Goal: Task Accomplishment & Management: Complete application form

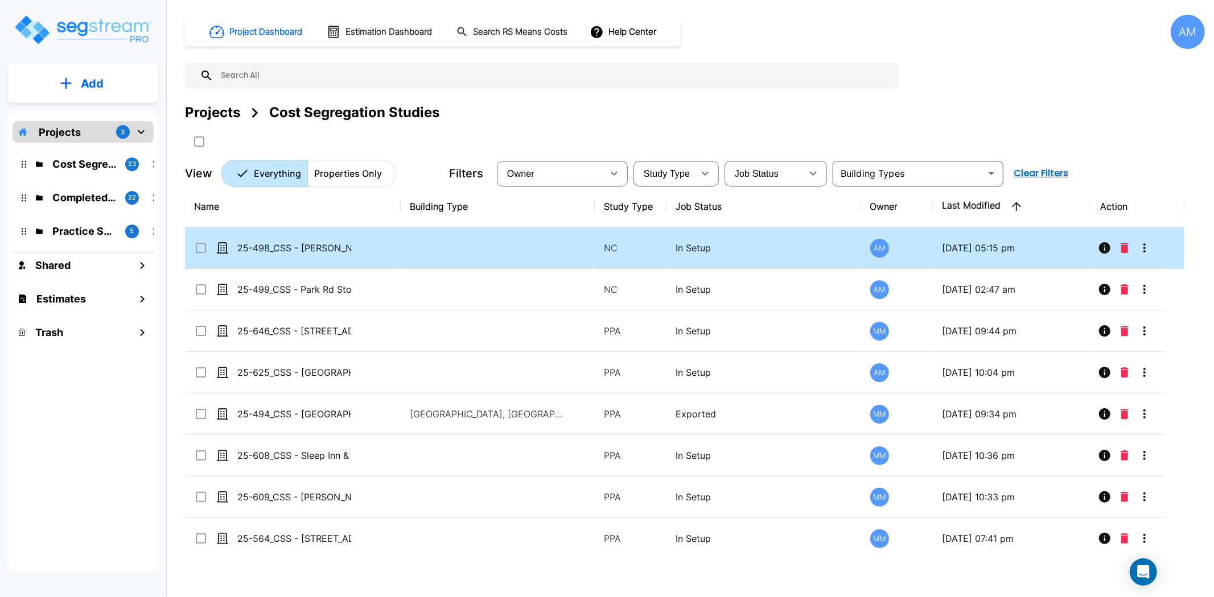
click at [328, 255] on td "25-498_CSS - [PERSON_NAME] Crossing [PERSON_NAME], [GEOGRAPHIC_DATA] - [PERSON_…" at bounding box center [293, 249] width 216 height 42
checkbox input "true"
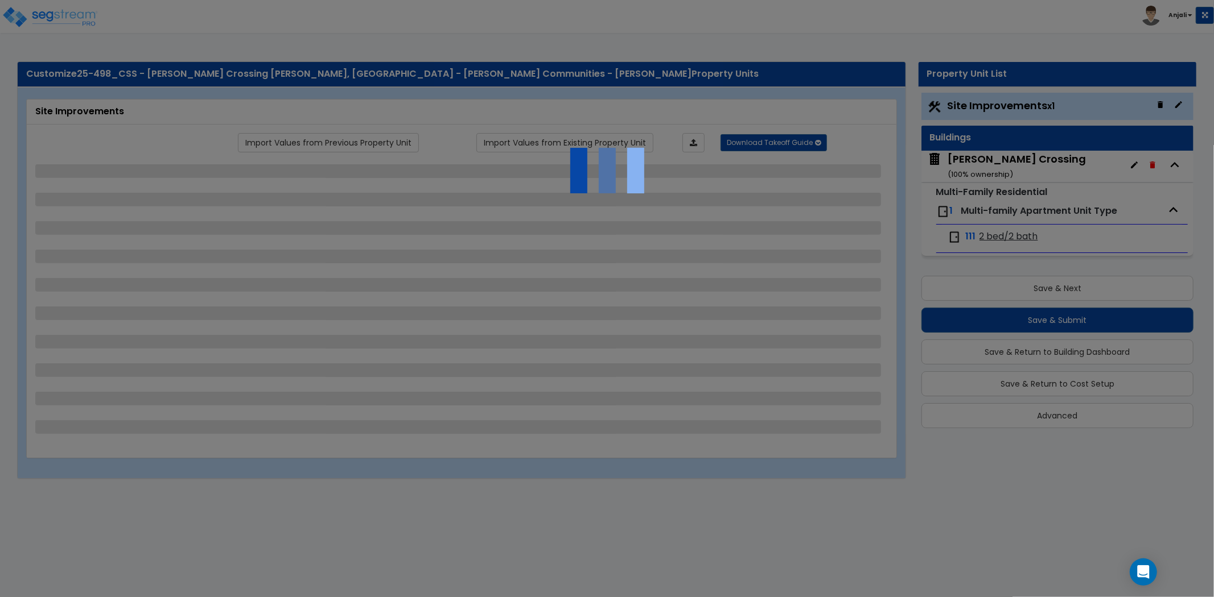
select select "2"
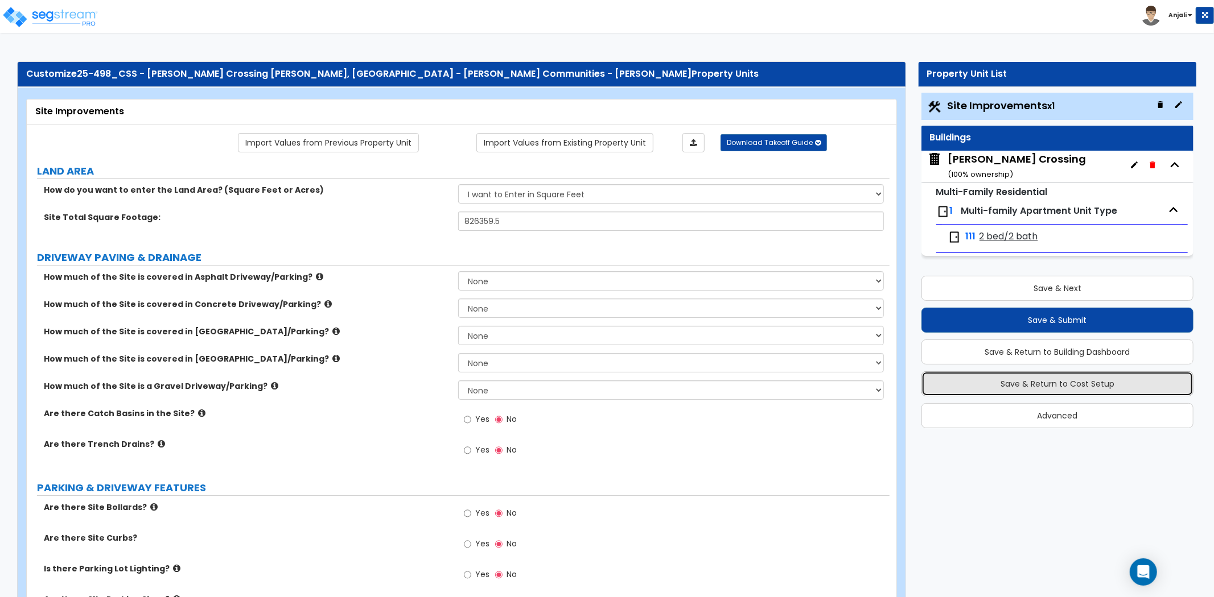
click at [1045, 383] on button "Save & Return to Cost Setup" at bounding box center [1057, 384] width 272 height 25
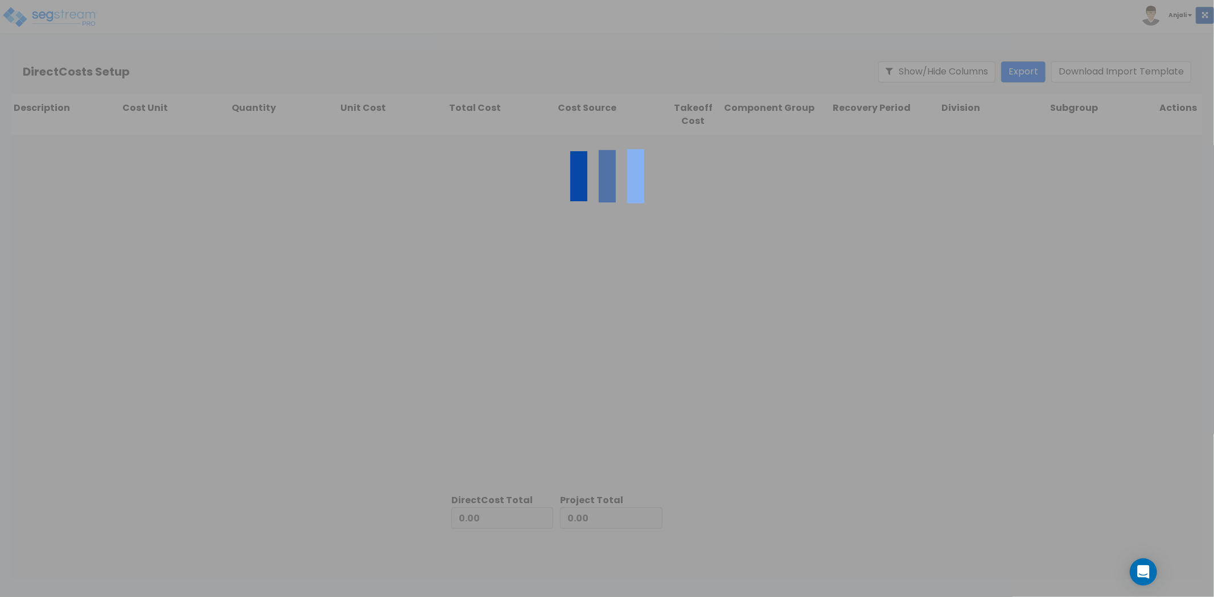
type input "4,807,968.57"
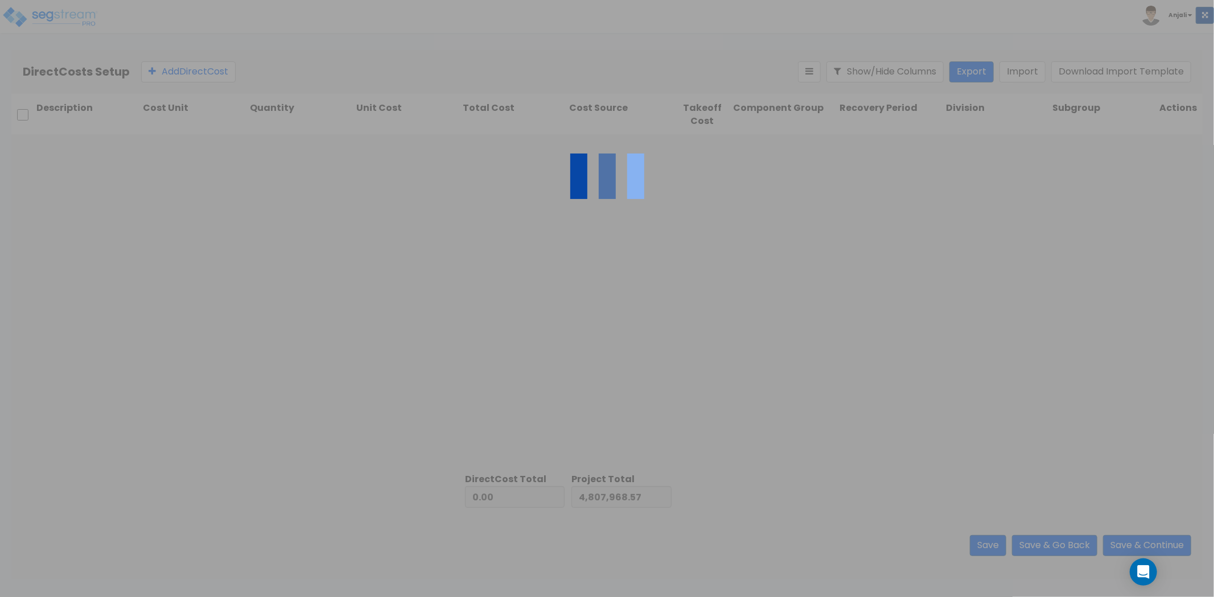
type input "26,067,011.18"
type input "30,874,979.75"
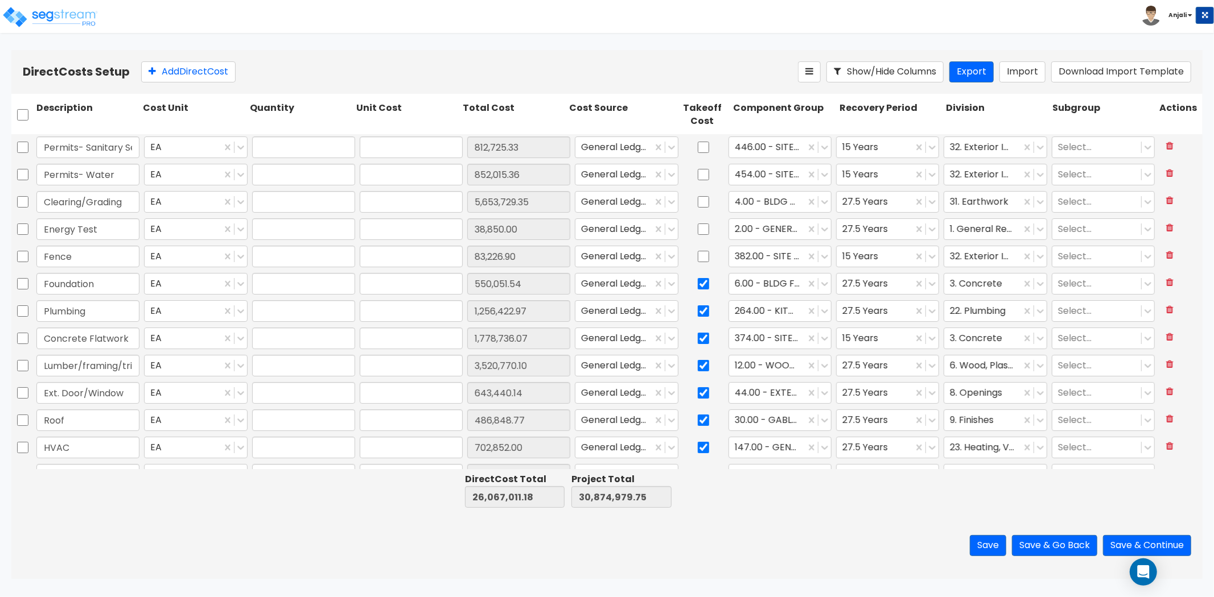
type input "1.00"
type input "812,725.33"
type input "1.00"
type input "852,015.36"
type input "1.00"
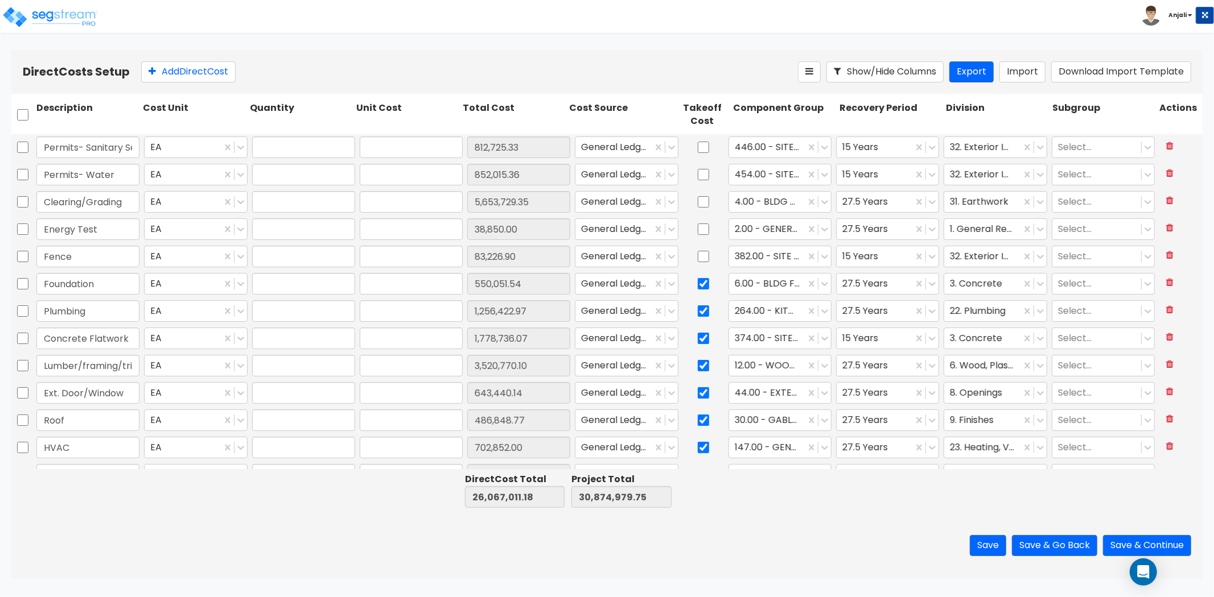
type input "5,653,729.35"
type input "1.00"
type input "38,850.00"
type input "1.00"
type input "83,226.90"
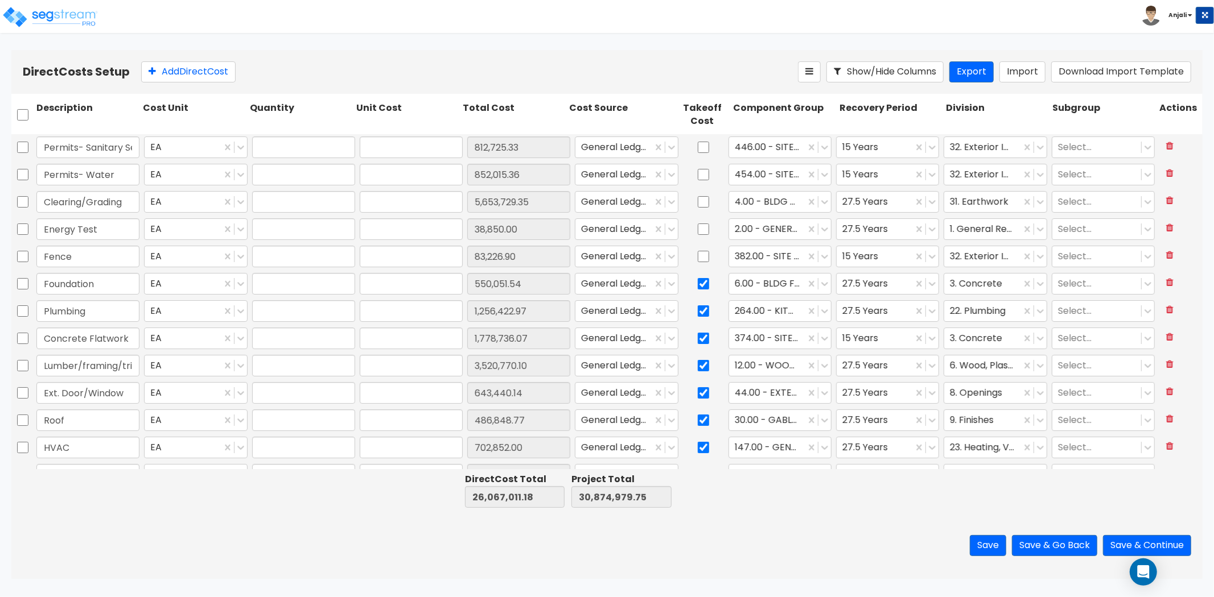
type input "1.00"
type input "550,051.54"
type input "1.00"
type input "1,256,422.97"
type input "1.00"
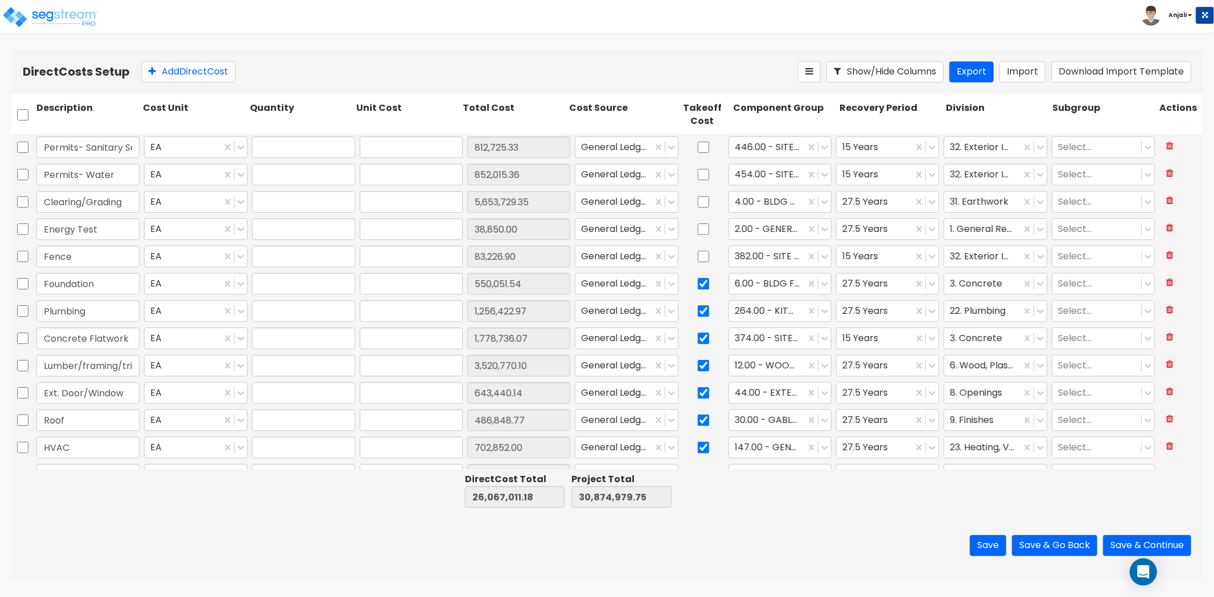
type input "1,778,736.07"
type input "1.00"
type input "3,520,770.10"
type input "1.00"
type input "643,440.14"
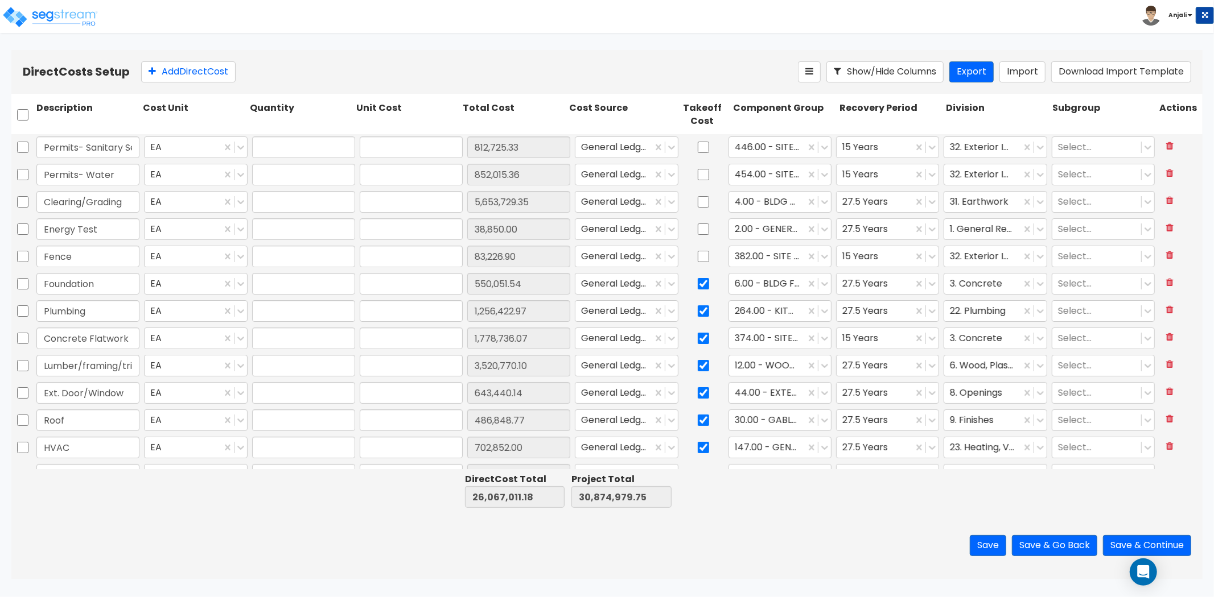
type input "1.00"
type input "486,848.77"
type input "1.00"
type input "702,852.00"
type input "1.00"
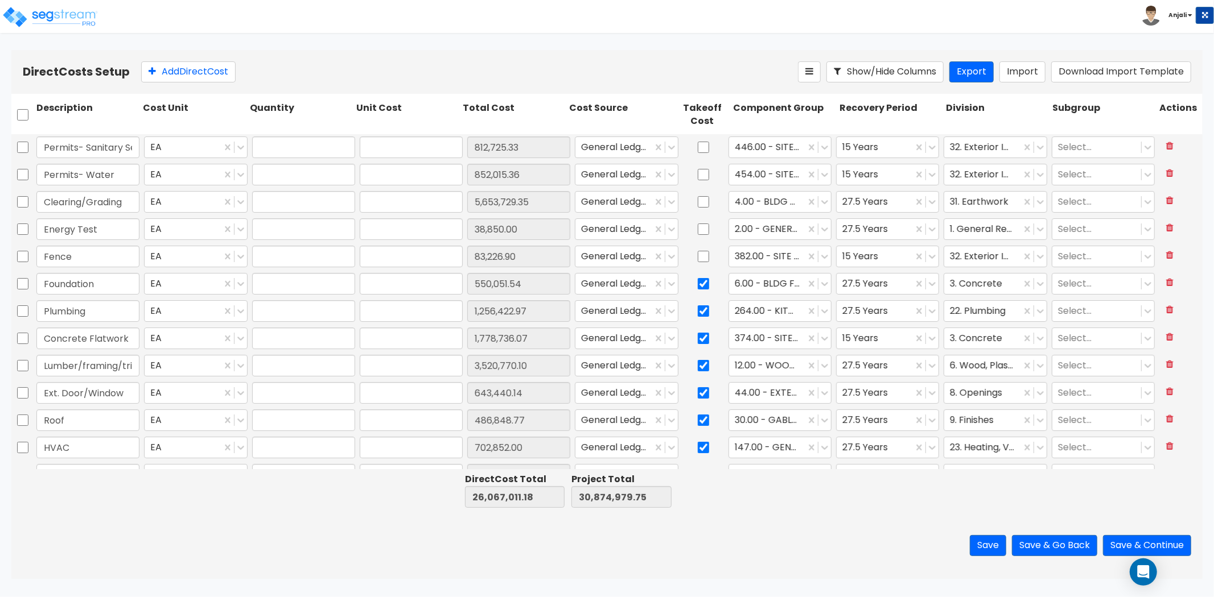
type input "1,013,386.64"
type input "1.00"
type input "255,425.00"
type input "1.00"
type input "956,367.00"
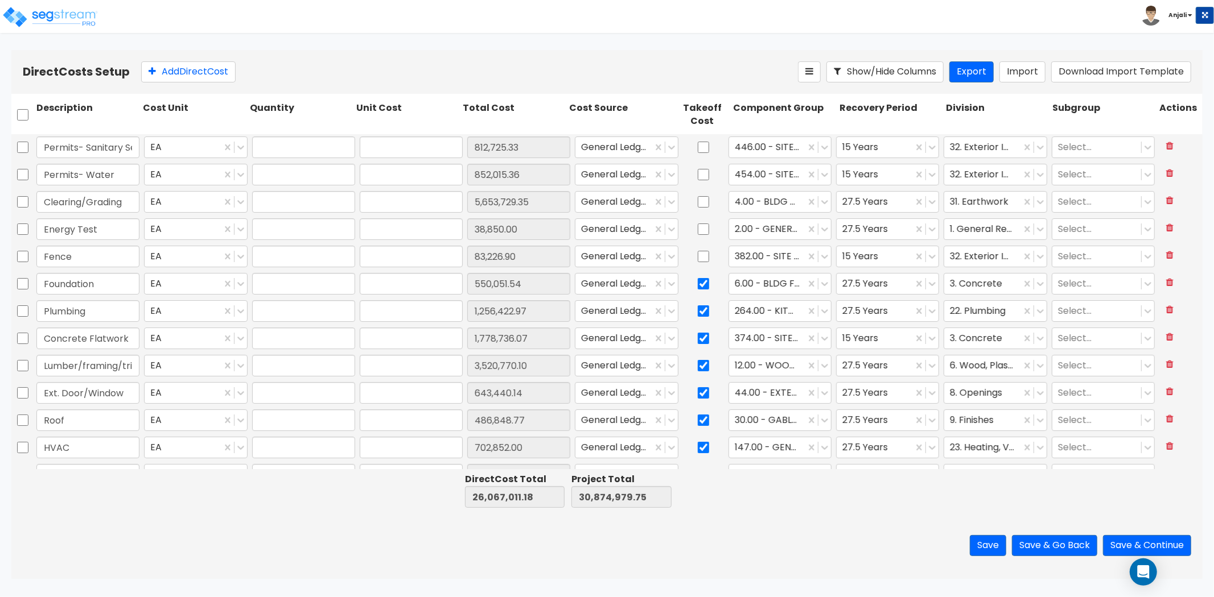
type input "1.00"
type input "286,971.00"
type input "1.00"
type input "196,809.91"
type input "1.00"
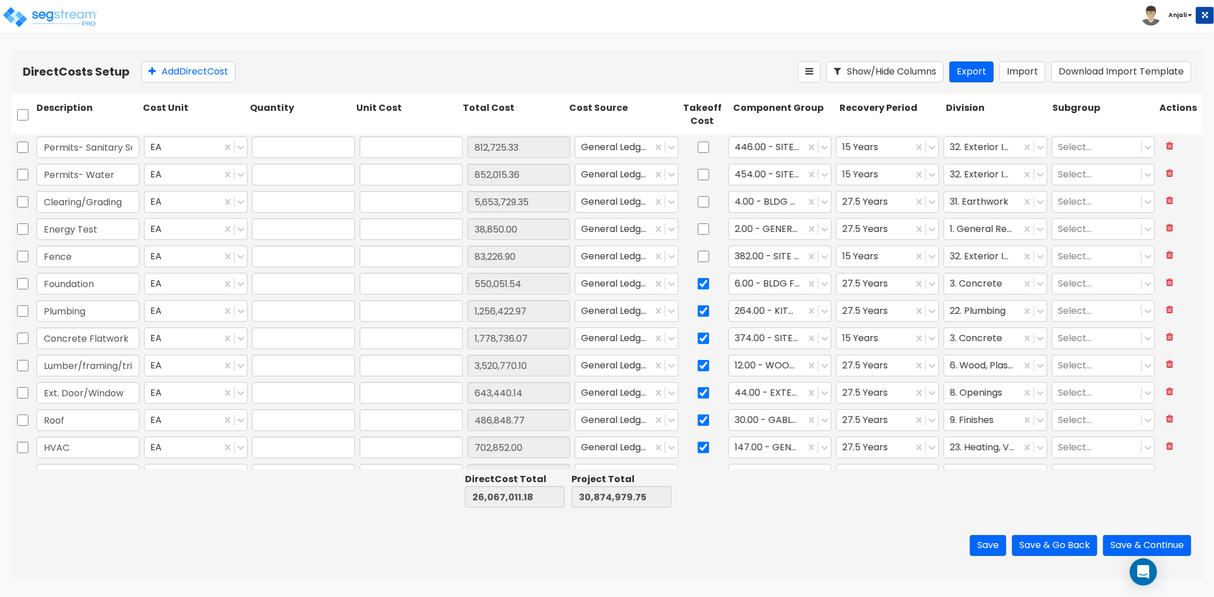
type input "2,448,268.00"
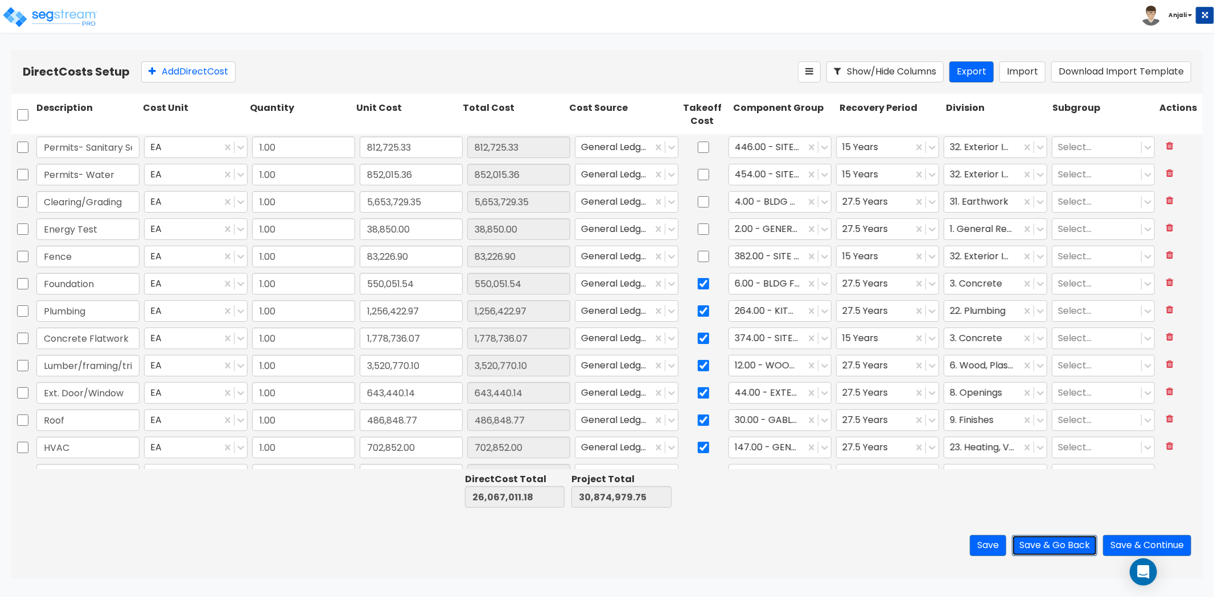
click at [1041, 544] on button "Save & Go Back" at bounding box center [1054, 545] width 85 height 21
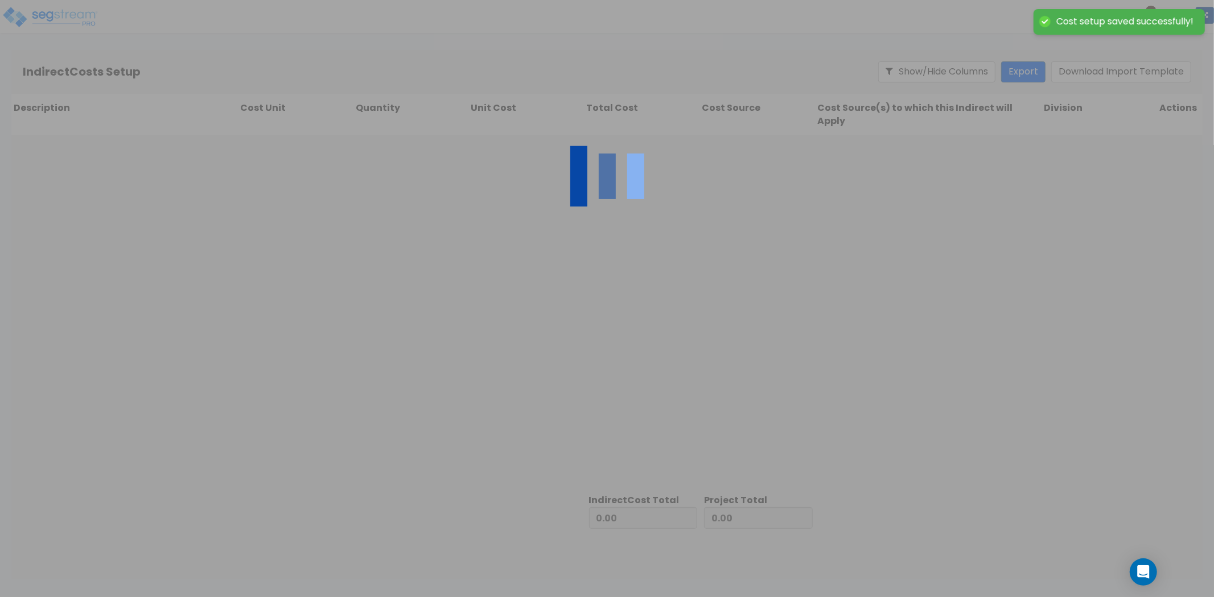
type input "26,067,011.18"
type input "4,807,968.57"
type input "30,874,979.75"
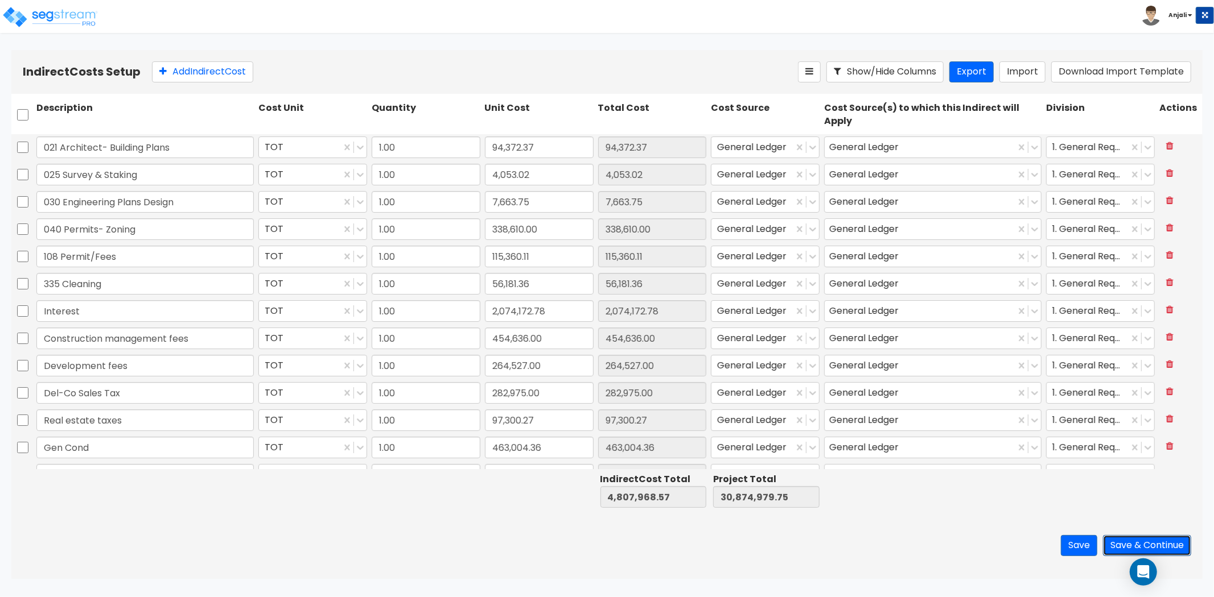
click at [1155, 545] on button "Save & Continue" at bounding box center [1147, 545] width 88 height 21
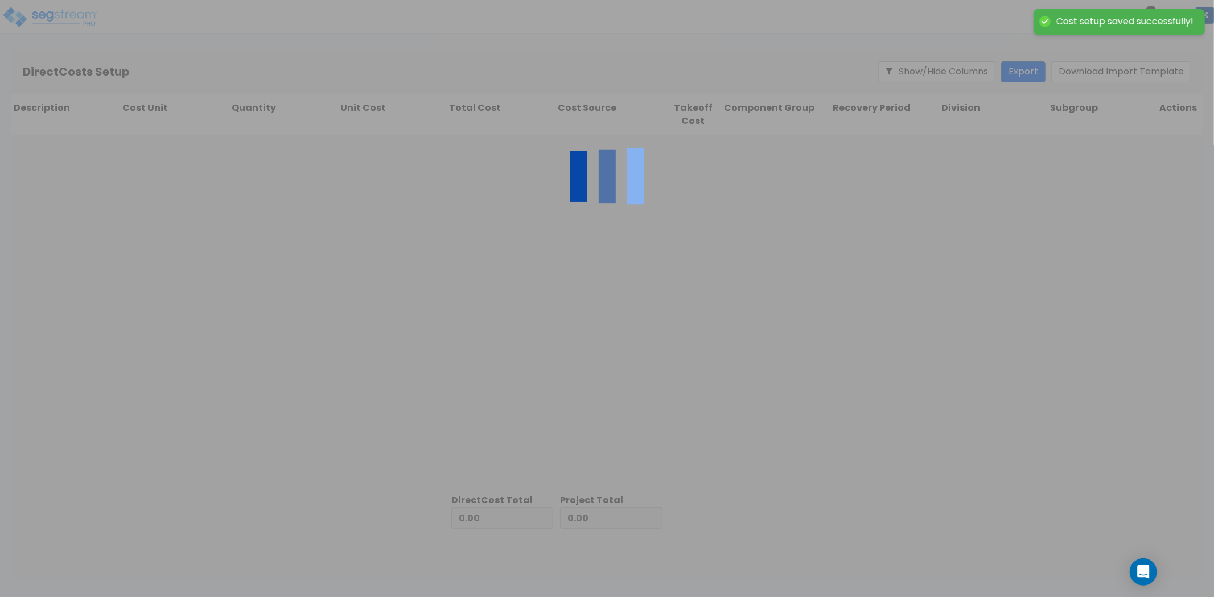
type input "4,807,968.57"
type input "26,067,011.18"
type input "30,874,979.75"
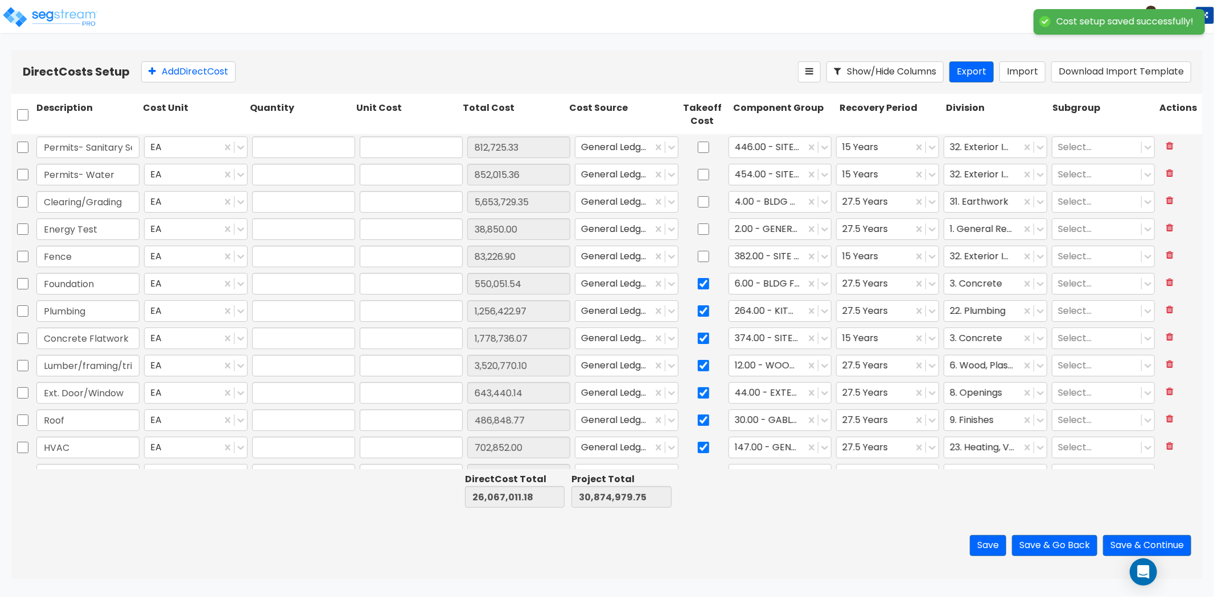
type input "1.00"
type input "812,725.33"
type input "1.00"
type input "852,015.36"
type input "1.00"
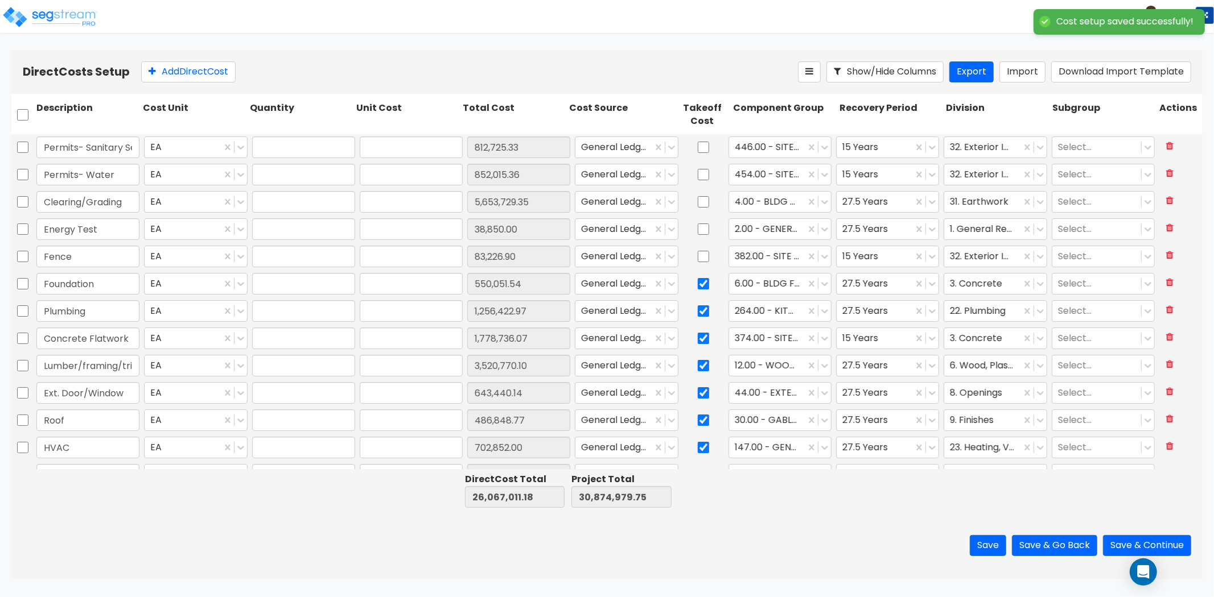
type input "5,653,729.35"
type input "1.00"
type input "38,850.00"
type input "1.00"
type input "83,226.90"
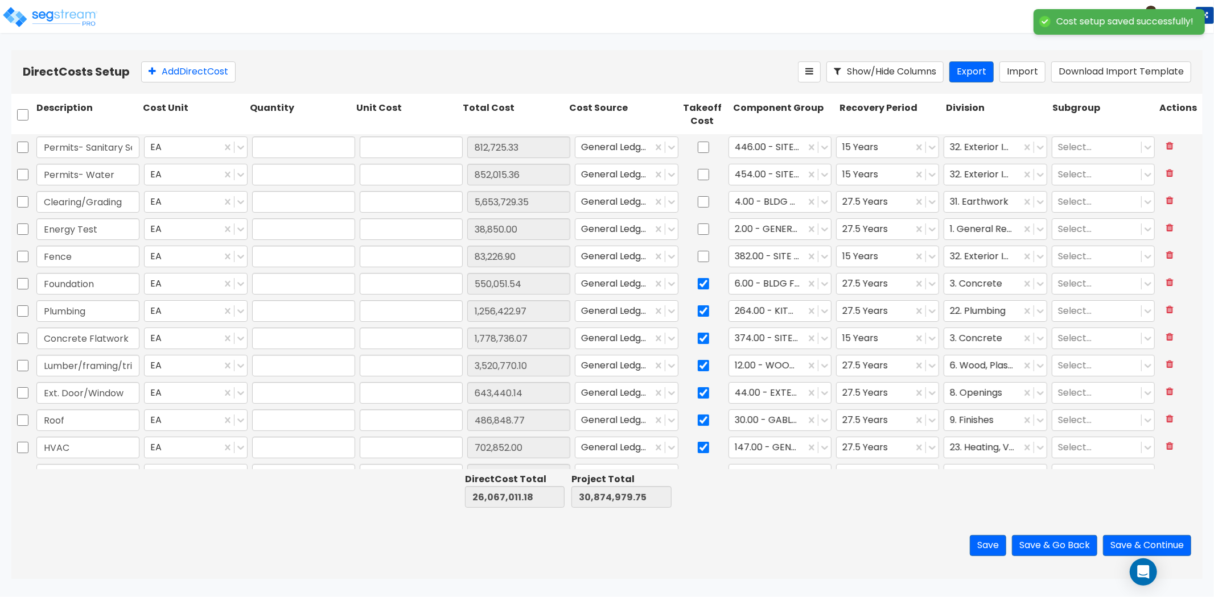
type input "1.00"
type input "550,051.54"
type input "1.00"
type input "1,256,422.97"
type input "1.00"
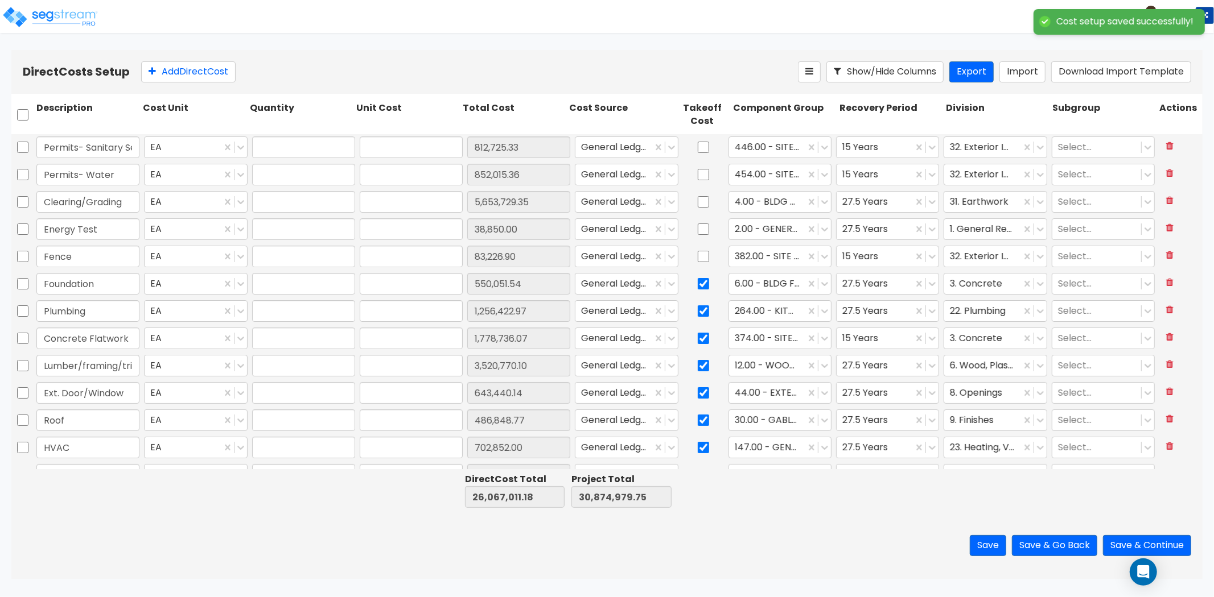
type input "1,778,736.07"
type input "1.00"
type input "3,520,770.10"
type input "1.00"
type input "643,440.14"
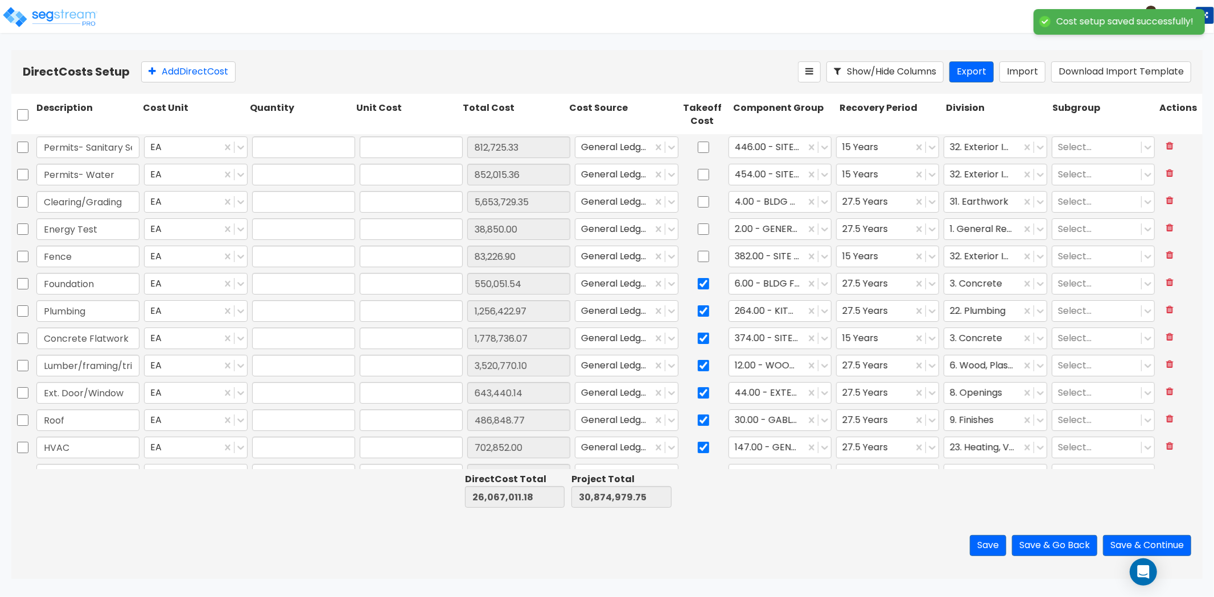
type input "1.00"
type input "486,848.77"
type input "1.00"
type input "702,852.00"
type input "1.00"
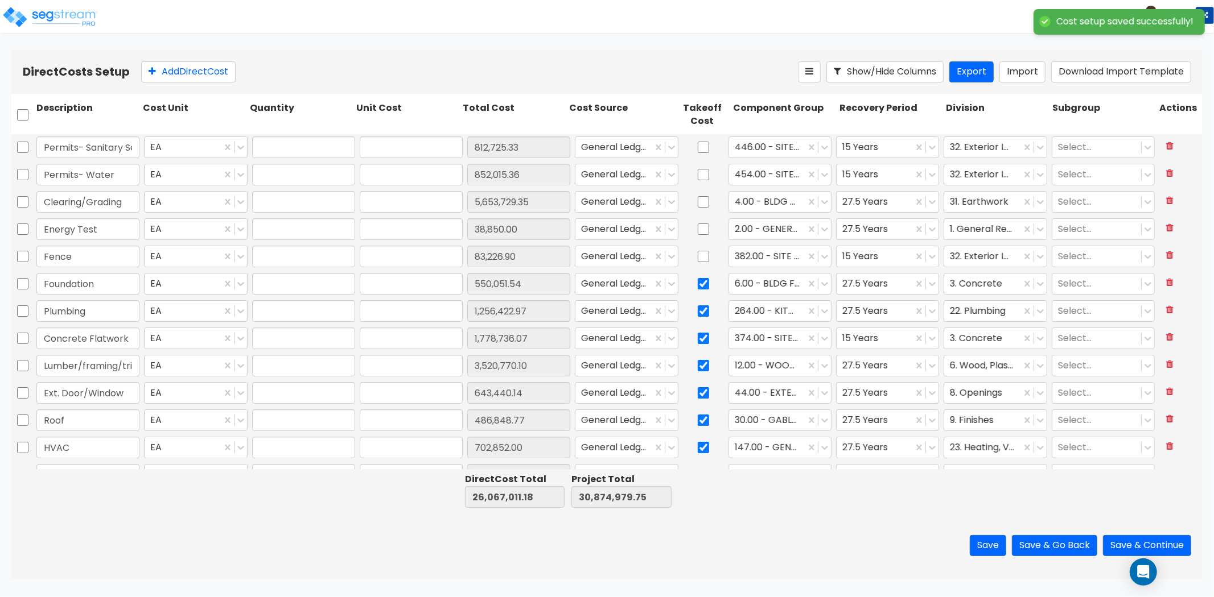
type input "1,013,386.64"
type input "1.00"
type input "255,425.00"
type input "1.00"
type input "956,367.00"
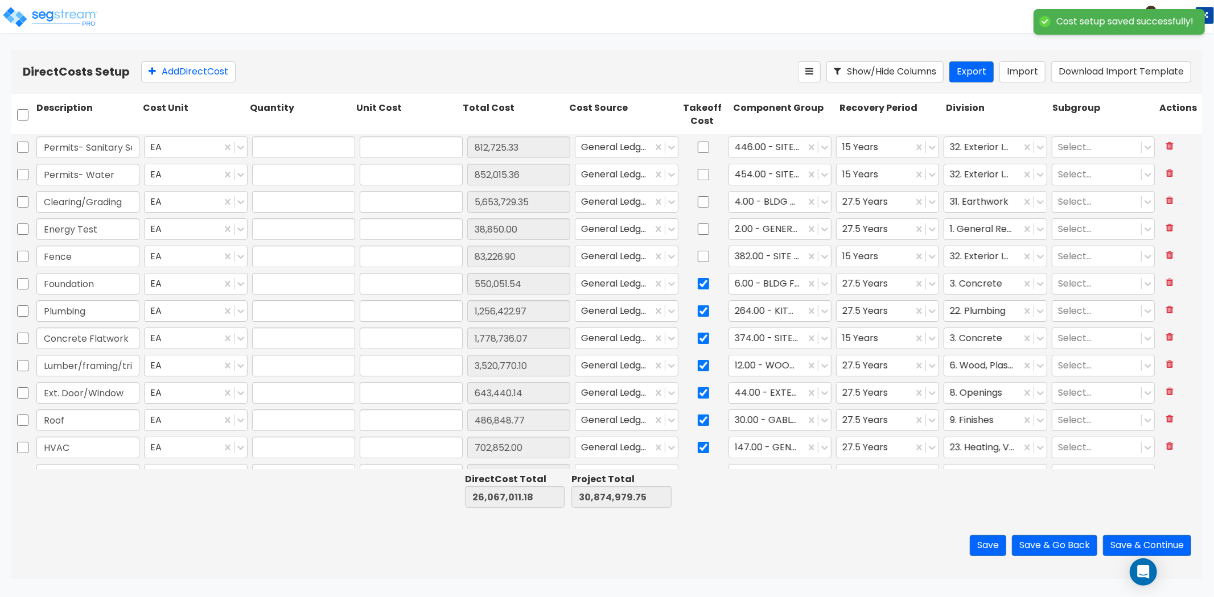
type input "1.00"
type input "286,971.00"
type input "1.00"
type input "196,809.91"
type input "1.00"
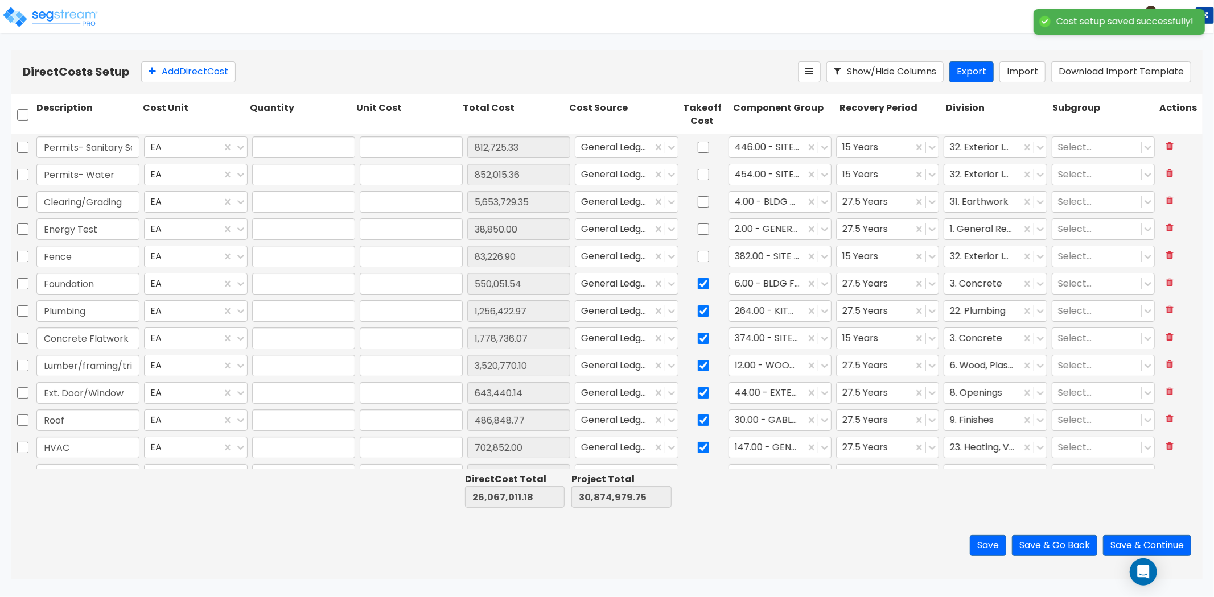
type input "2,448,268.00"
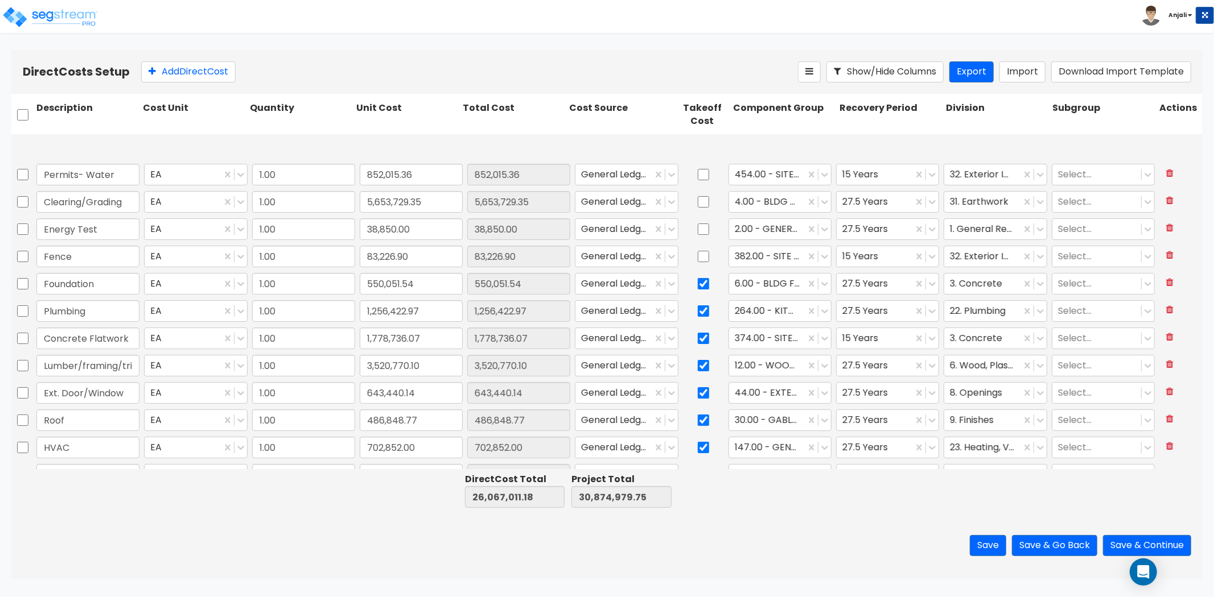
type input "1.00"
type input "667,210.07"
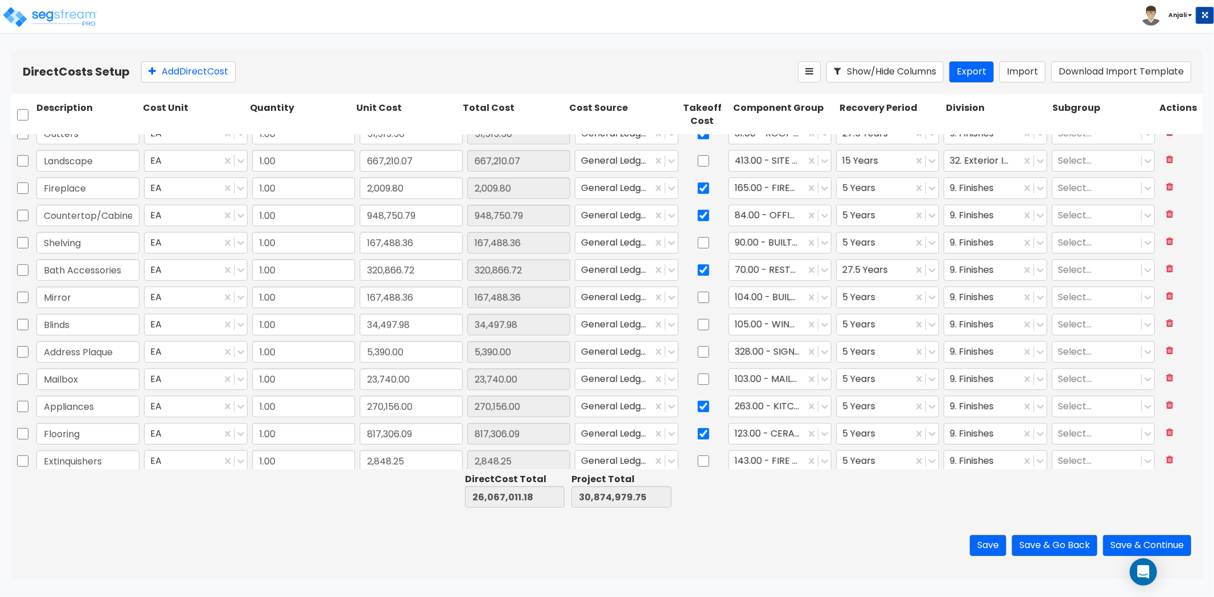
scroll to position [731, 0]
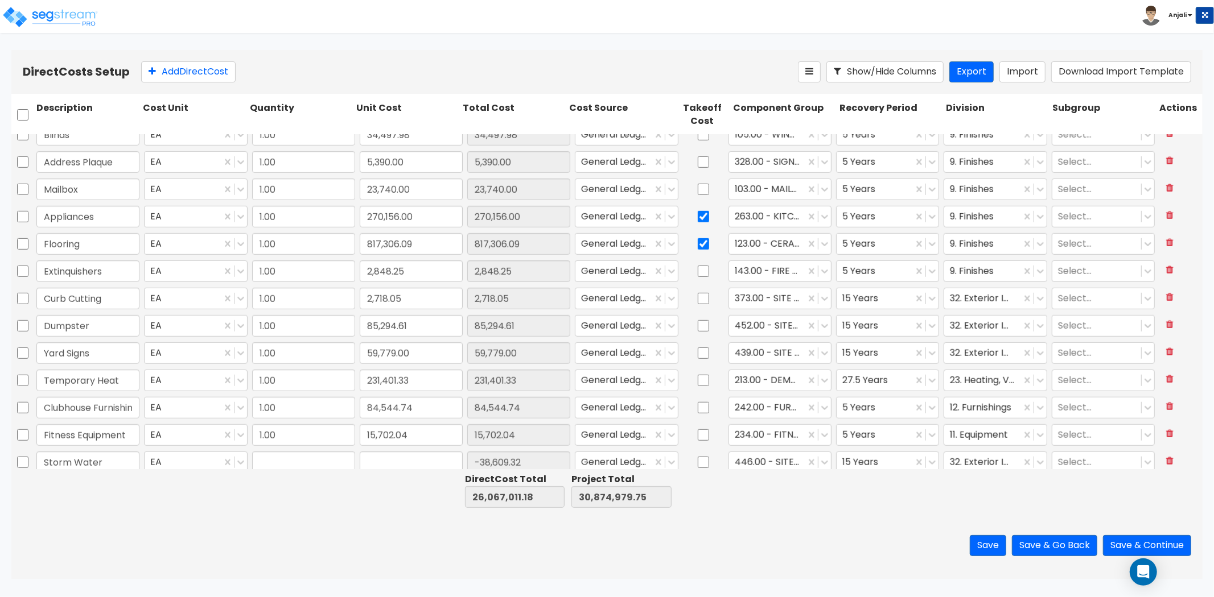
type input "1.00"
type input "-38,609.32"
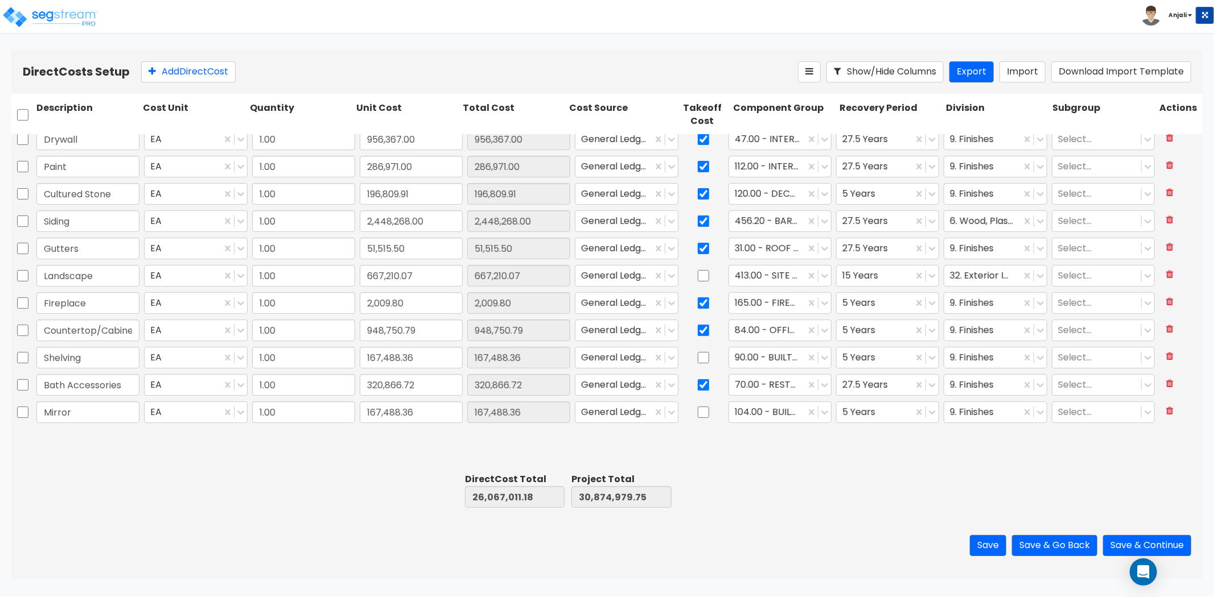
type input "1.00"
type input "1,256,422.97"
type input "1.00"
type input "1,778,736.07"
type input "1.00"
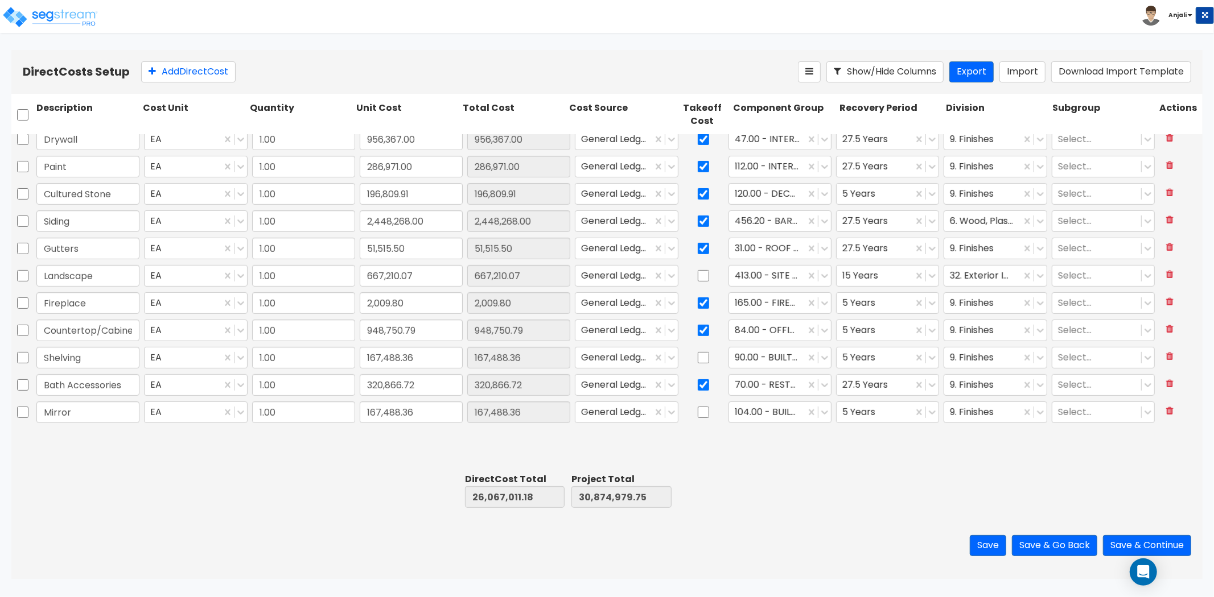
type input "3,520,770.10"
type input "1.00"
type input "643,440.14"
type input "1.00"
type input "486,848.77"
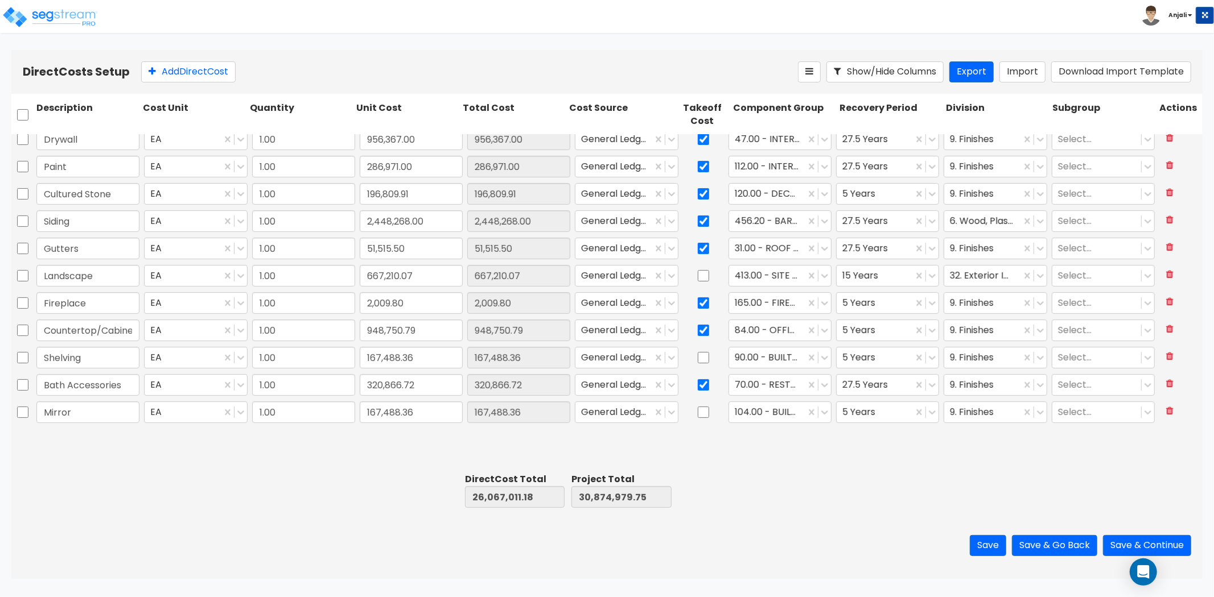
type input "1.00"
type input "702,852.00"
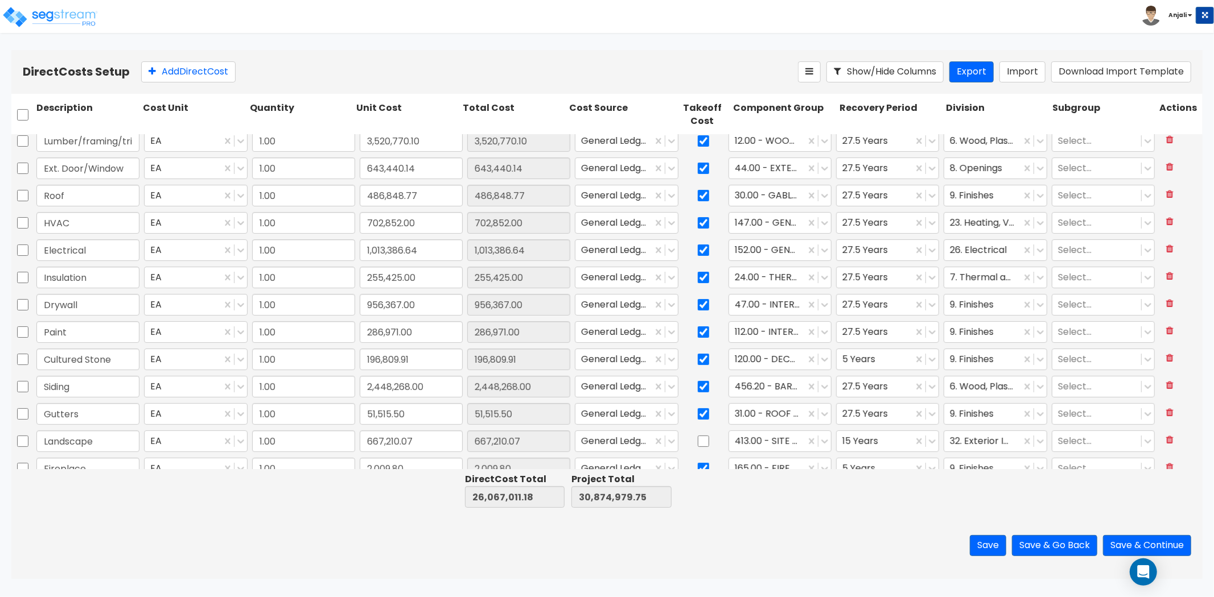
type input "1.00"
type input "852,015.36"
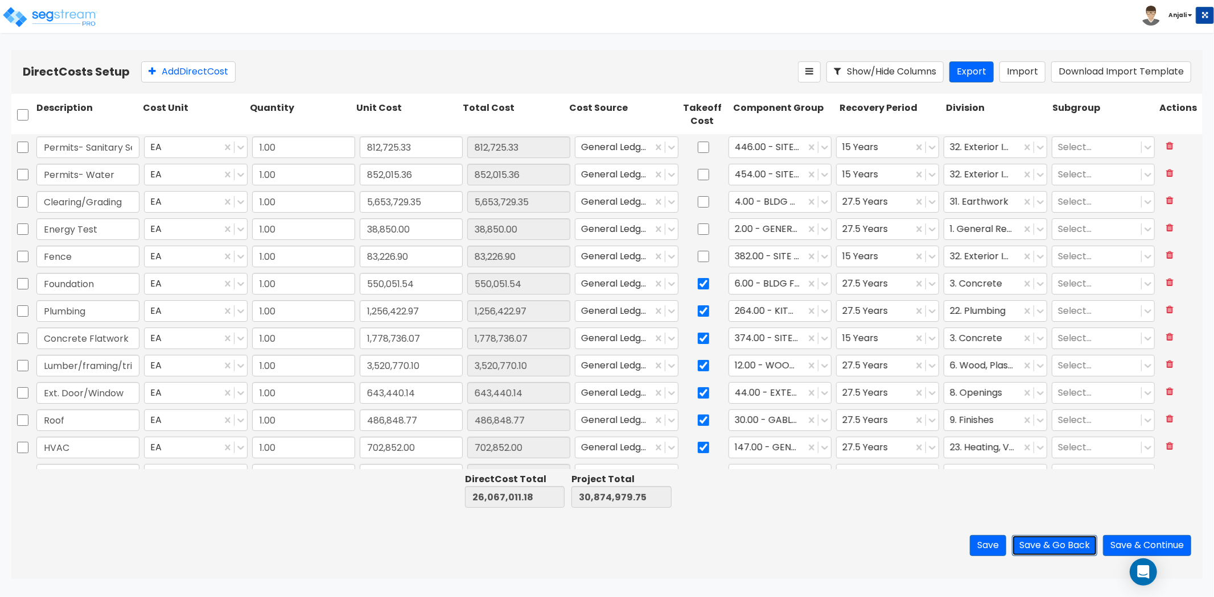
click at [1057, 543] on button "Save & Go Back" at bounding box center [1054, 545] width 85 height 21
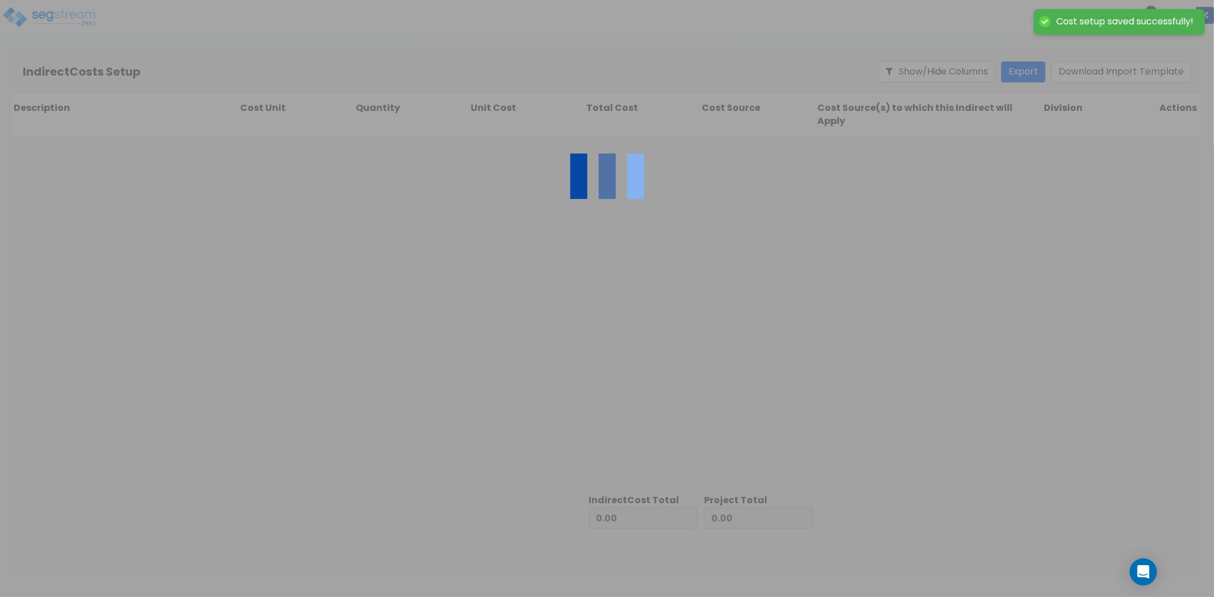
type input "26,067,011.18"
type input "4,807,968.57"
type input "30,874,979.75"
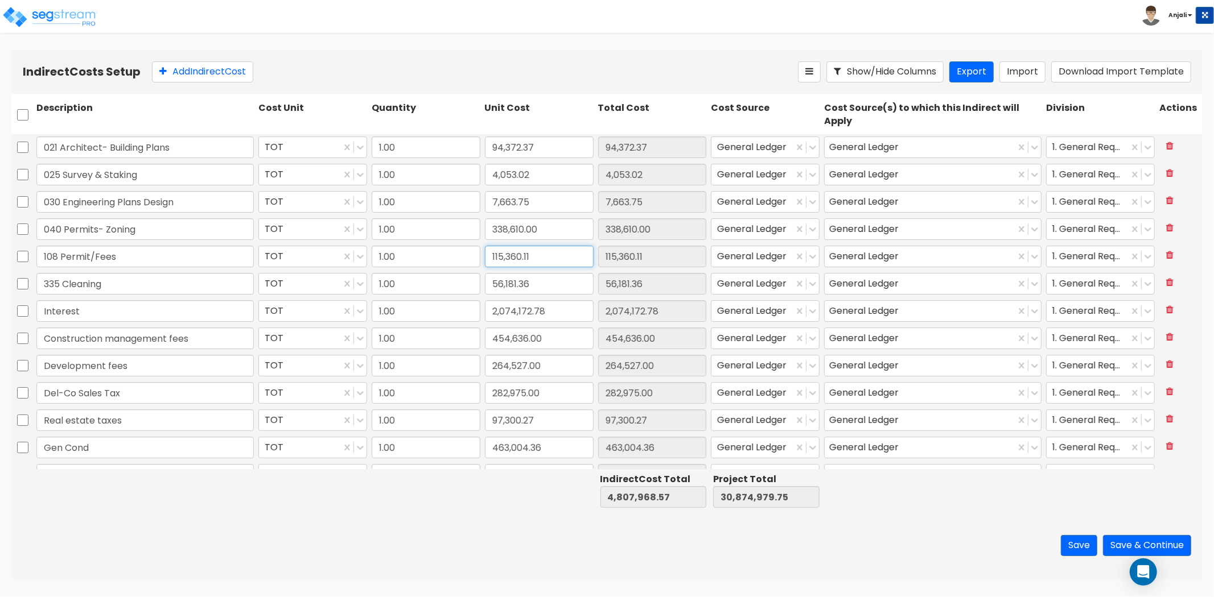
click at [570, 262] on input "115,360.11" at bounding box center [539, 257] width 109 height 22
paste input "3,629.15"
type input "113,629.15"
click at [553, 280] on input "56,181.36" at bounding box center [539, 284] width 109 height 22
type input "4,806,237.61"
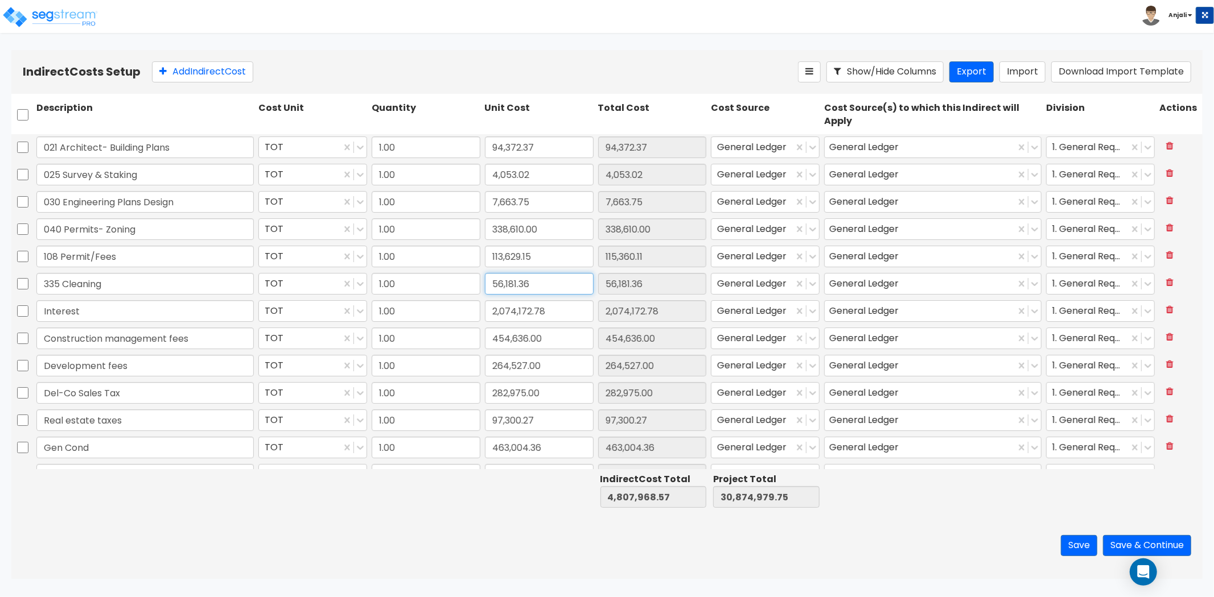
type input "30,873,248.79"
type input "113,629.15"
click at [1136, 547] on button "Save & Continue" at bounding box center [1147, 545] width 88 height 21
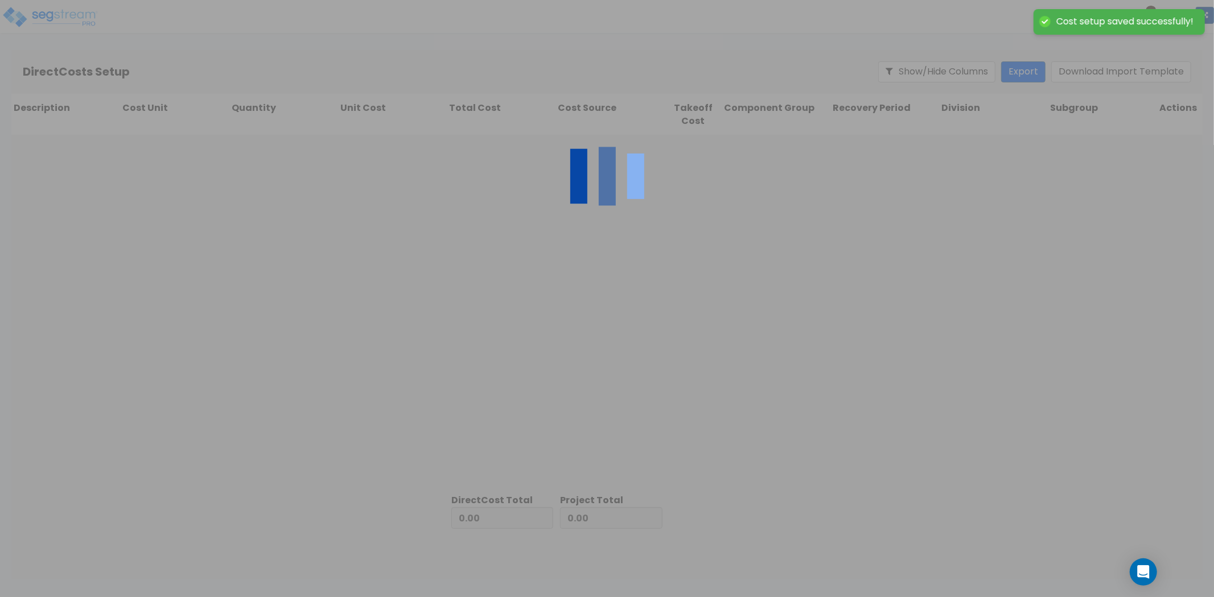
type input "4,806,237.61"
type input "26,067,011.18"
type input "30,873,248.79"
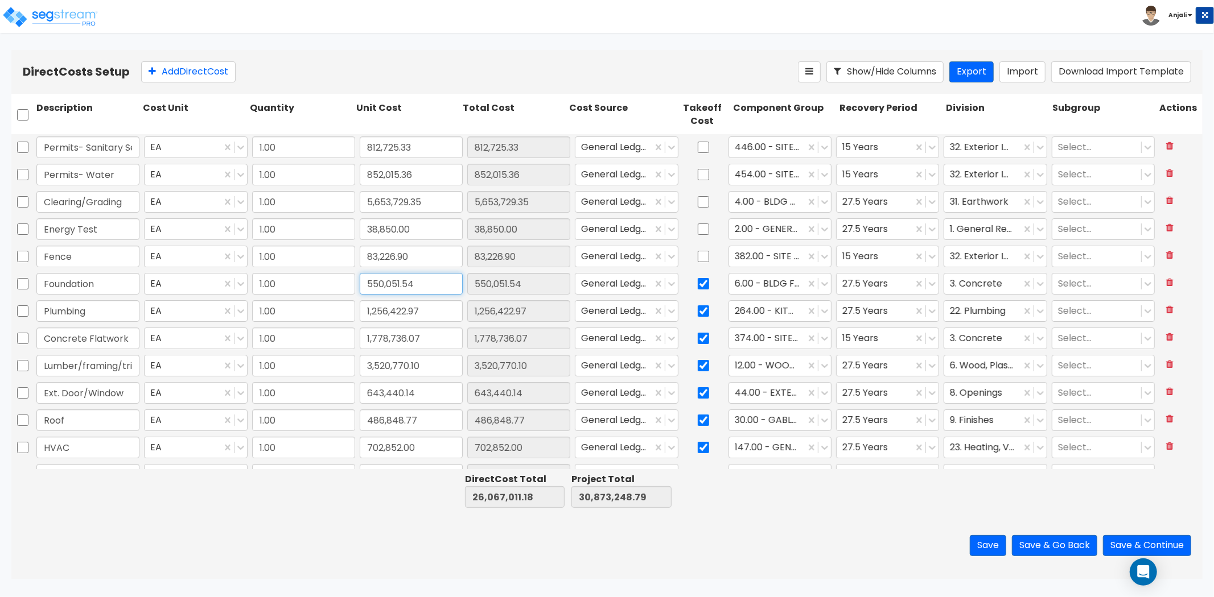
click at [417, 284] on input "550,051.54" at bounding box center [411, 284] width 103 height 22
paste input "43,704.52"
type input "543,704.52"
click at [408, 516] on div "Save Save & Go Back Save & Continue" at bounding box center [606, 546] width 1191 height 67
type input "26,060,664.16"
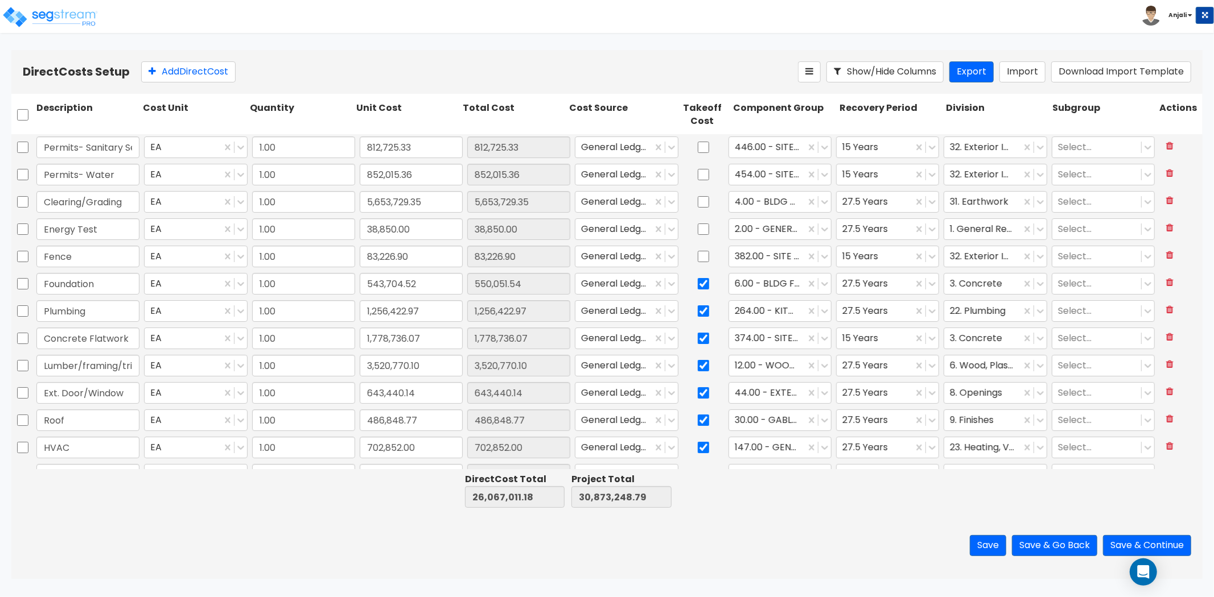
type input "30,866,901.77"
type input "543,704.52"
click at [427, 281] on input "543,704.52" at bounding box center [411, 284] width 103 height 22
paste input "2,021,405.86"
type input "2,021,405.86"
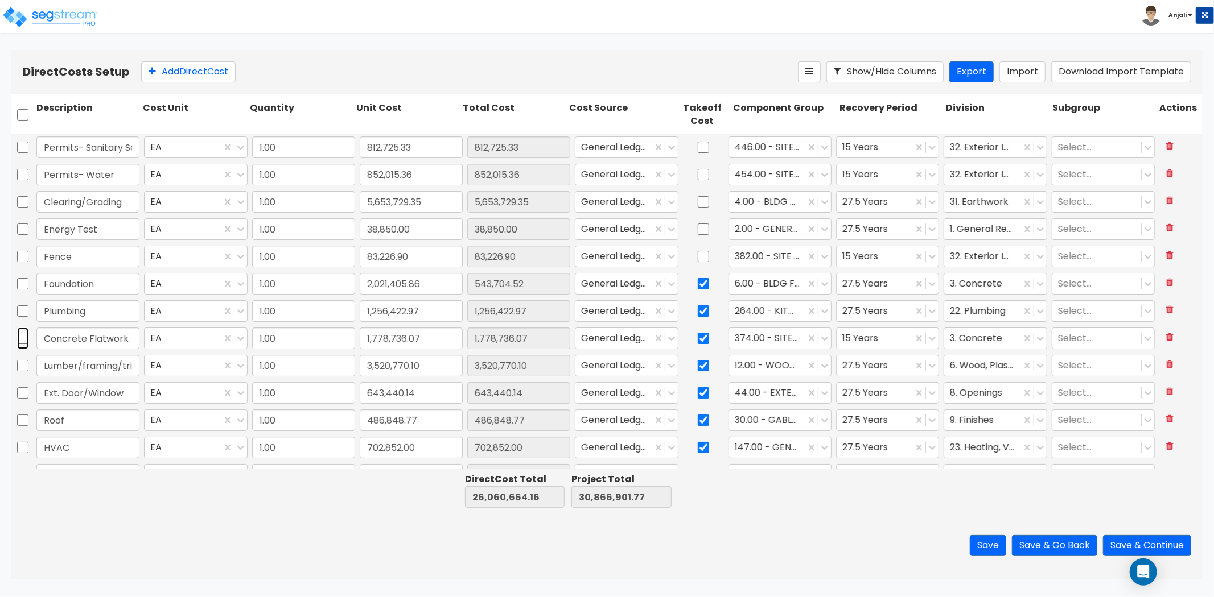
click at [23, 339] on input "checkbox" at bounding box center [22, 339] width 11 height 22
checkbox input "true"
type input "27,538,365.50"
type input "32,344,603.11"
type input "2,021,405.86"
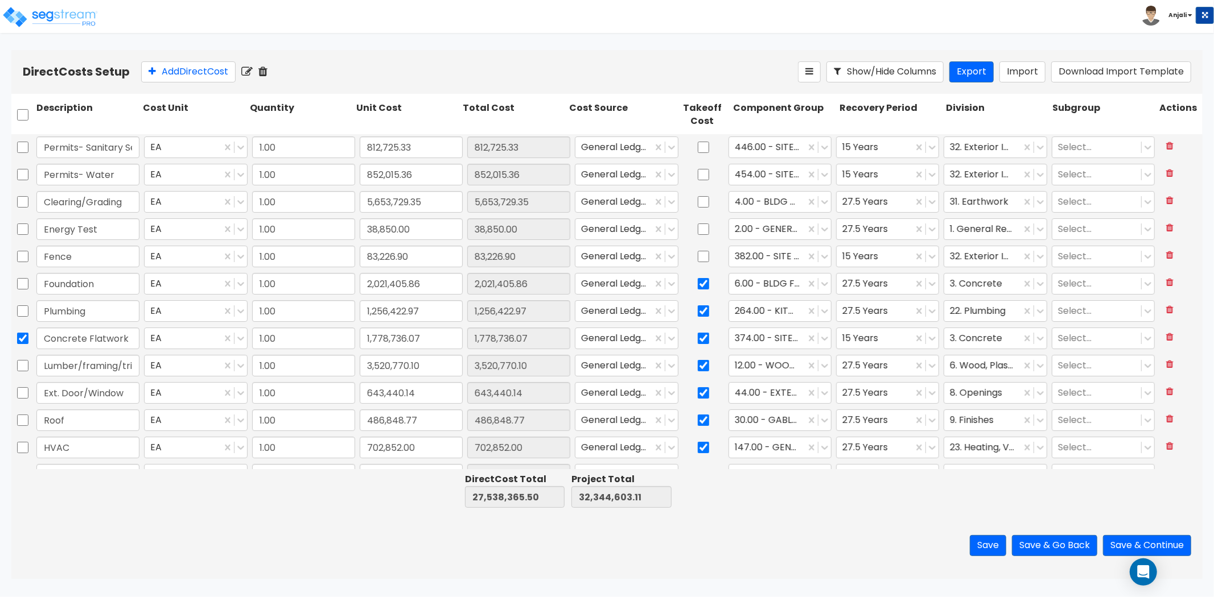
click at [266, 71] on icon at bounding box center [262, 71] width 9 height 11
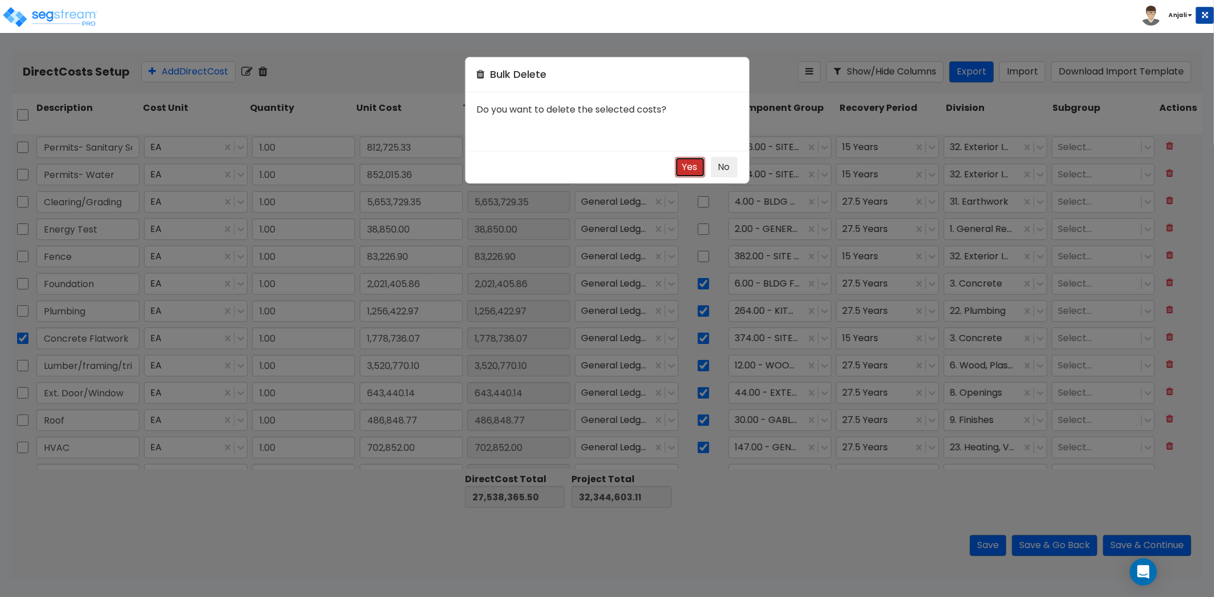
click at [692, 162] on button "Yes" at bounding box center [690, 167] width 30 height 21
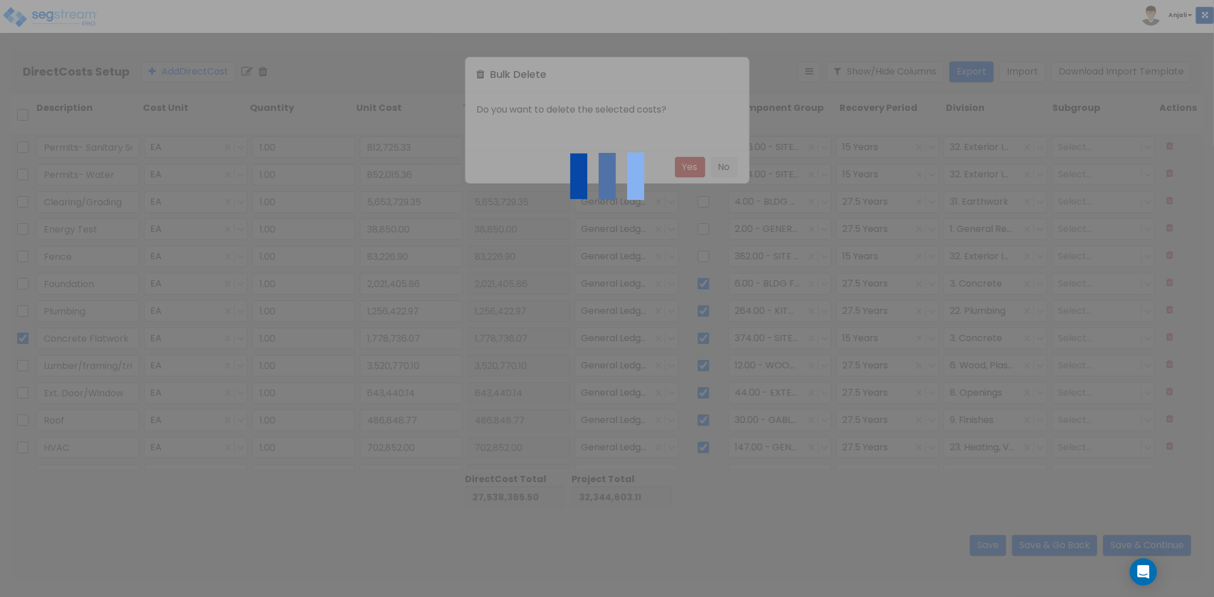
type input "25,759,629.43"
type input "30,565,867.04"
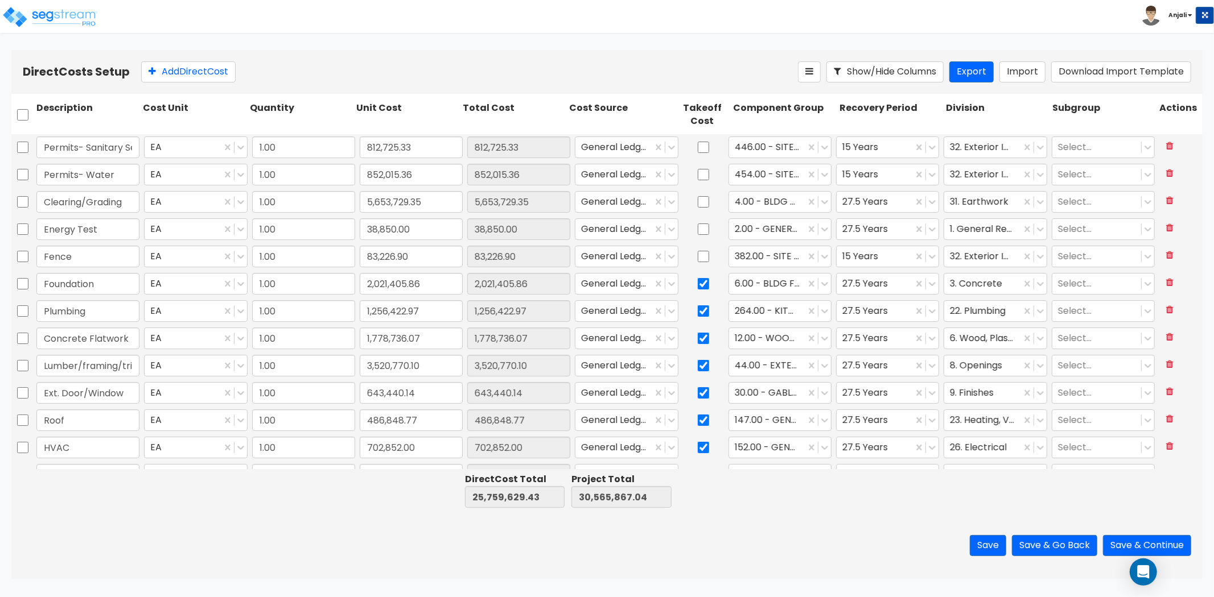
checkbox input "false"
type input "Lumber/framing/trim"
type input "3,520,770.10"
type input "Ext. Door/Window"
type input "643,440.14"
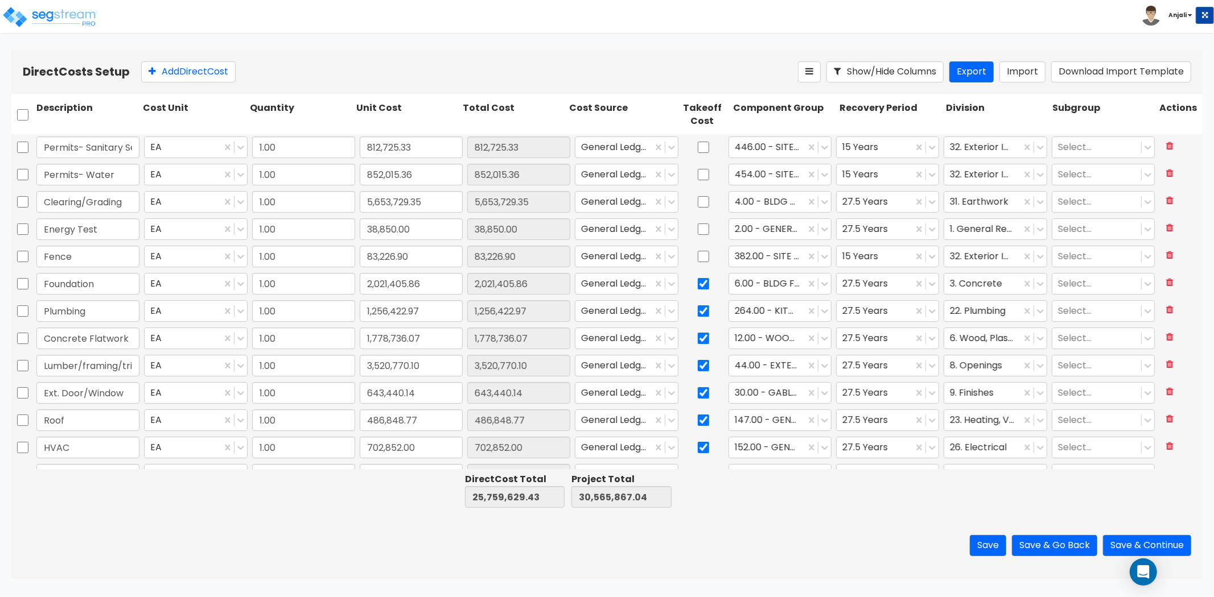
type input "Roof"
type input "486,848.77"
type input "HVAC"
type input "702,852.00"
type input "Electrical"
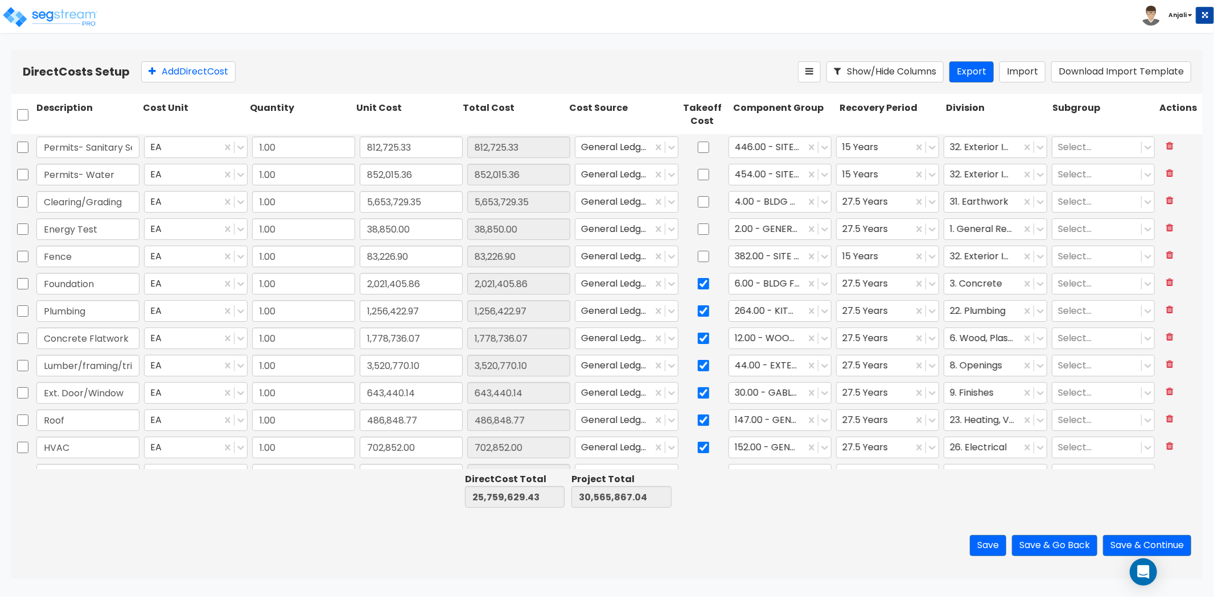
type input "1,013,386.64"
type input "Insulation"
type input "255,425.00"
type input "Drywall"
type input "956,367.00"
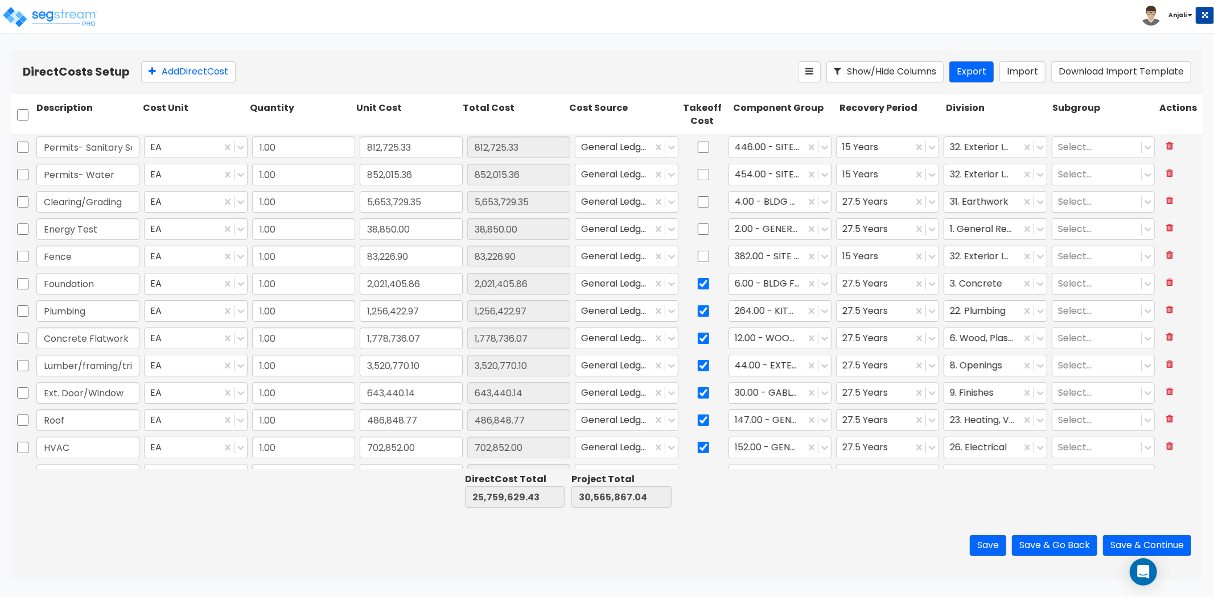
type input "Paint"
type input "286,971.00"
type input "Cultured Stone"
type input "196,809.91"
type input "Siding"
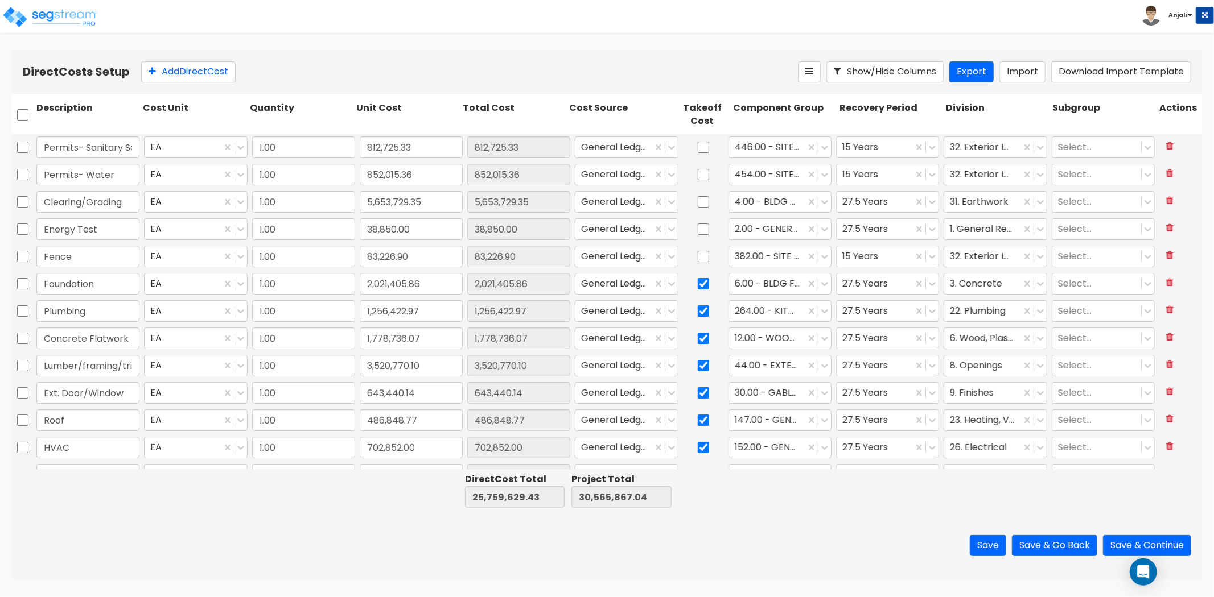
type input "2,448,268.00"
type input "Gutters"
type input "51,515.50"
type input "3,520,770.10"
type input "643,440.14"
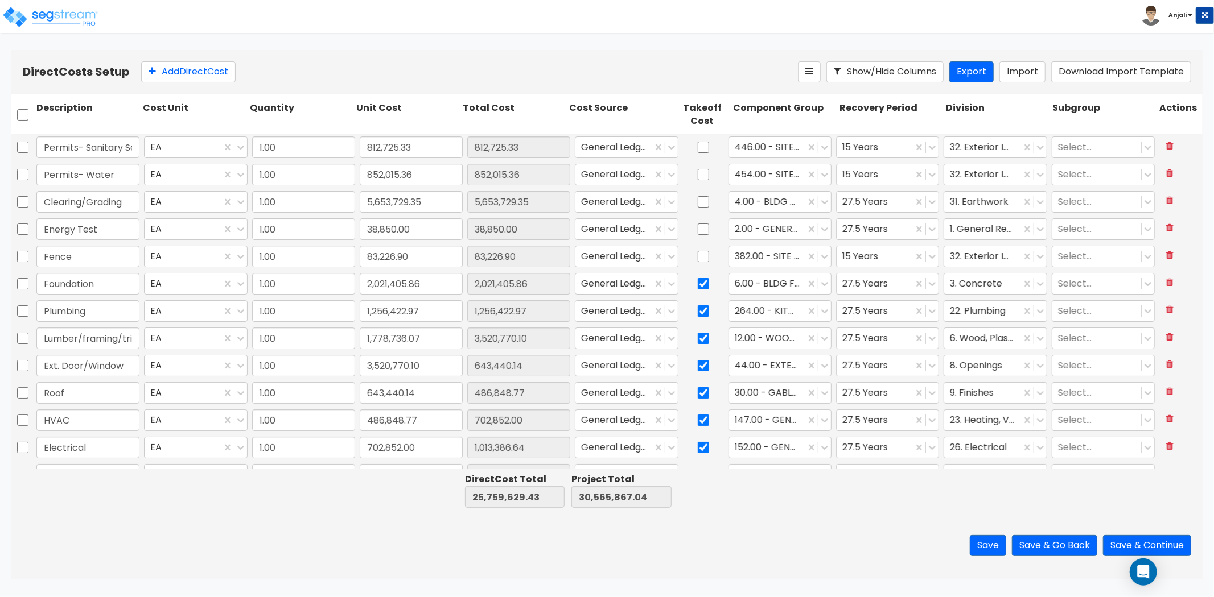
type input "486,848.77"
type input "702,852.00"
type input "1,013,386.64"
type input "255,425.00"
type input "956,367.00"
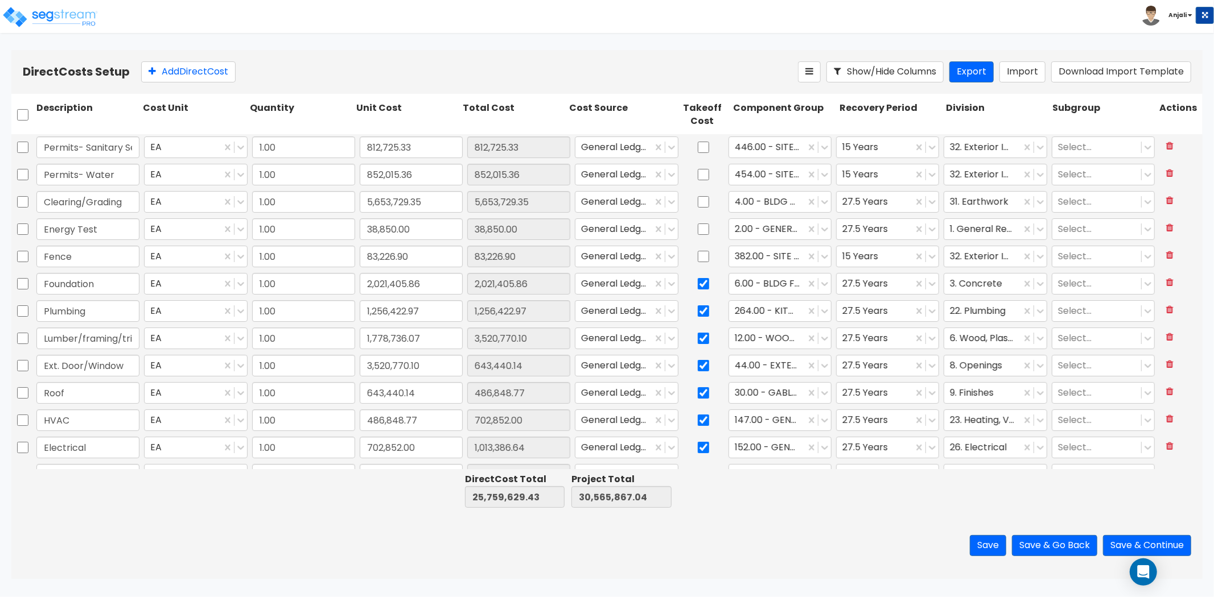
type input "286,971.00"
type input "196,809.91"
type input "2,448,268.00"
type input "51,515.50"
click at [425, 314] on input "1,256,422.97" at bounding box center [411, 311] width 103 height 22
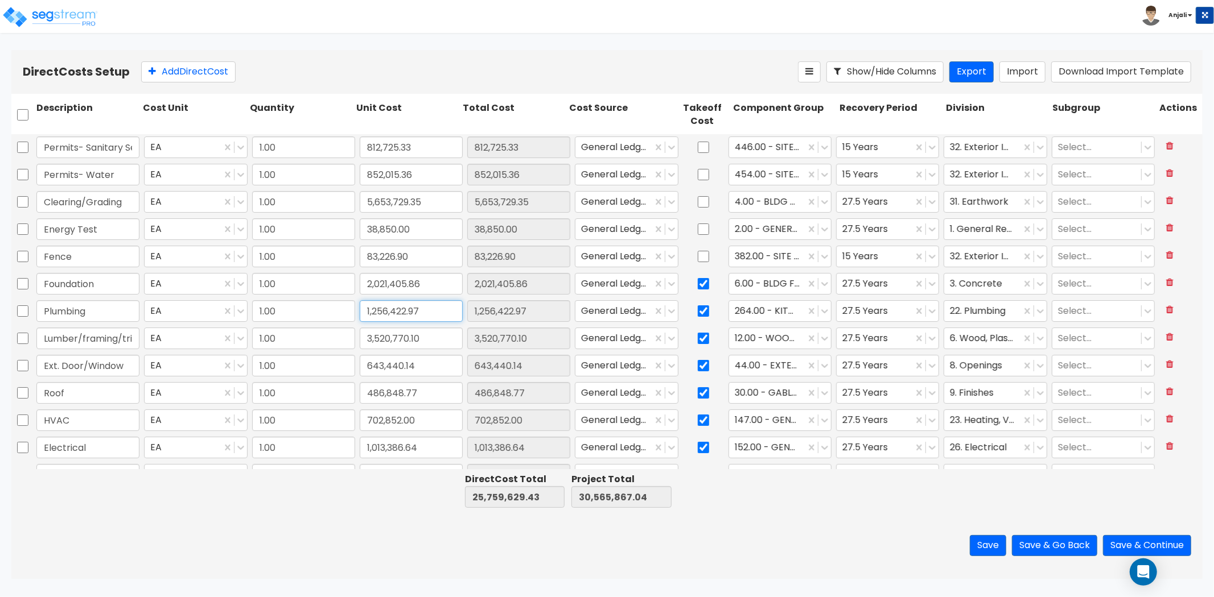
paste input "2,47"
type input "1,252,472.97"
click at [360, 515] on div "Save Save & Go Back Save & Continue" at bounding box center [606, 546] width 1191 height 67
type input "25,755,679.43"
type input "30,561,917.04"
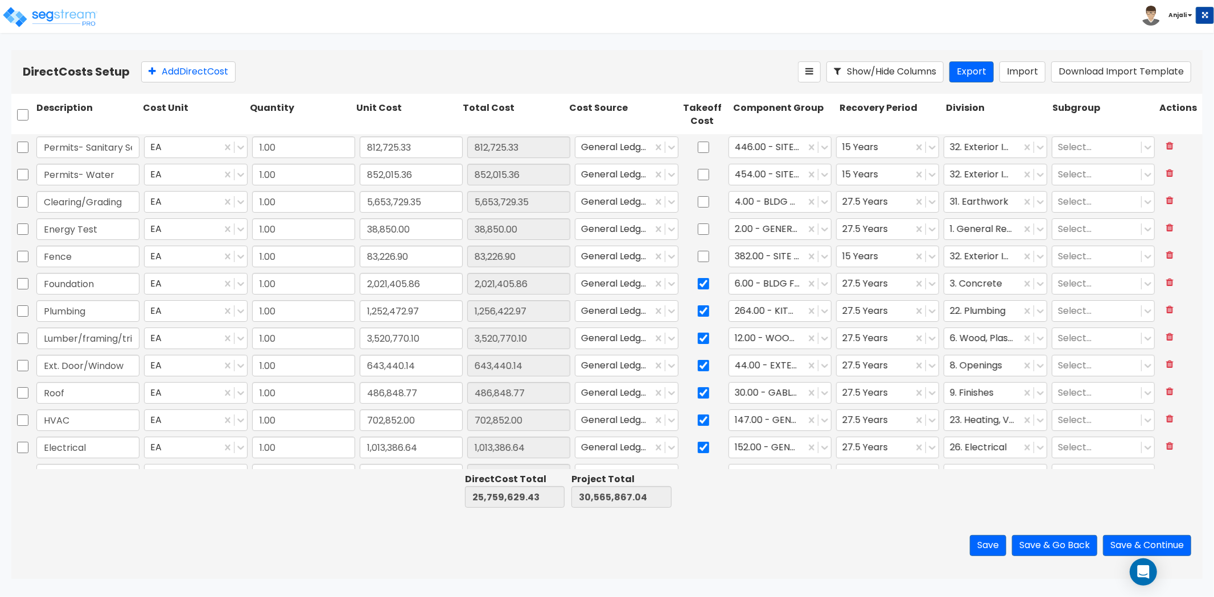
type input "1,252,472.97"
click at [419, 332] on input "3,520,770.10" at bounding box center [411, 339] width 103 height 22
paste input "491,511.35"
type input "3,491,511.35"
type input "25,726,420.68"
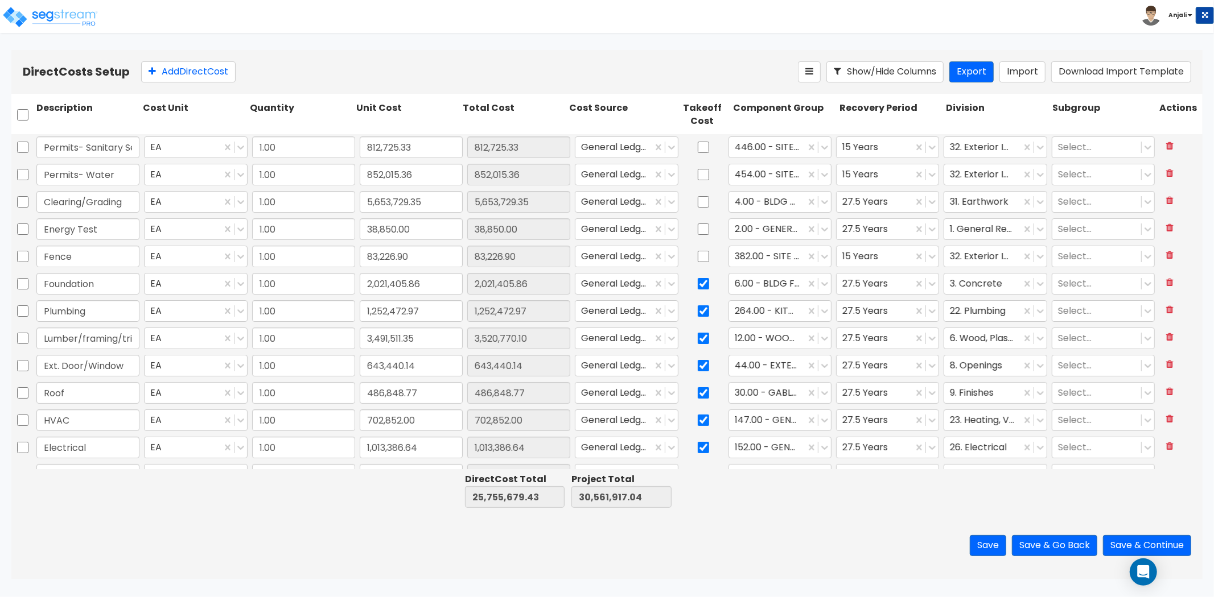
type input "30,532,658.29"
type input "3,491,511.35"
click at [422, 395] on input "486,848.77" at bounding box center [411, 393] width 103 height 22
paste input "61,318.85"
type input "461,318.85"
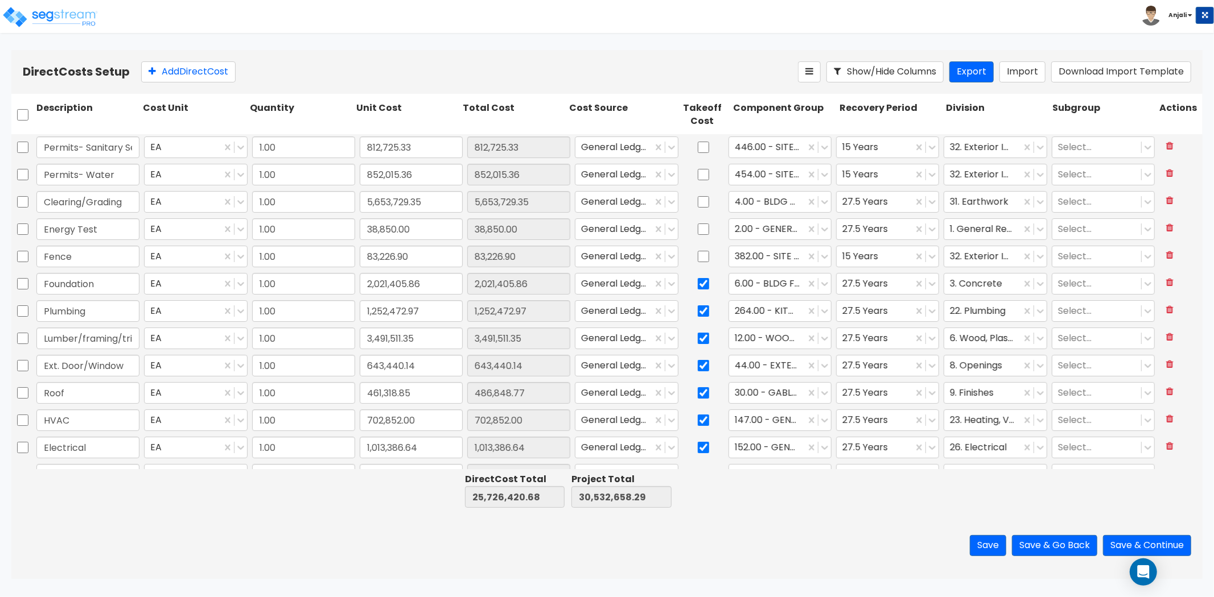
click at [405, 505] on div at bounding box center [407, 490] width 106 height 39
type input "25,700,890.76"
type input "30,507,128.37"
type input "461,318.85"
type input "1.00"
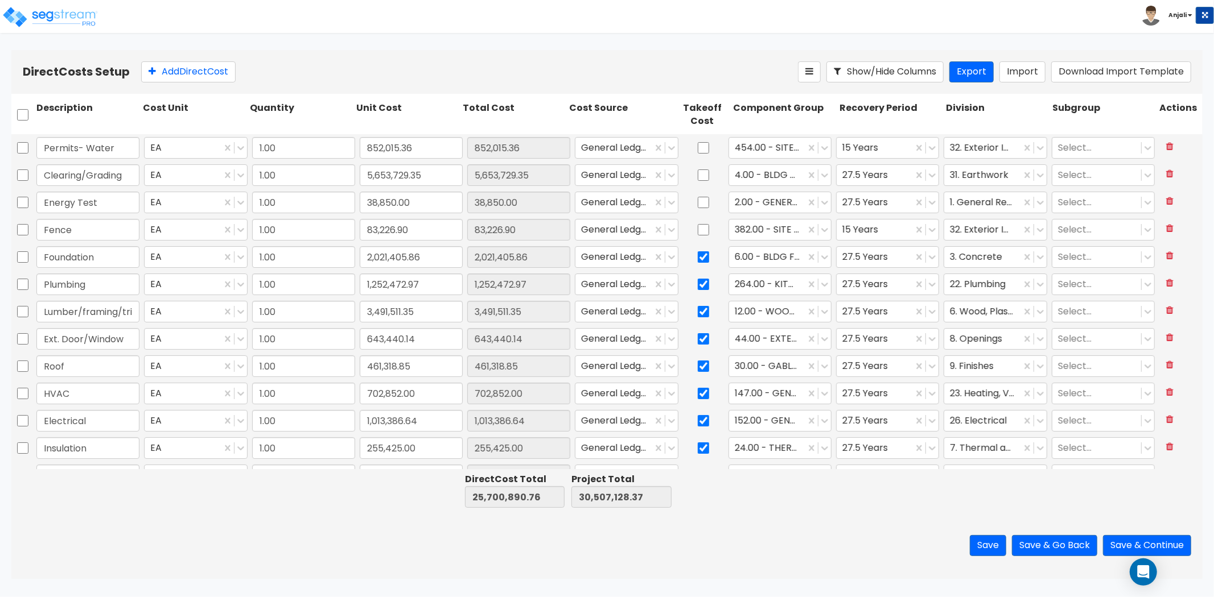
type input "2,009.80"
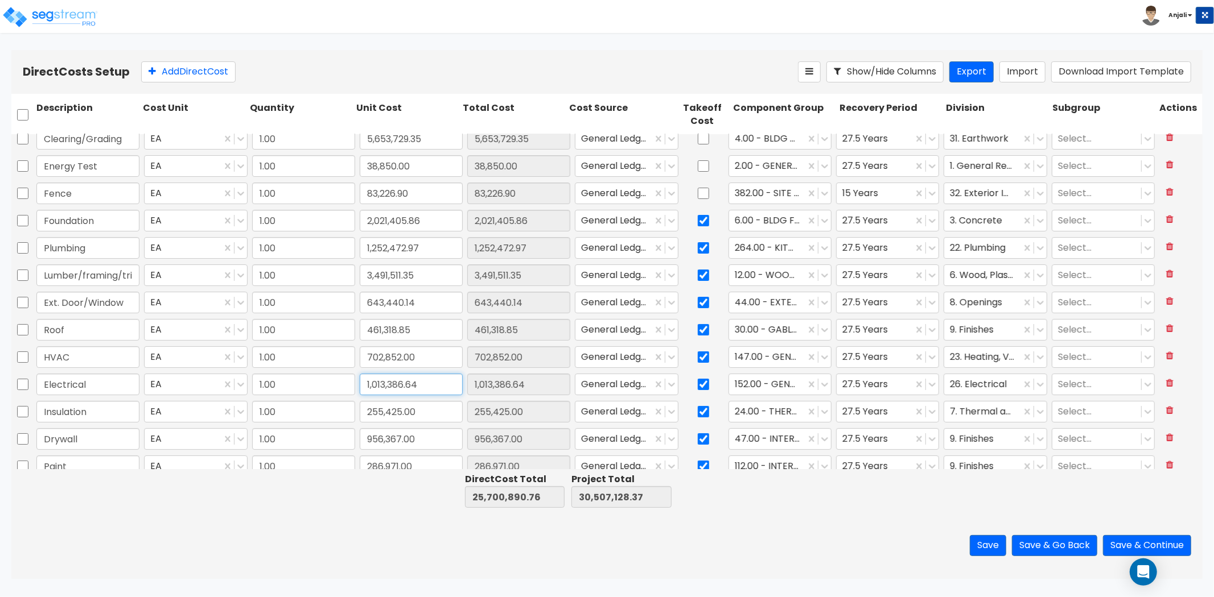
click at [422, 385] on input "1,013,386.64" at bounding box center [411, 385] width 103 height 22
paste input "01,577.88"
type input "1,001,577.88"
click at [391, 513] on div "Save Save & Go Back Save & Continue" at bounding box center [606, 546] width 1191 height 67
type input "25,689,082.00"
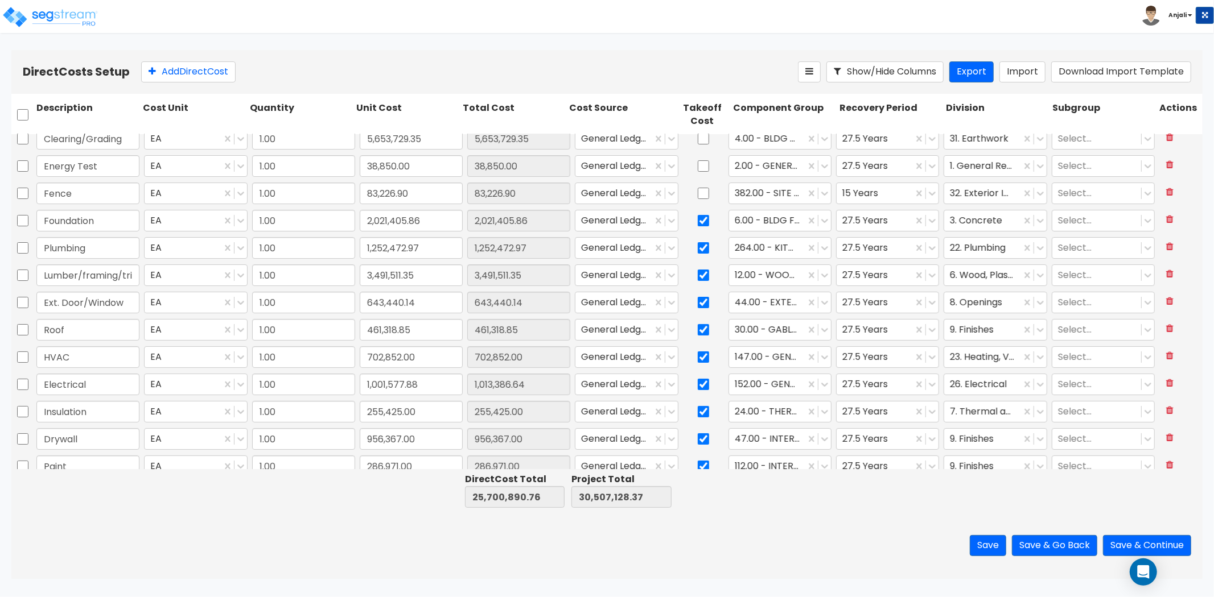
type input "30,495,319.61"
type input "1,001,577.88"
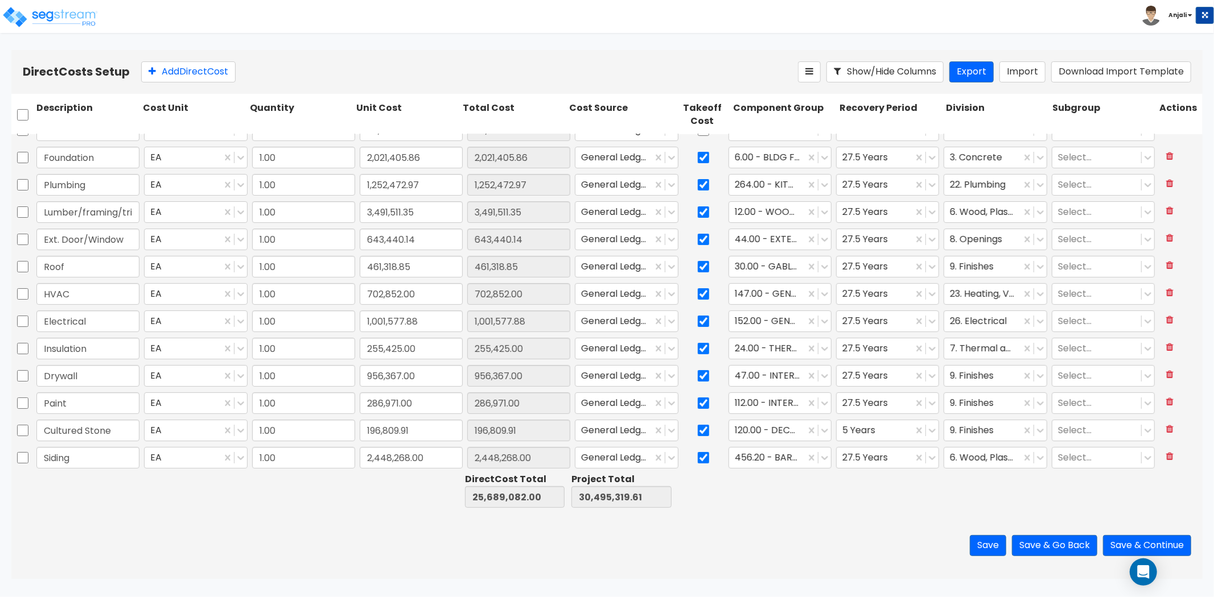
type input "1.00"
type input "167,488.36"
click at [424, 433] on input "196,809.91" at bounding box center [411, 431] width 103 height 22
paste input "82,85"
type input "182,859.91"
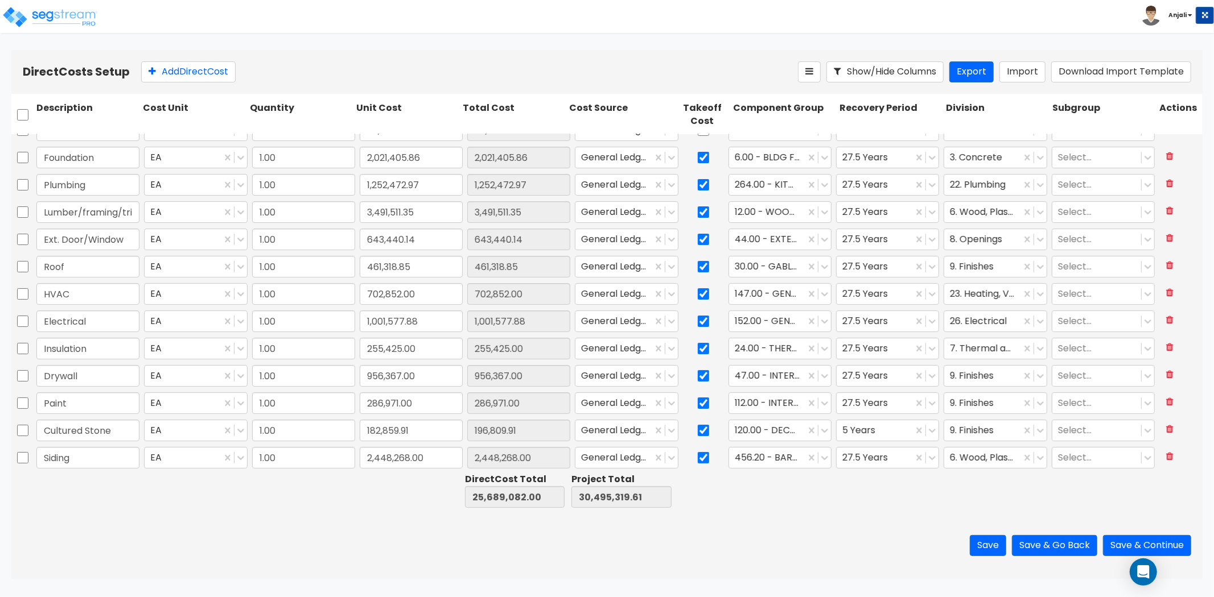
type input "25,675,132.00"
type input "30,481,369.61"
type input "182,859.91"
click at [428, 459] on input "2,448,268.00" at bounding box center [411, 458] width 103 height 22
paste input "804,114"
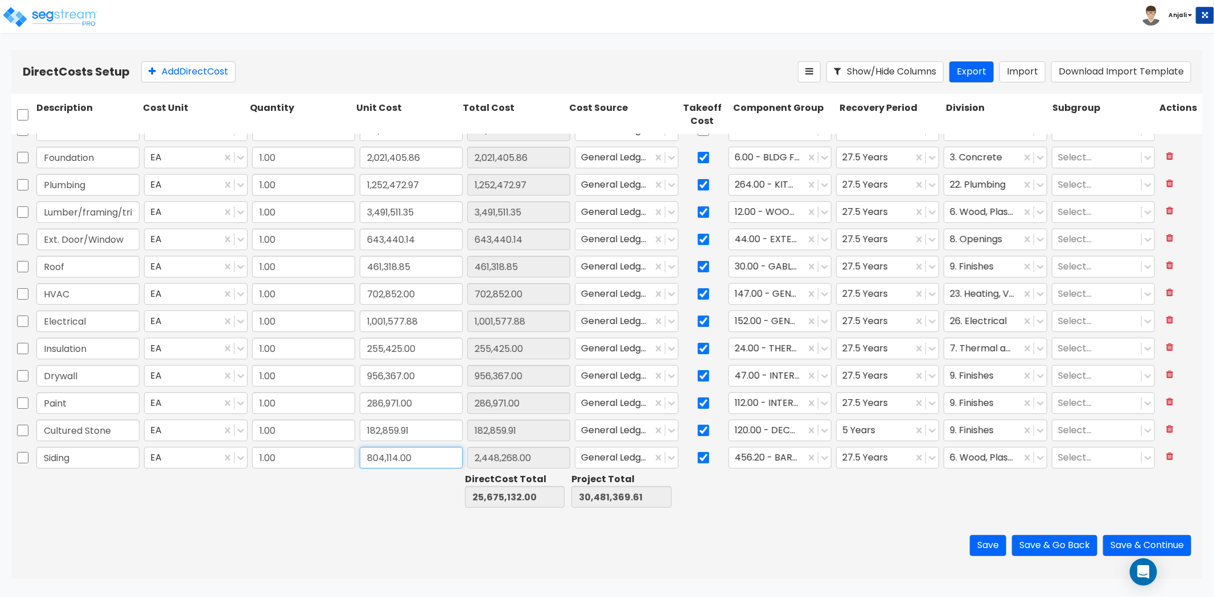
scroll to position [189, 0]
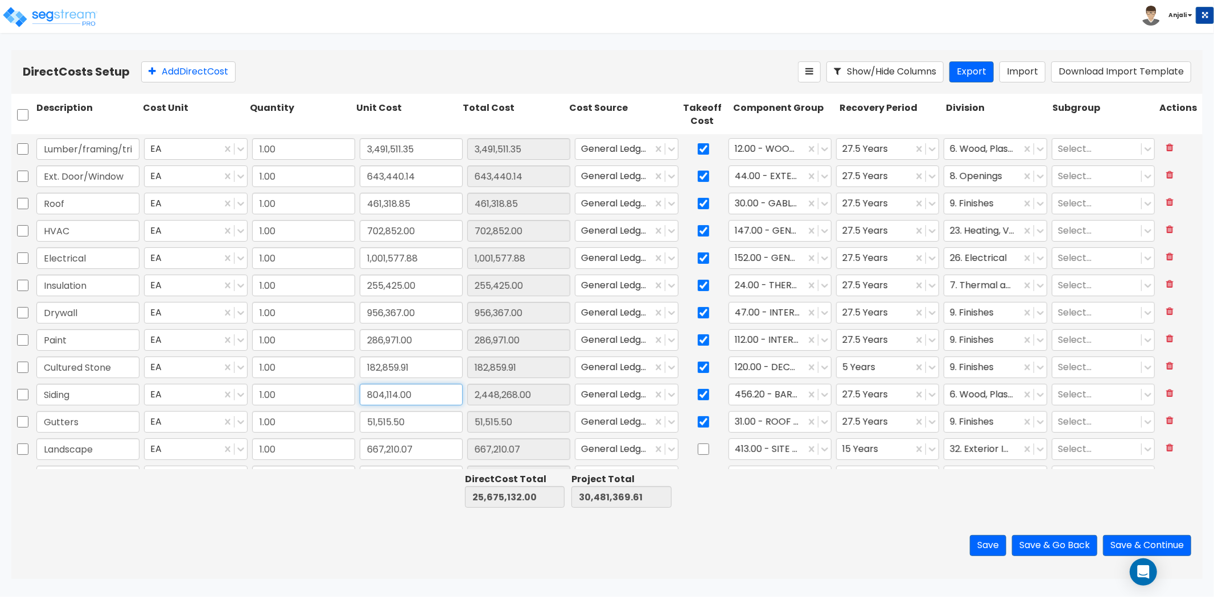
type input "804,114.00"
click at [351, 493] on div at bounding box center [301, 490] width 106 height 39
type input "24,030,978.00"
type input "28,837,215.61"
type input "804,114.00"
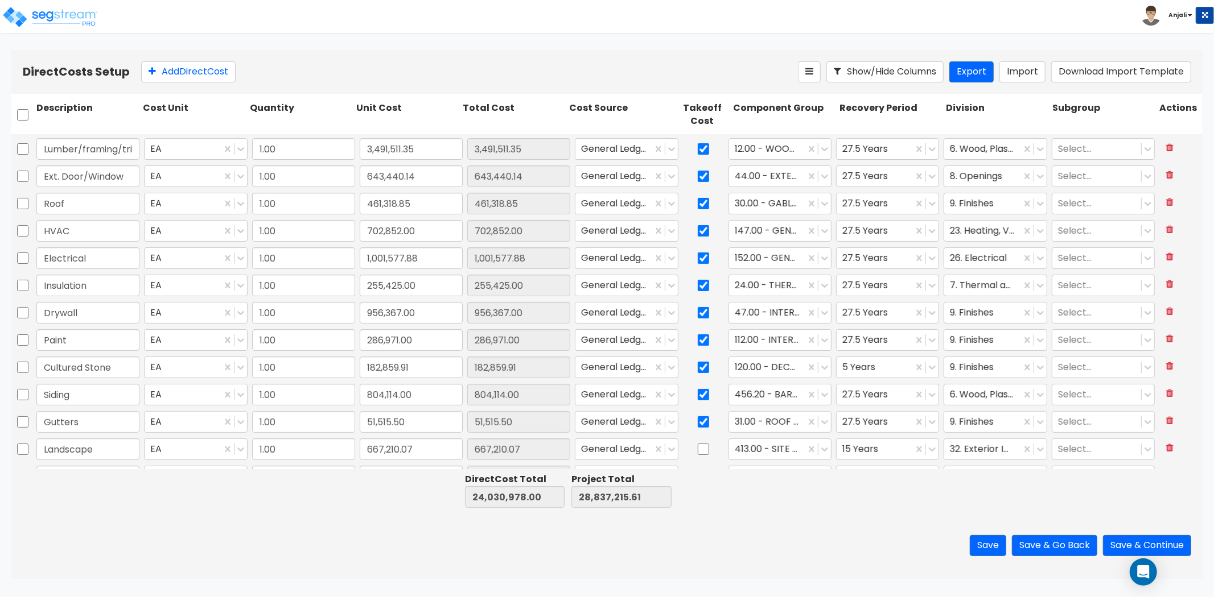
scroll to position [253, 0]
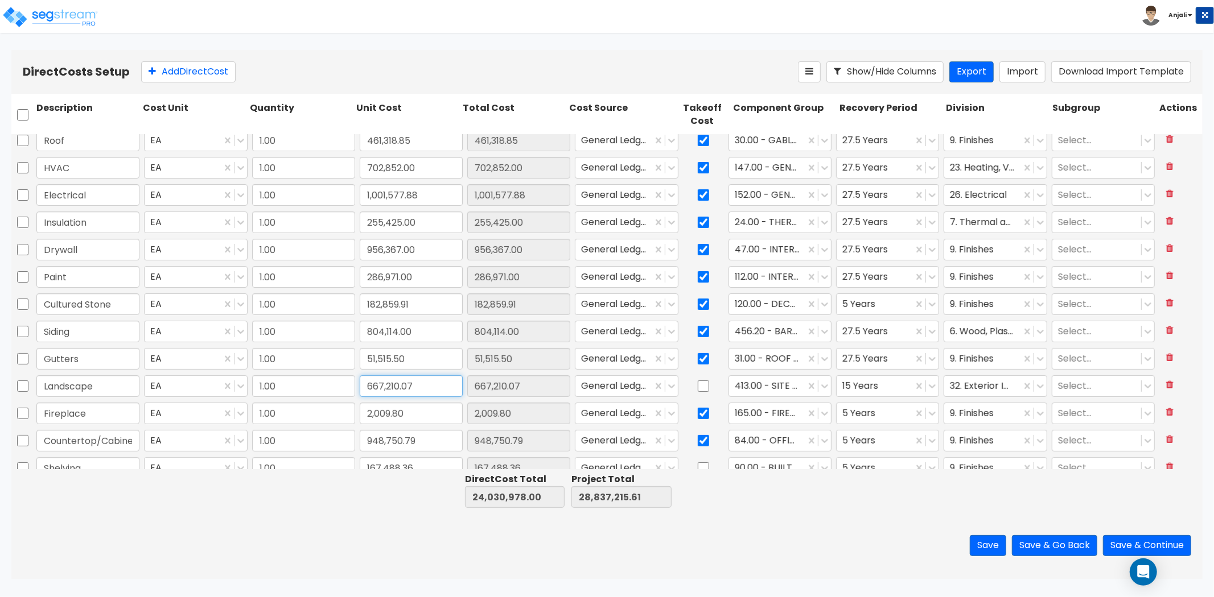
click at [418, 381] on input "667,210.07" at bounding box center [411, 387] width 103 height 22
paste input "431,776.63"
type input "431,776.63"
type input "23,795,544.56"
type input "28,601,782.17"
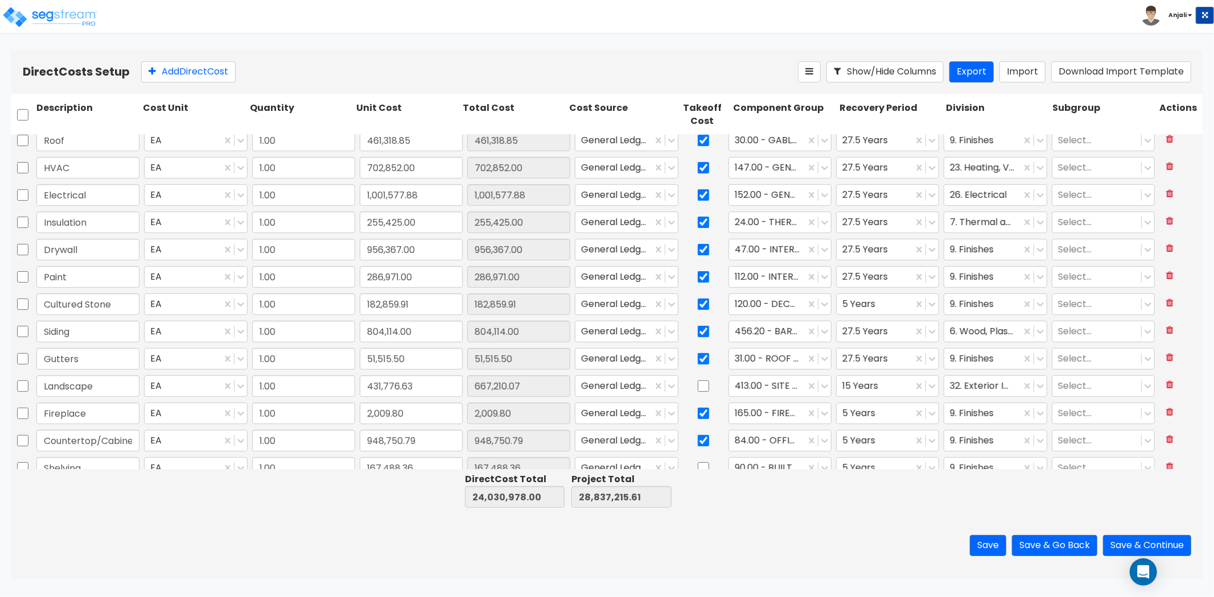
type input "431,776.63"
click at [433, 442] on input "948,750.79" at bounding box center [411, 441] width 103 height 22
paste input "616,832"
type input "616,832.79"
type input "23,463,626.56"
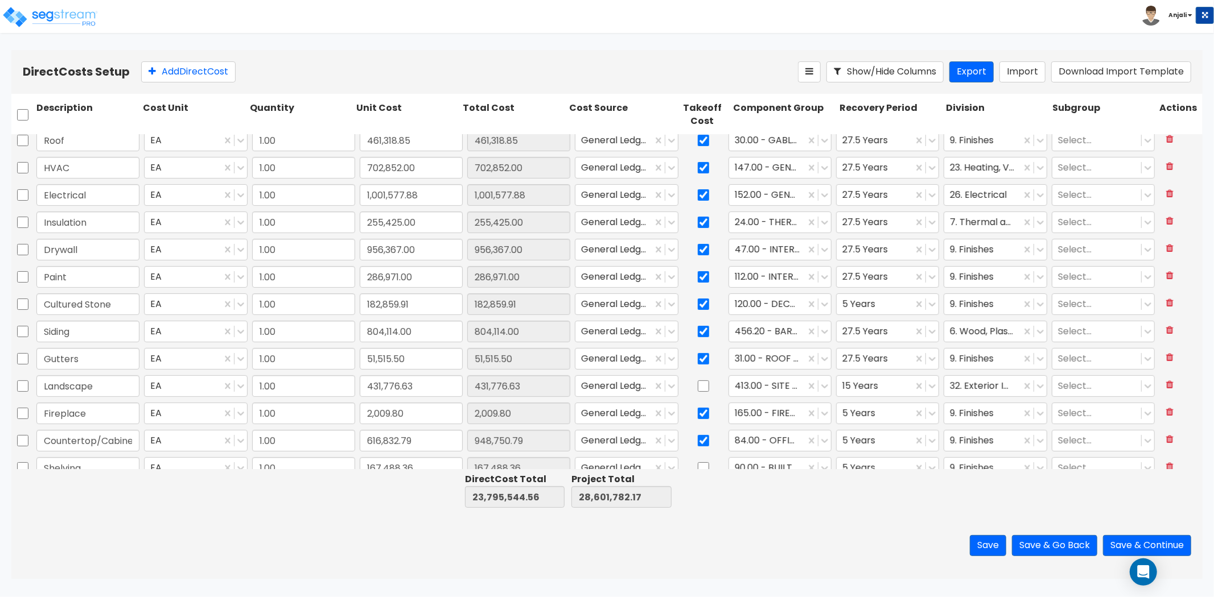
type input "28,269,864.17"
type input "616,832.79"
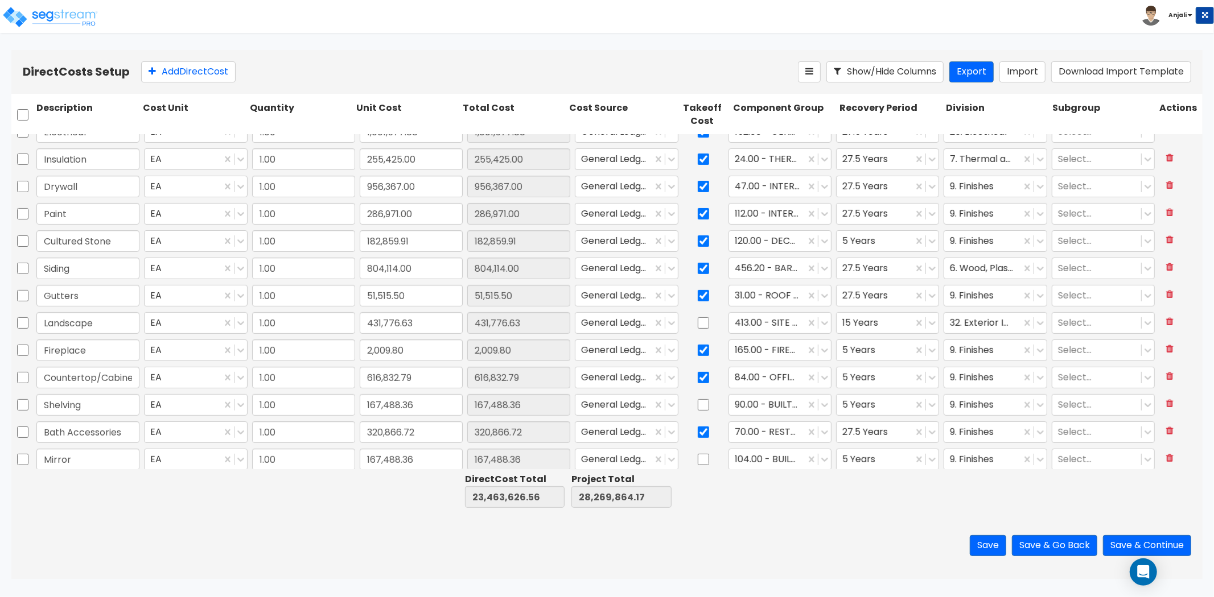
scroll to position [379, 0]
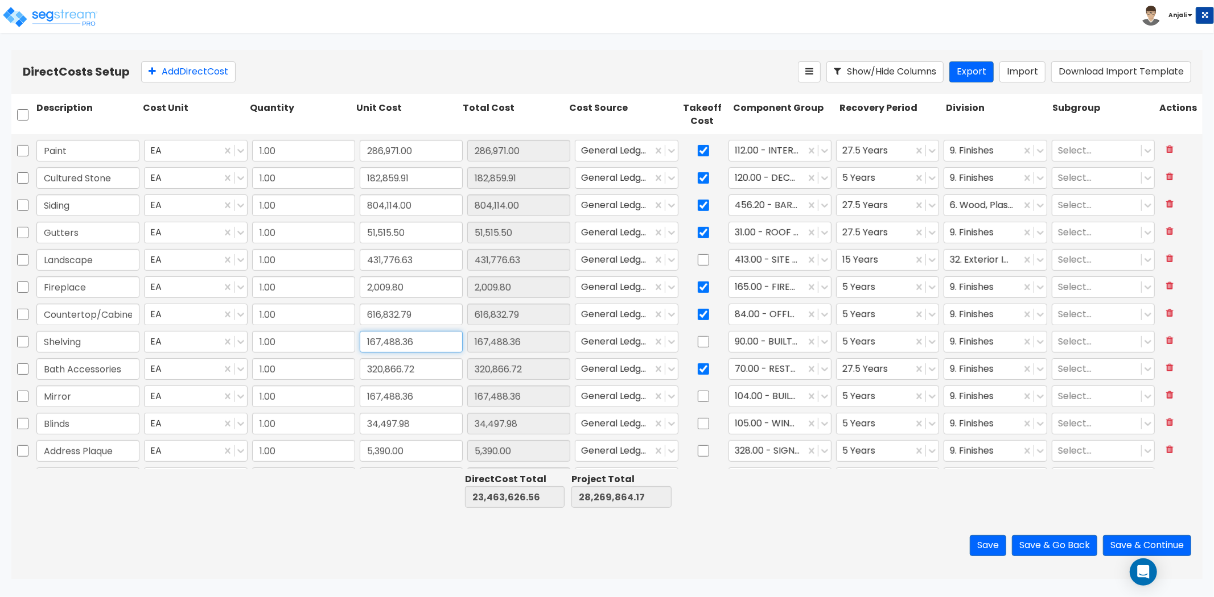
click at [431, 340] on input "167,488.36" at bounding box center [411, 342] width 103 height 22
paste input "51,158.90"
type input "51,158.90"
type input "23,347,297.10"
type input "28,153,534.71"
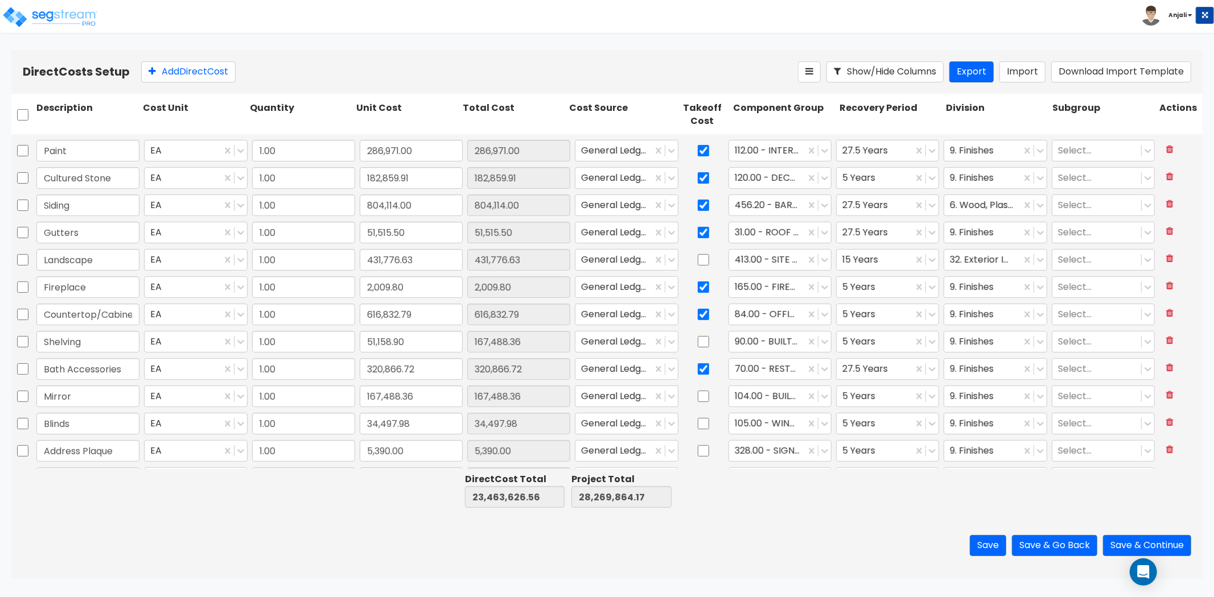
type input "51,158.90"
click at [408, 366] on input "320,866.72" at bounding box center [411, 369] width 103 height 22
paste input "91,487.48"
type input "91,487.48"
type input "23,117,917.86"
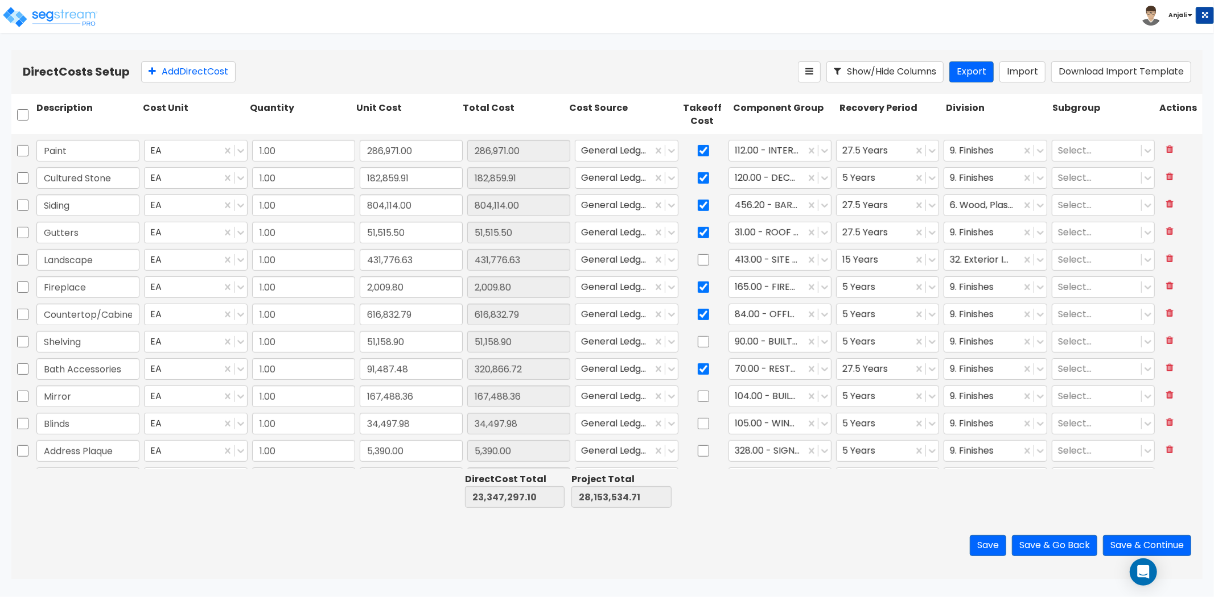
type input "27,924,155.47"
type input "91,487.48"
click at [418, 395] on input "167,488.36" at bounding box center [411, 397] width 103 height 22
paste input "24,841.98"
type input "24,841.98"
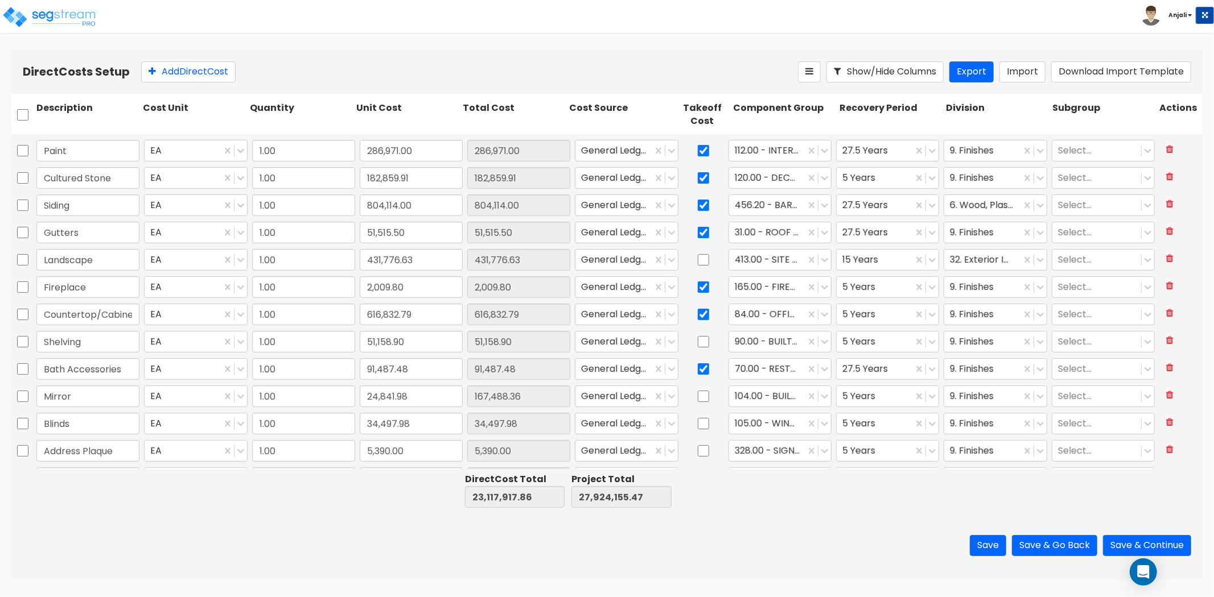
type input "22,975,271.48"
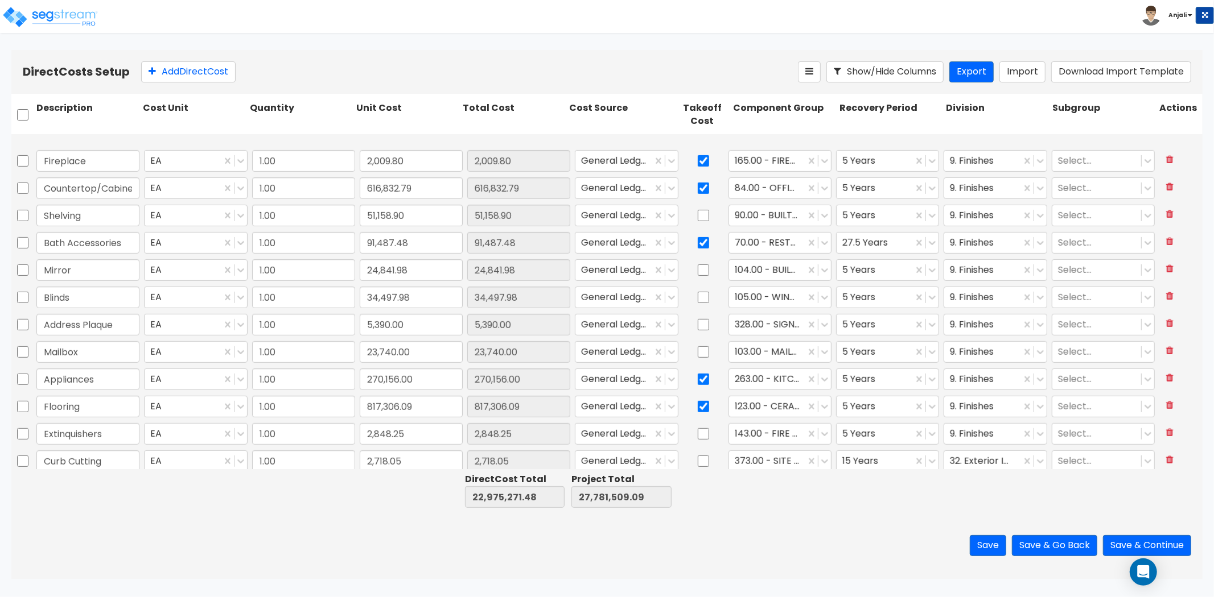
scroll to position [569, 0]
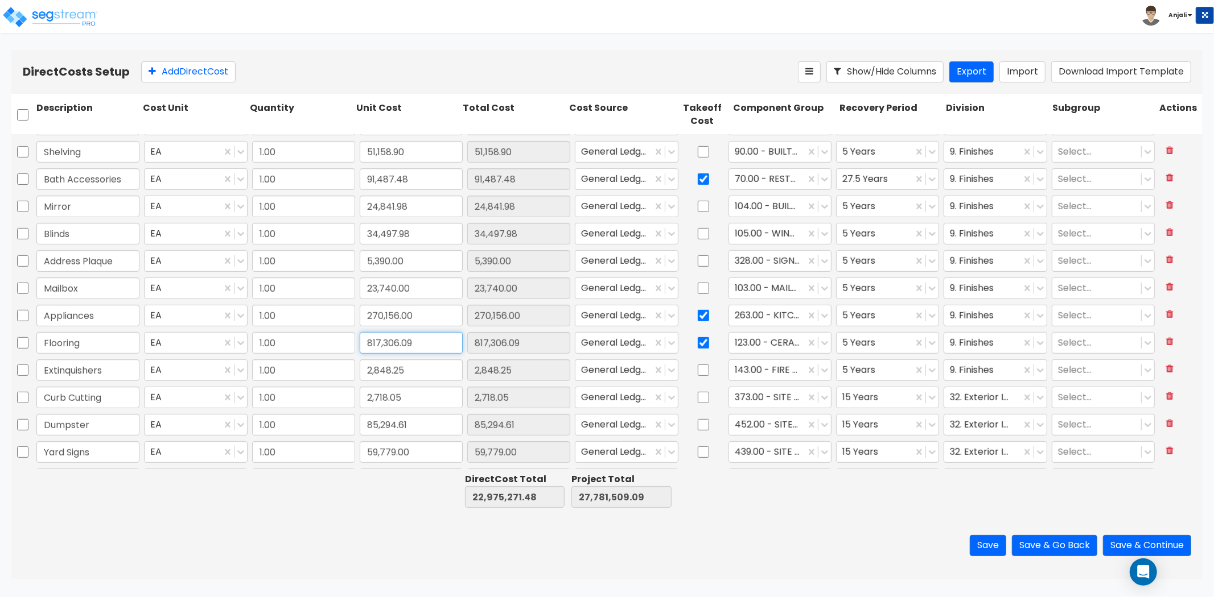
click at [416, 344] on input "817,306.09" at bounding box center [411, 343] width 103 height 22
paste input "450,088.00"
click at [419, 344] on input "450,088.00" at bounding box center [411, 343] width 103 height 22
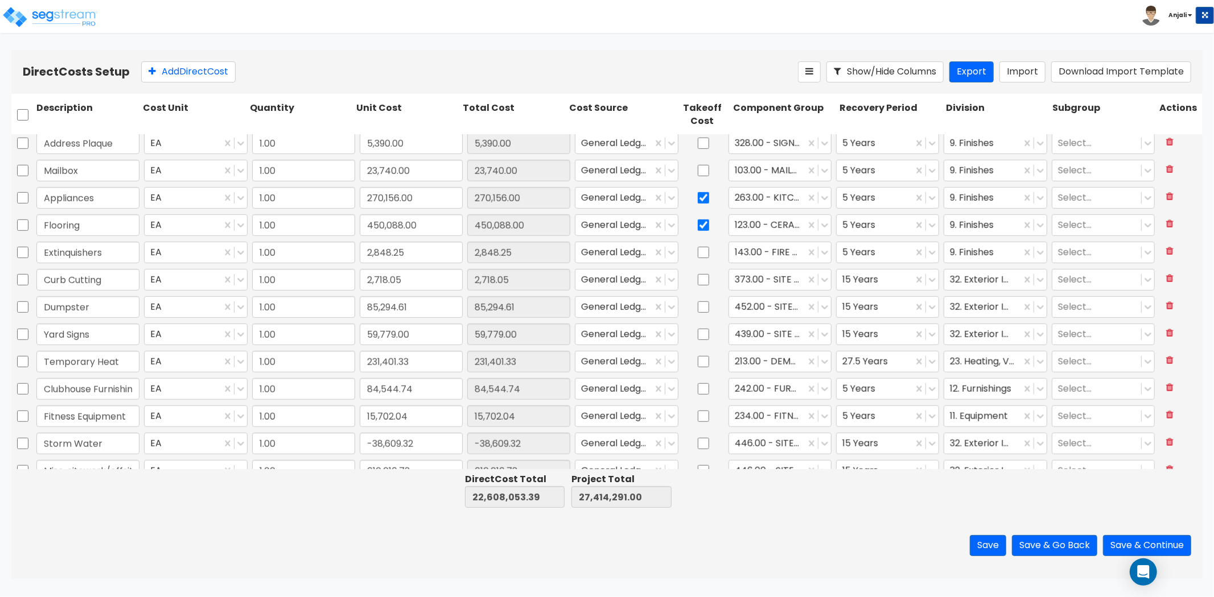
scroll to position [695, 0]
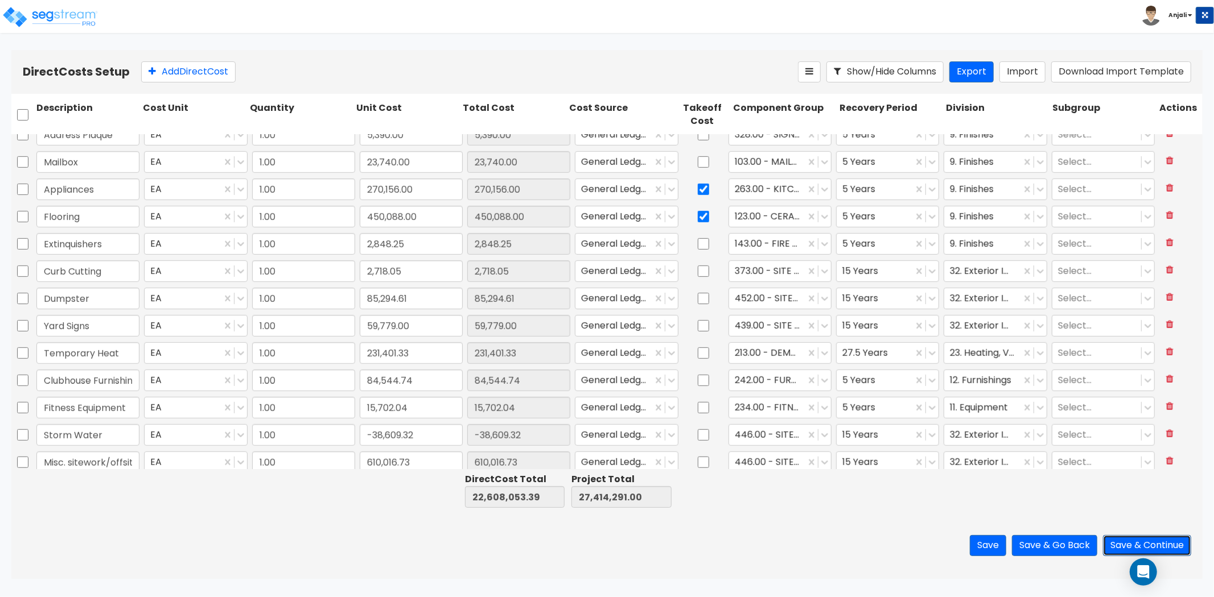
click at [1131, 539] on button "Save & Continue" at bounding box center [1147, 545] width 88 height 21
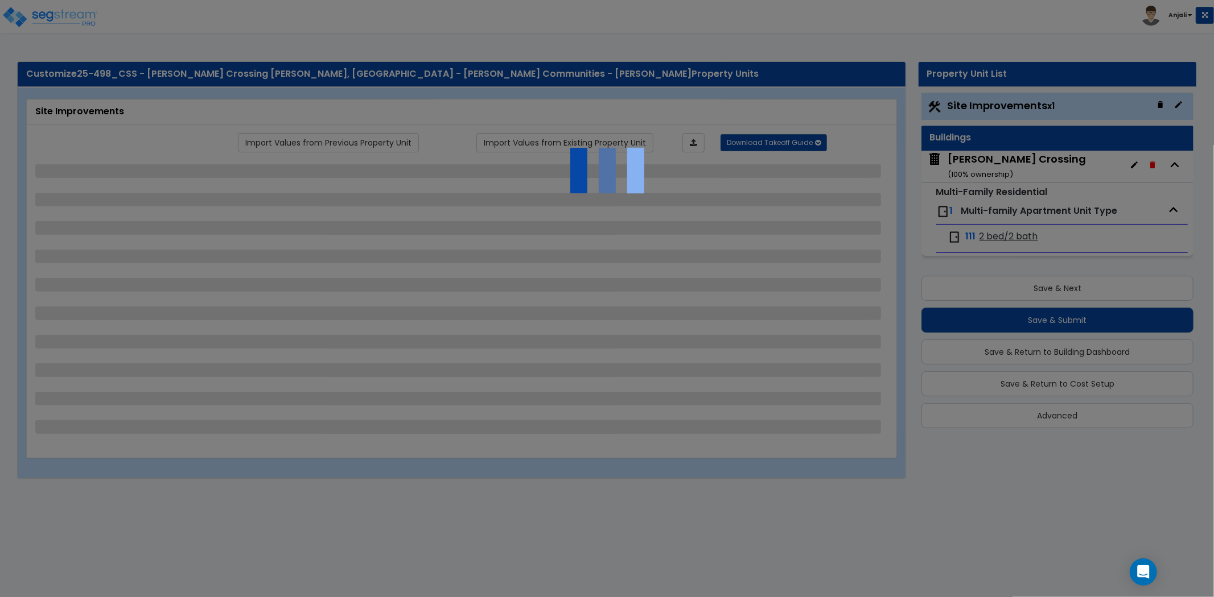
select select "2"
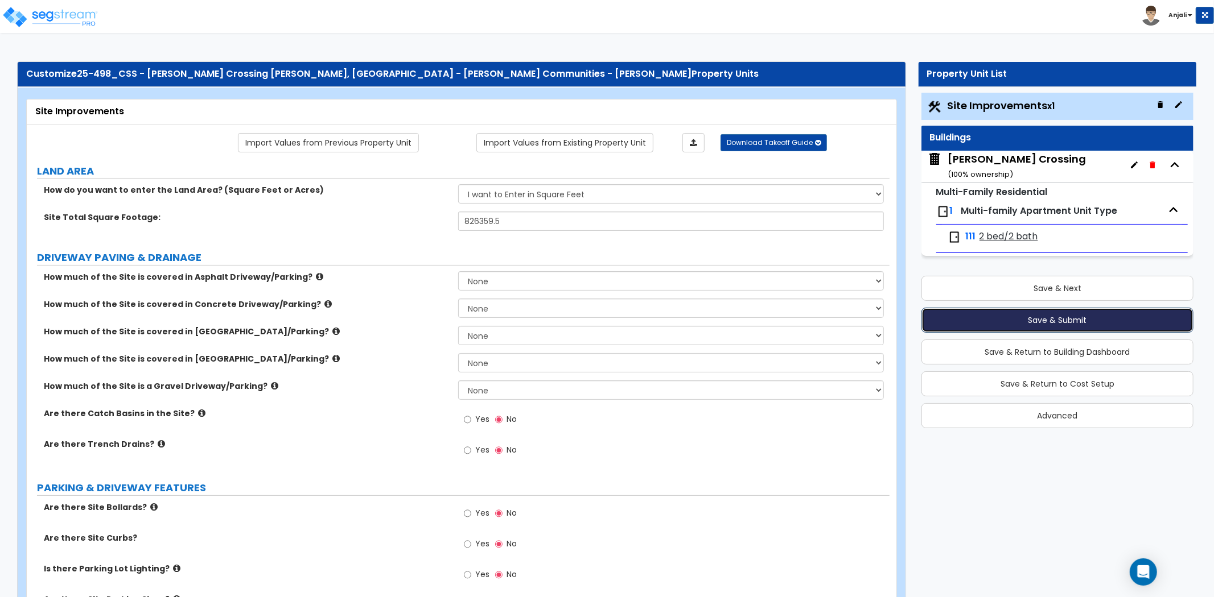
click at [1077, 328] on button "Save & Submit" at bounding box center [1057, 320] width 272 height 25
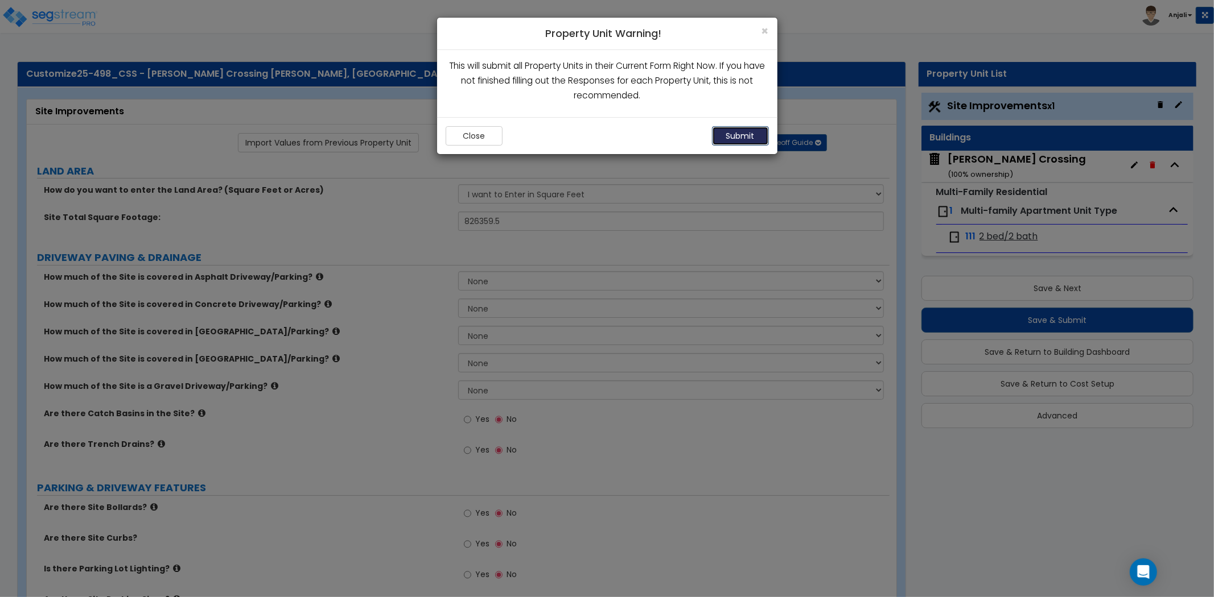
click at [752, 134] on button "Submit" at bounding box center [740, 135] width 57 height 19
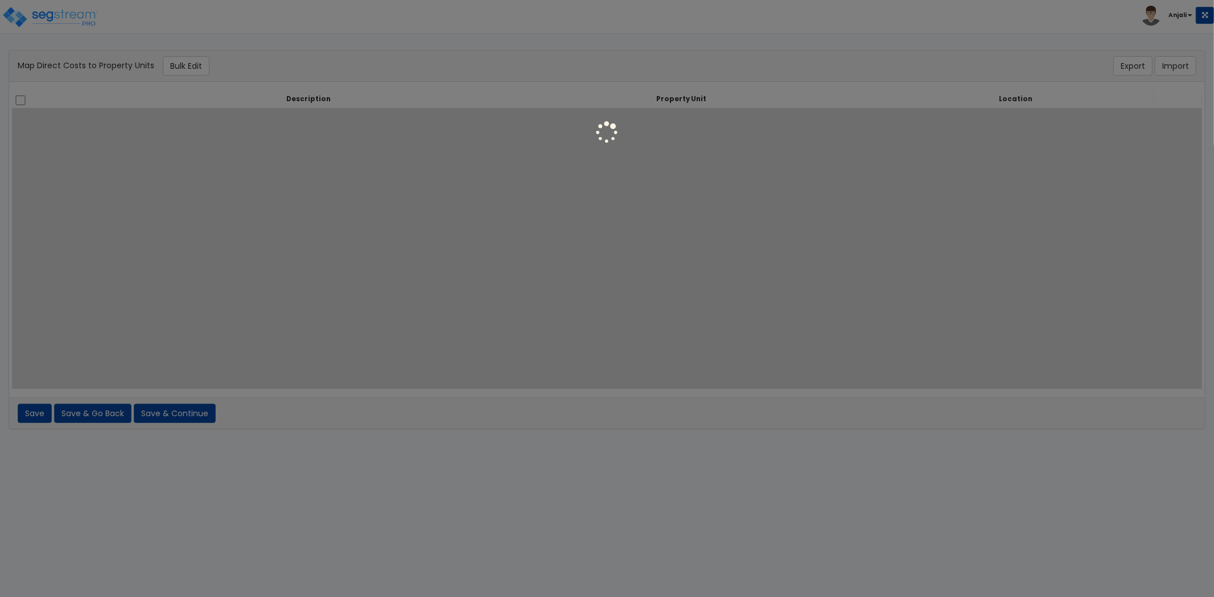
select select
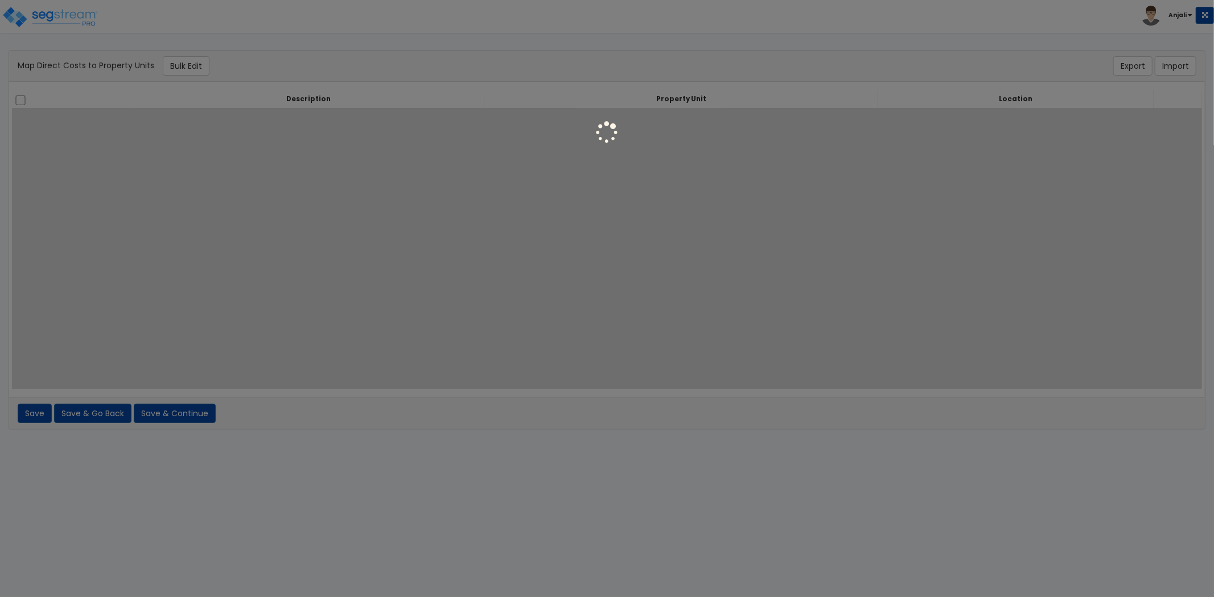
select select
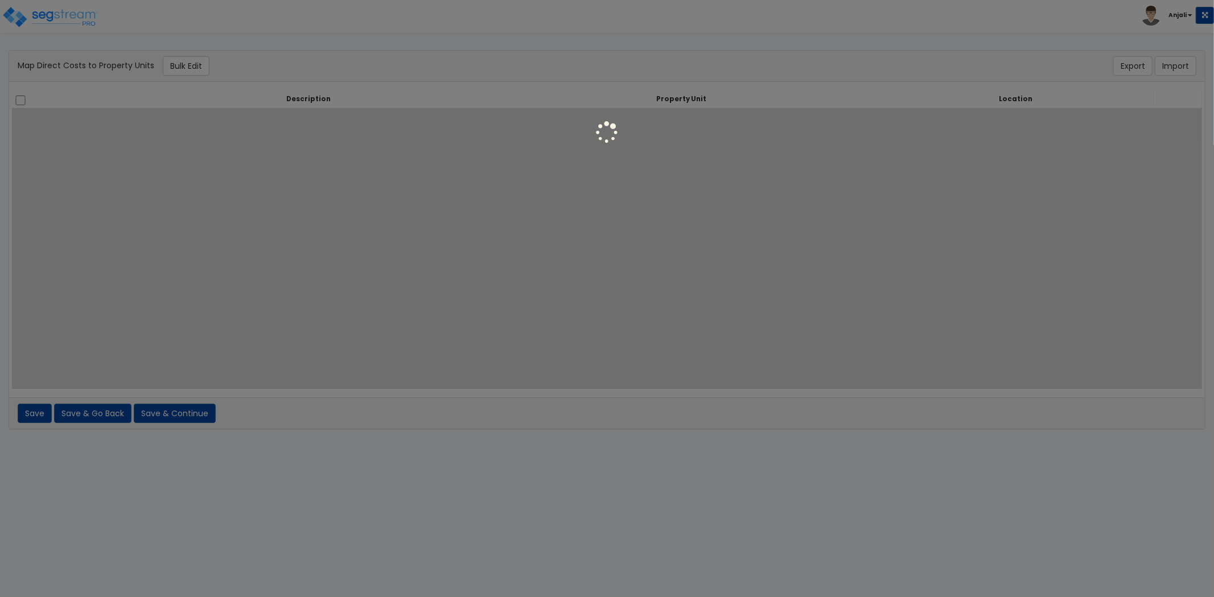
select select
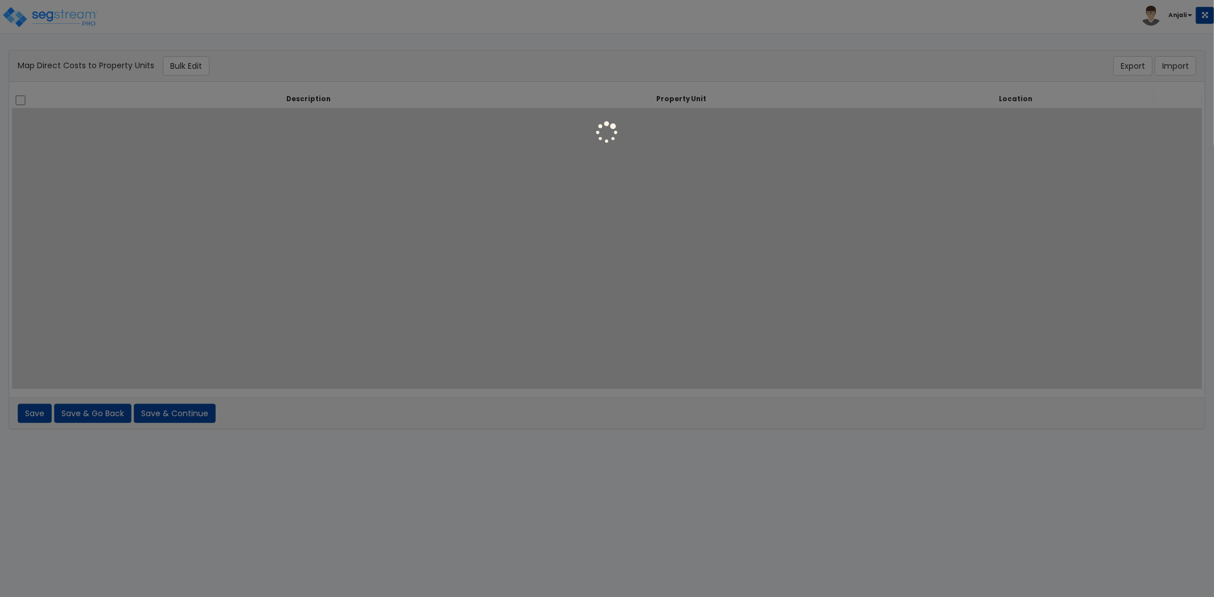
select select
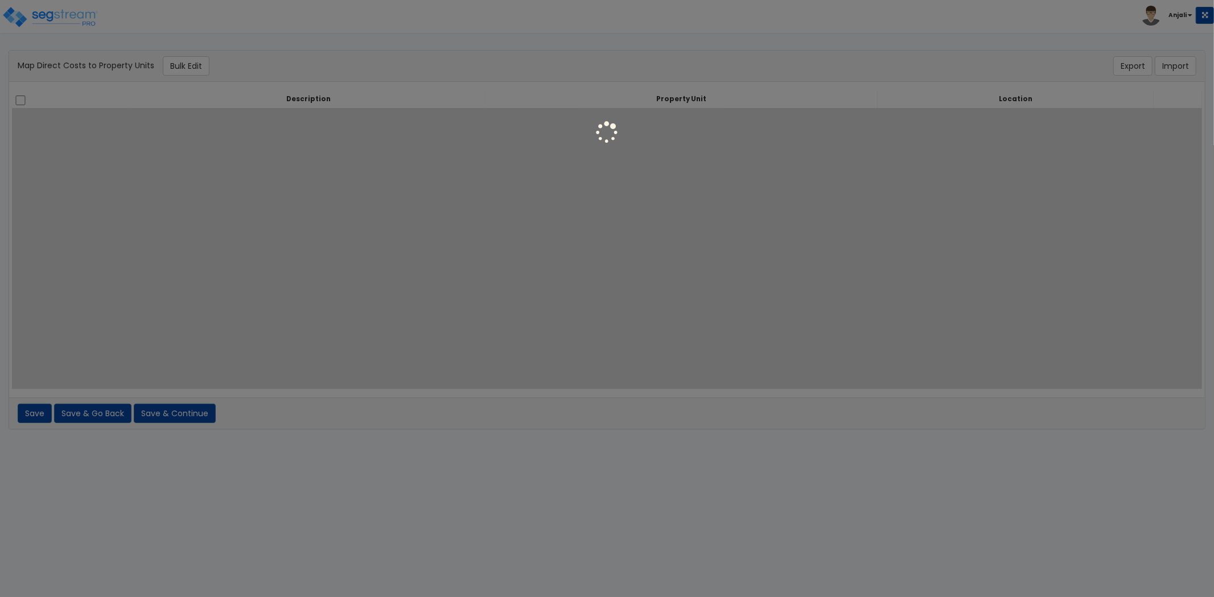
select select "6"
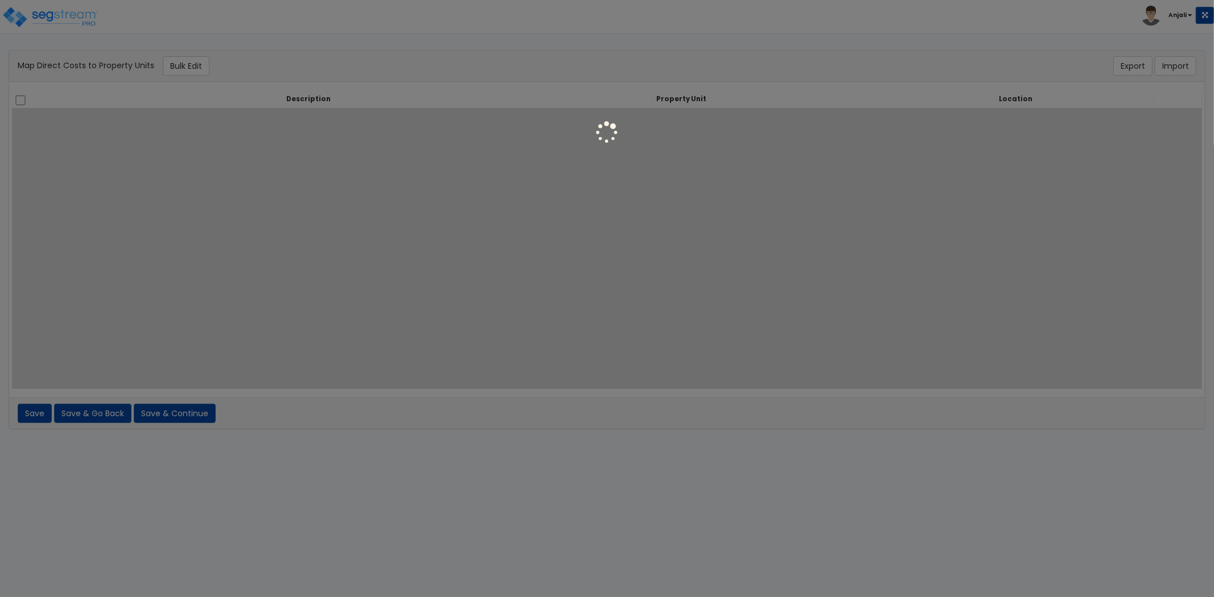
select select "6"
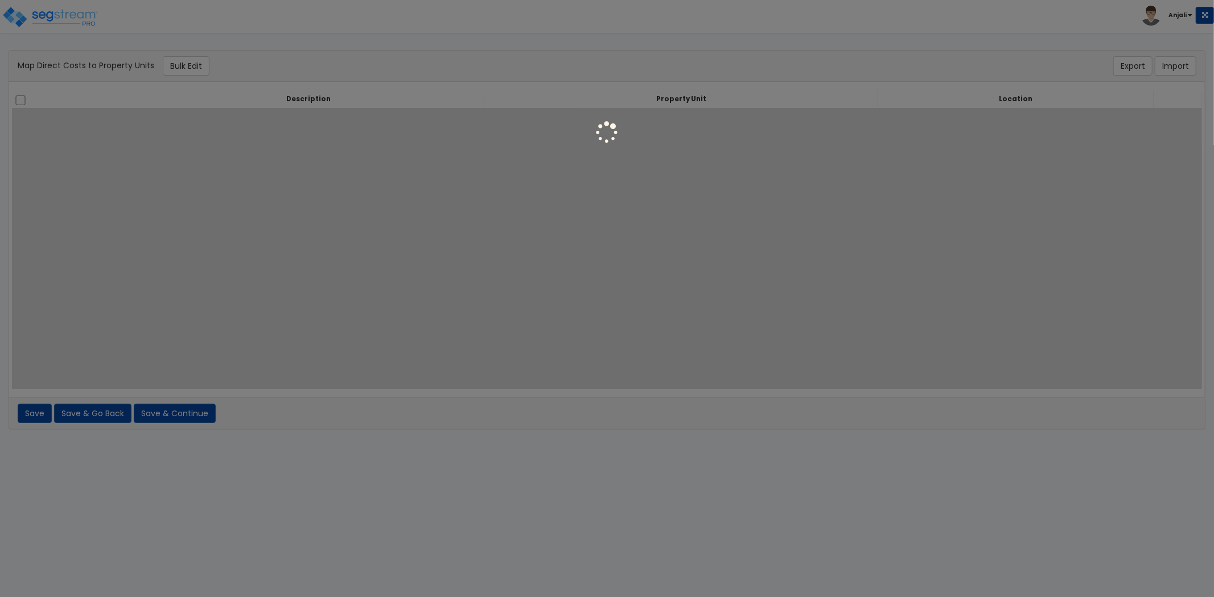
select select "6"
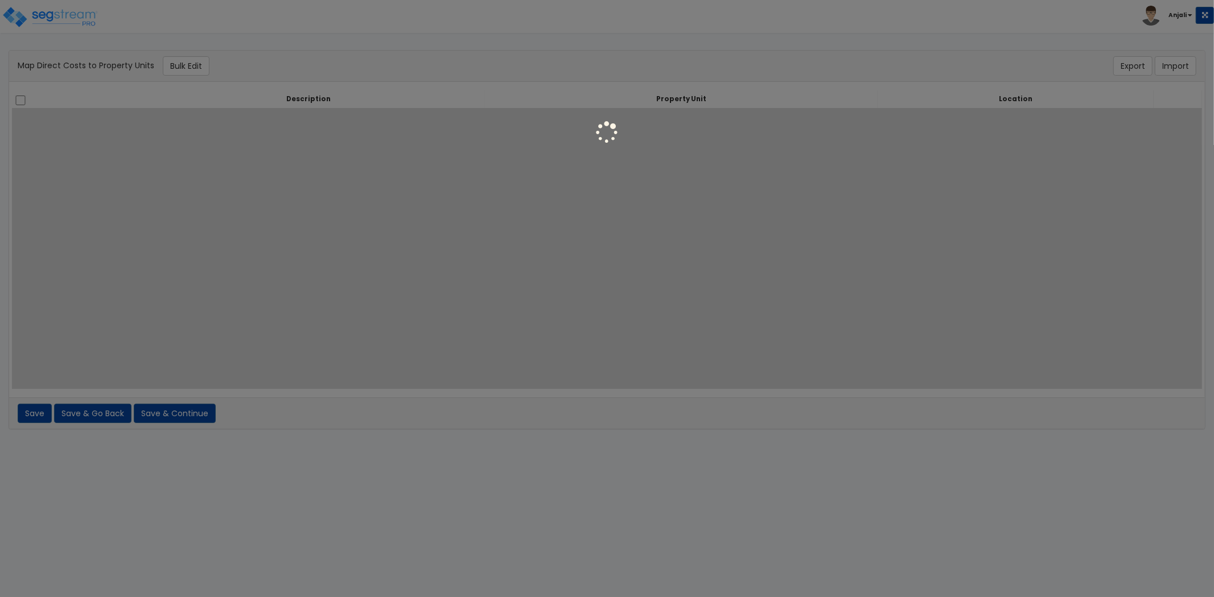
select select "6"
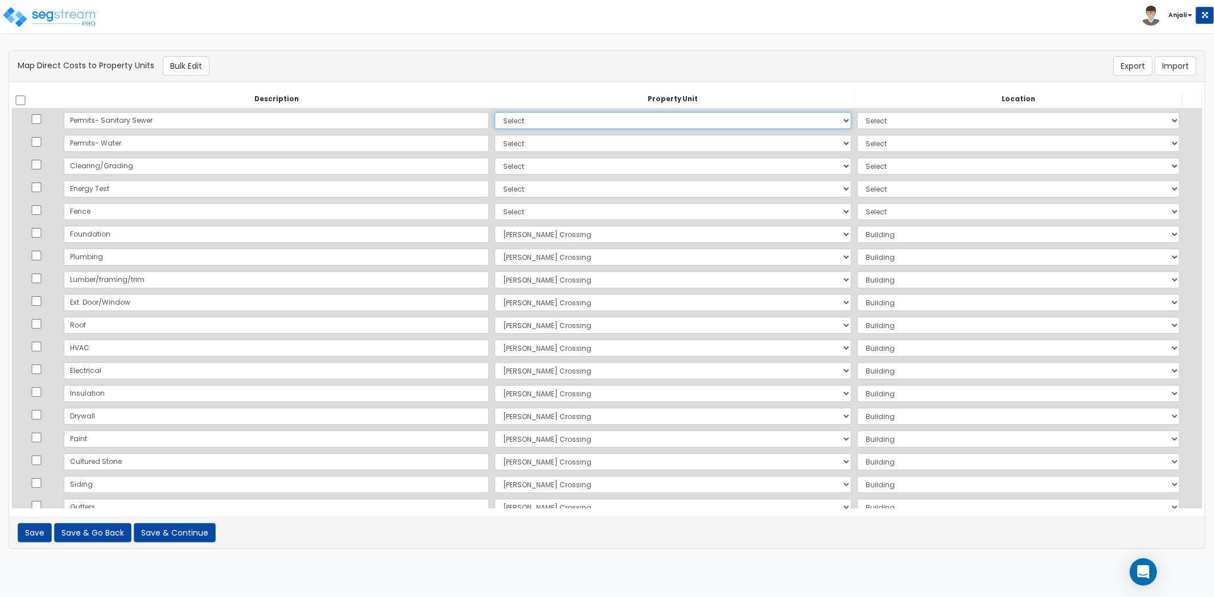
click at [497, 126] on select "Select Sara Crossing Site Improvements Add Additional Property Unit" at bounding box center [672, 120] width 357 height 17
select select "167584"
click at [494, 112] on select "Select Sara Crossing Site Improvements Add Additional Property Unit" at bounding box center [672, 120] width 357 height 17
select select "462"
click at [494, 145] on select "Select Sara Crossing Site Improvements Add Additional Property Unit" at bounding box center [672, 143] width 357 height 17
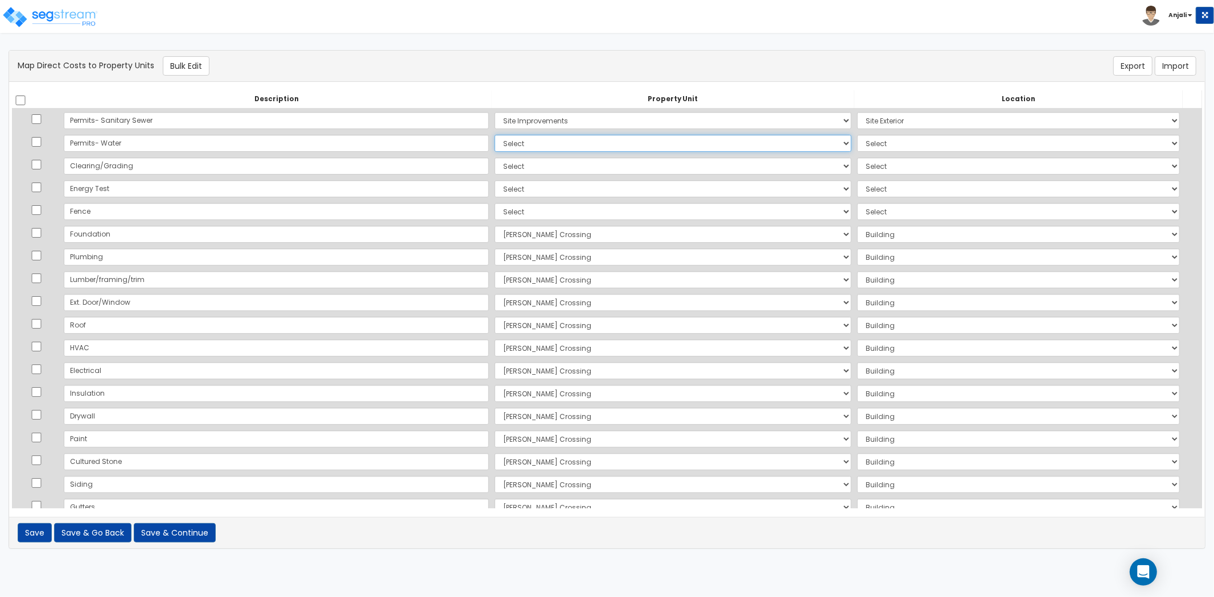
select select "167584"
click at [494, 135] on select "Select Sara Crossing Site Improvements Add Additional Property Unit" at bounding box center [672, 143] width 357 height 17
select select "462"
click at [494, 160] on select "Select Sara Crossing Site Improvements Add Additional Property Unit" at bounding box center [672, 166] width 357 height 17
select select "167584"
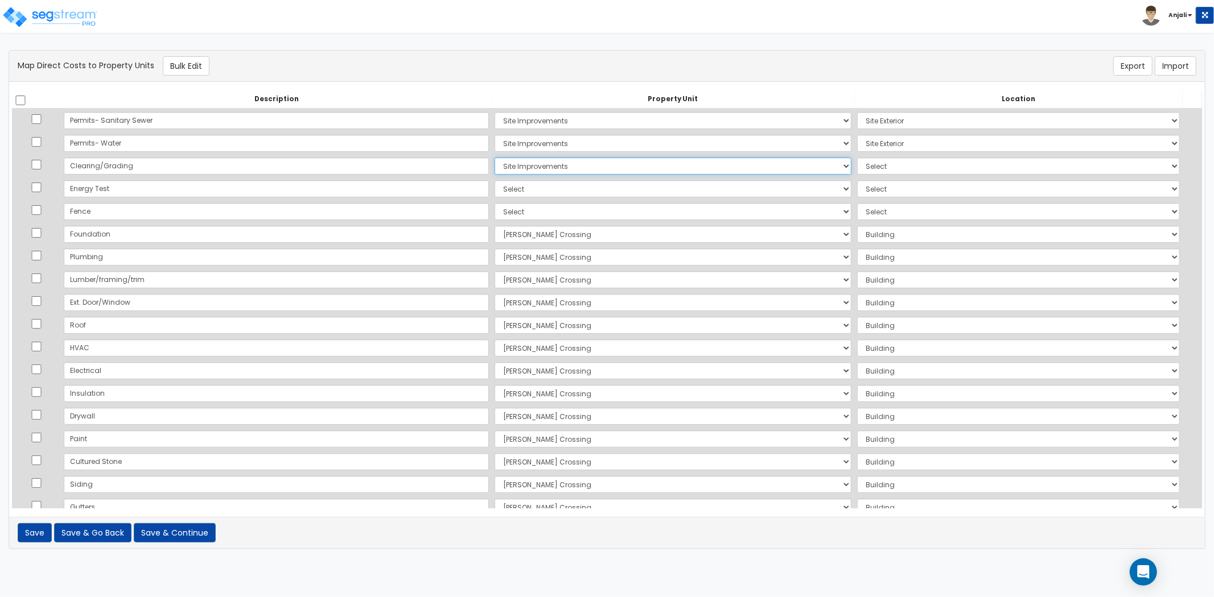
click at [494, 158] on select "Select Sara Crossing Site Improvements Add Additional Property Unit" at bounding box center [672, 166] width 357 height 17
select select "462"
click at [494, 192] on select "Select Sara Crossing Site Improvements Add Additional Property Unit" at bounding box center [672, 188] width 357 height 17
select select "167584"
click at [494, 180] on select "Select Sara Crossing Site Improvements Add Additional Property Unit" at bounding box center [672, 188] width 357 height 17
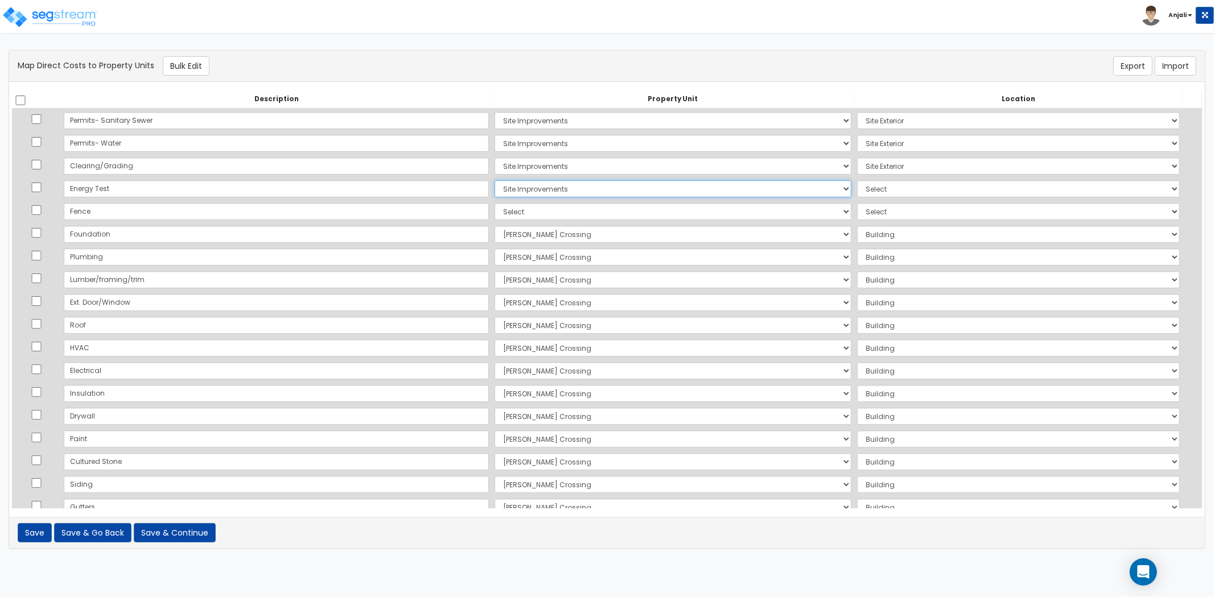
select select
click at [494, 183] on select "Select Sara Crossing Site Improvements Add Additional Property Unit" at bounding box center [672, 188] width 357 height 17
select select "167582"
click at [494, 180] on select "Select Sara Crossing Site Improvements Add Additional Property Unit" at bounding box center [672, 188] width 357 height 17
select select "6"
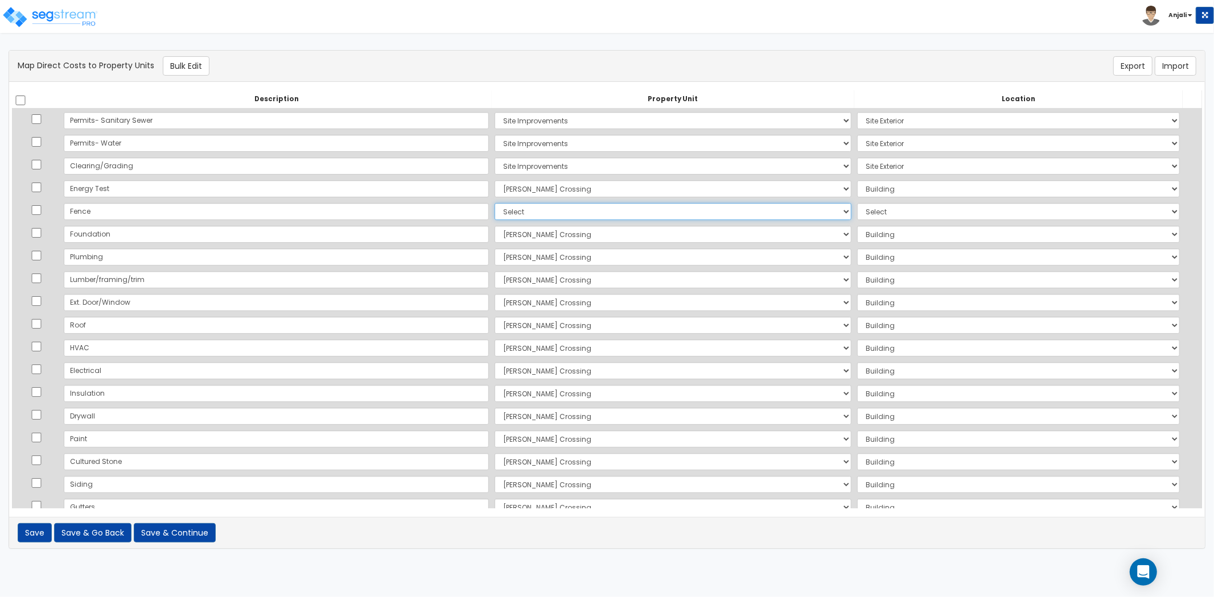
click at [494, 215] on select "Select Sara Crossing Site Improvements Add Additional Property Unit" at bounding box center [672, 211] width 357 height 17
select select "167584"
click at [494, 203] on select "Select Sara Crossing Site Improvements Add Additional Property Unit" at bounding box center [672, 211] width 357 height 17
select select "462"
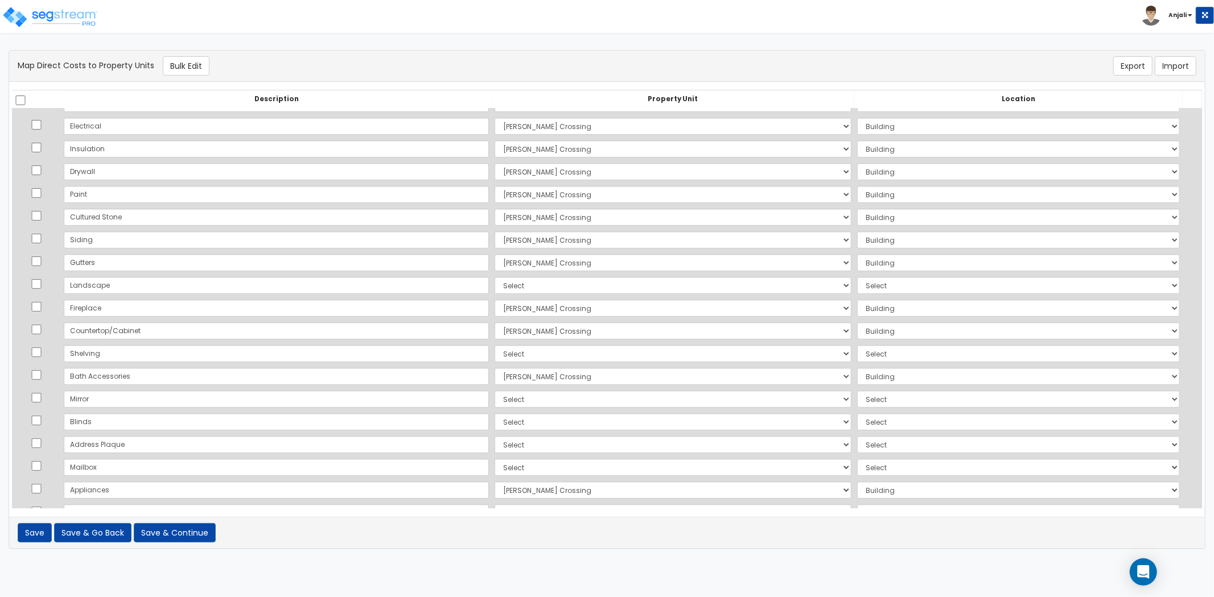
scroll to position [253, 0]
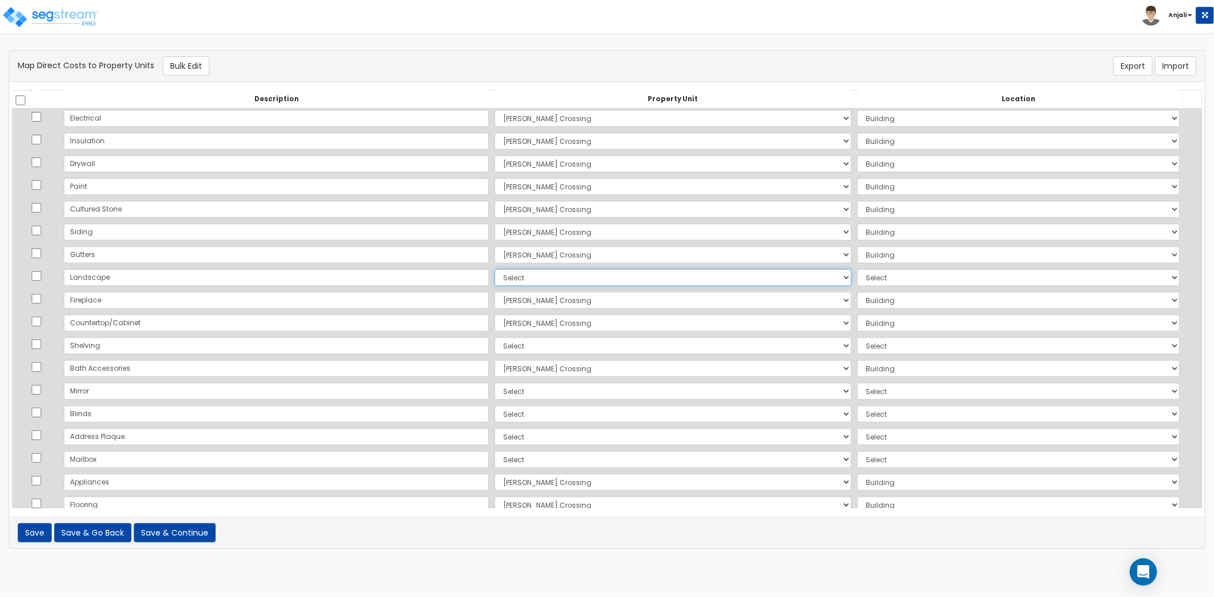
click at [494, 274] on select "Select Sara Crossing Site Improvements Add Additional Property Unit" at bounding box center [672, 277] width 357 height 17
select select "167584"
click at [494, 269] on select "Select Sara Crossing Site Improvements Add Additional Property Unit" at bounding box center [672, 277] width 357 height 17
select select "462"
click at [494, 340] on select "Select Sara Crossing Site Improvements Add Additional Property Unit" at bounding box center [672, 345] width 357 height 17
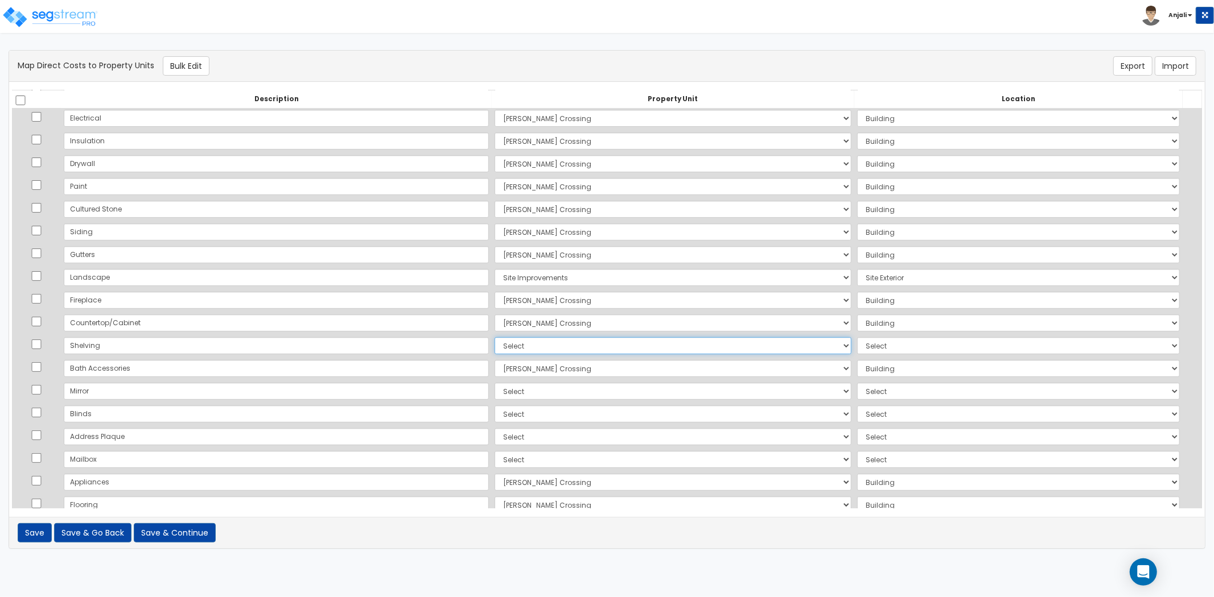
select select "167582"
click at [494, 337] on select "Select Sara Crossing Site Improvements Add Additional Property Unit" at bounding box center [672, 345] width 357 height 17
select select "6"
click at [494, 387] on select "Select Sara Crossing Site Improvements Add Additional Property Unit" at bounding box center [672, 391] width 357 height 17
select select "167582"
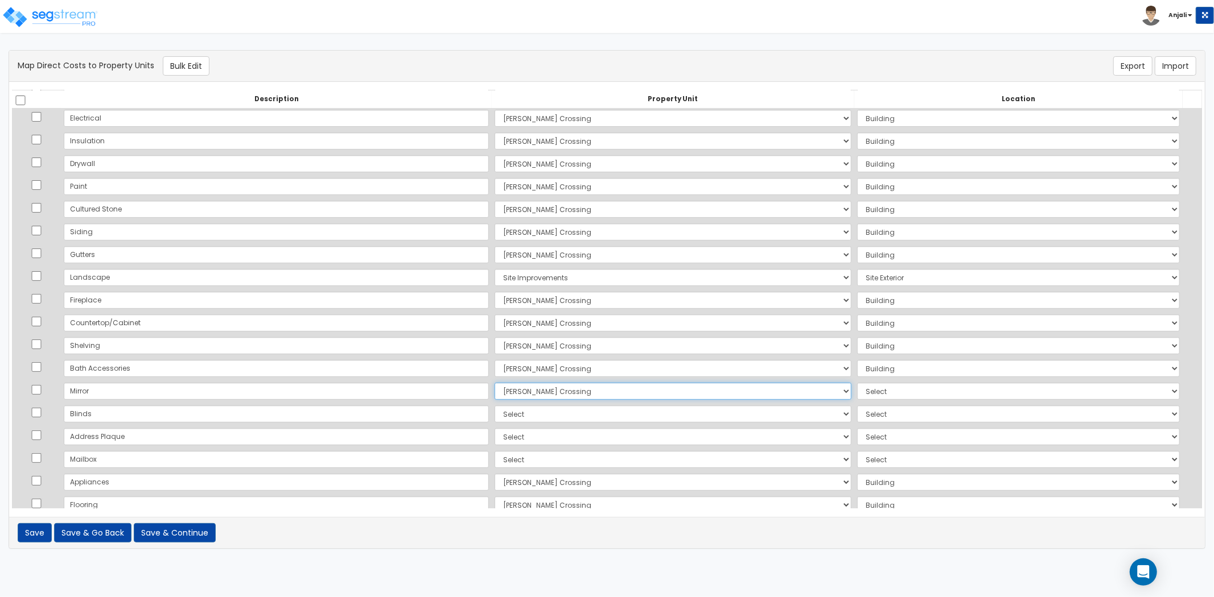
click at [494, 383] on select "Select Sara Crossing Site Improvements Add Additional Property Unit" at bounding box center [672, 391] width 357 height 17
select select "6"
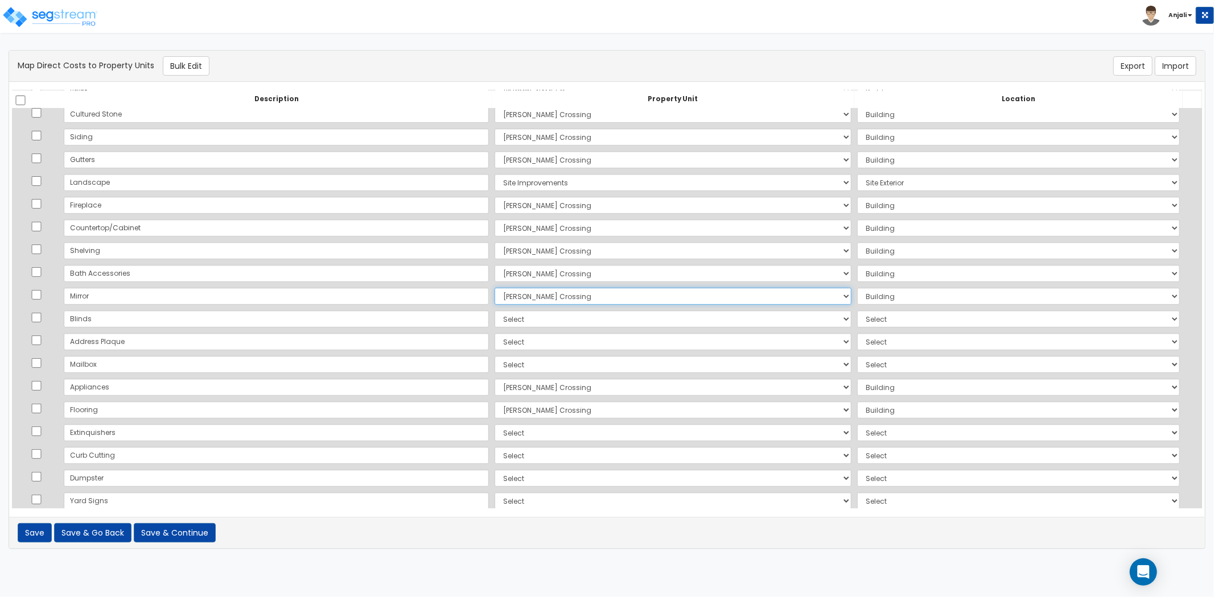
scroll to position [379, 0]
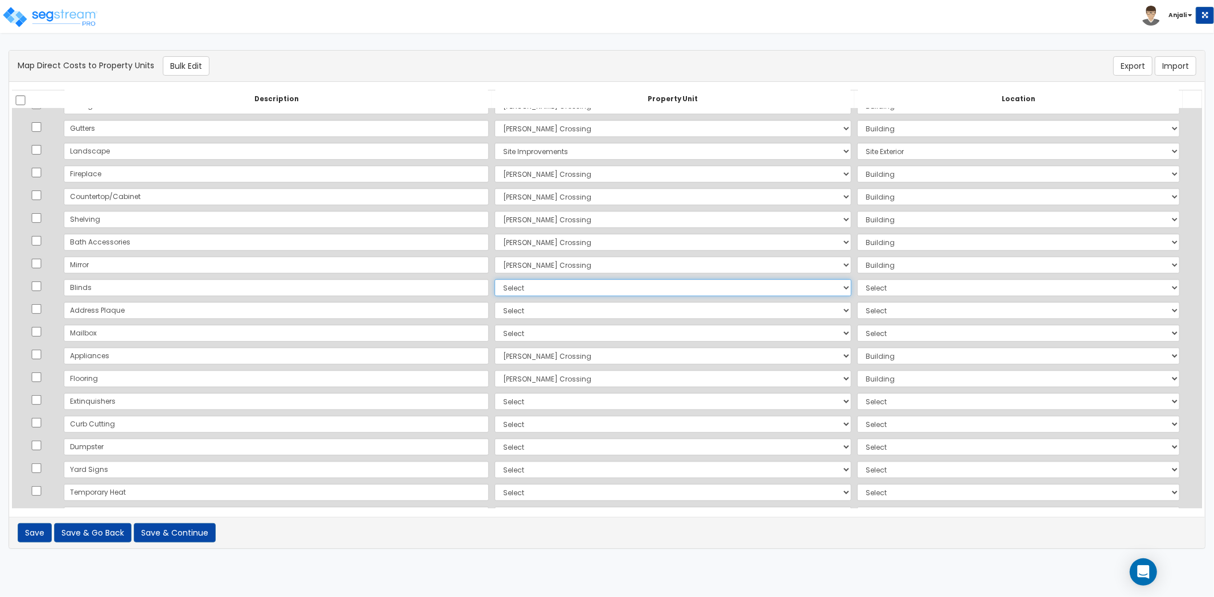
click at [494, 291] on select "Select Sara Crossing Site Improvements Add Additional Property Unit" at bounding box center [672, 287] width 357 height 17
select select "167582"
click at [494, 279] on select "Select Sara Crossing Site Improvements Add Additional Property Unit" at bounding box center [672, 287] width 357 height 17
select select "6"
click at [494, 308] on select "Select Sara Crossing Site Improvements Add Additional Property Unit" at bounding box center [672, 310] width 357 height 17
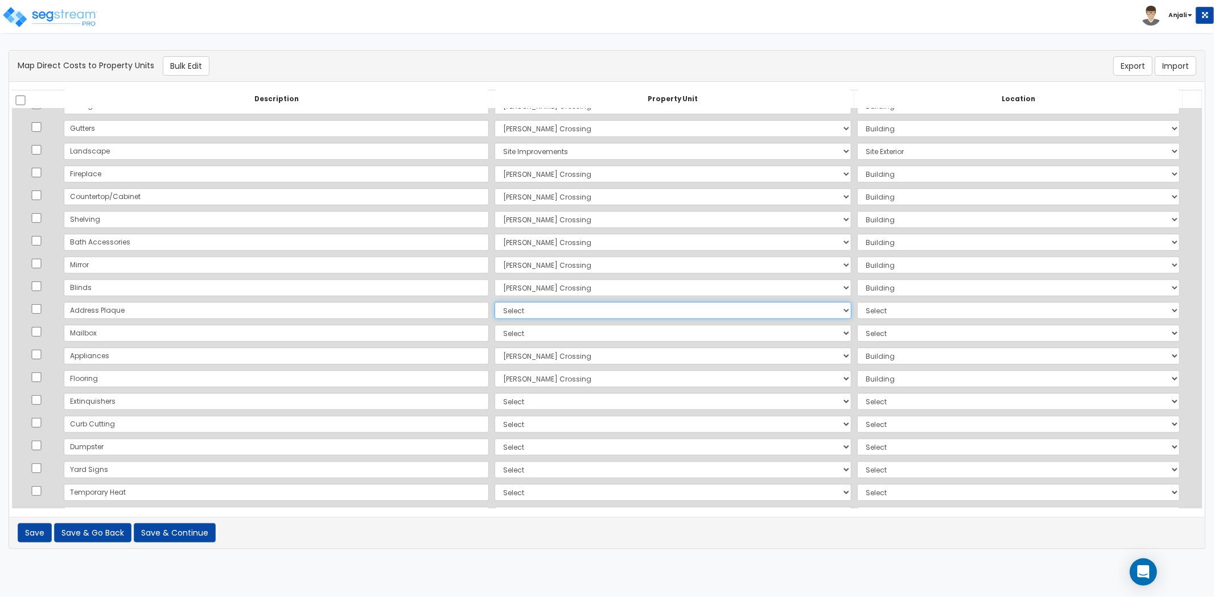
select select "167582"
click at [494, 302] on select "Select Sara Crossing Site Improvements Add Additional Property Unit" at bounding box center [672, 310] width 357 height 17
select select "6"
click at [494, 333] on select "Select Sara Crossing Site Improvements Add Additional Property Unit" at bounding box center [672, 333] width 357 height 17
select select "167582"
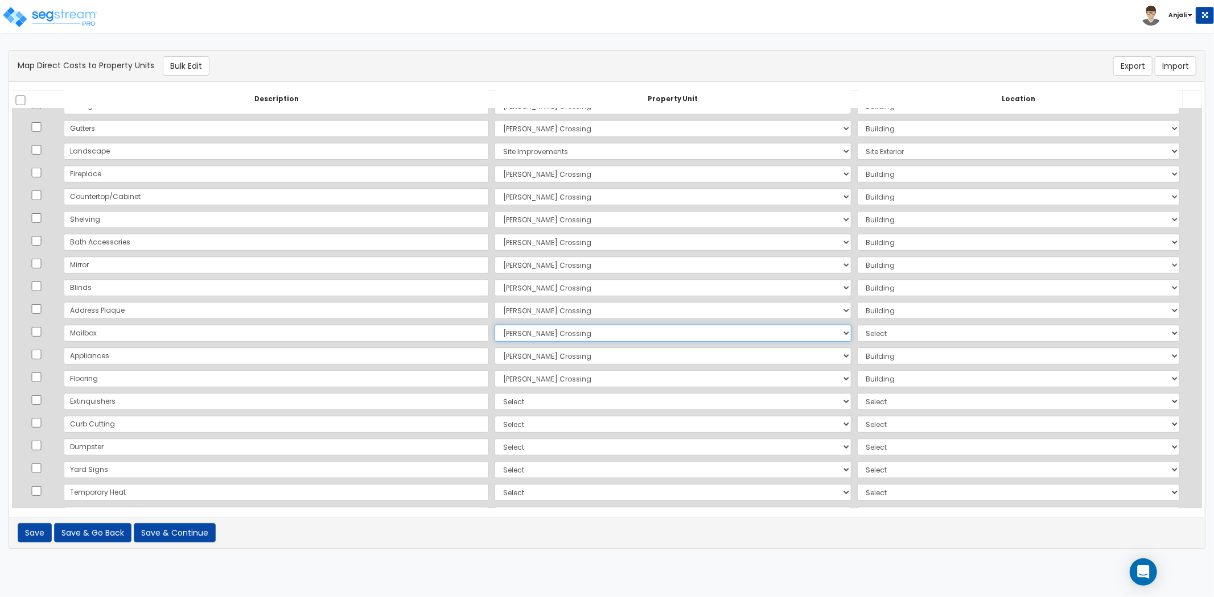
click at [494, 325] on select "Select Sara Crossing Site Improvements Add Additional Property Unit" at bounding box center [672, 333] width 357 height 17
select select "6"
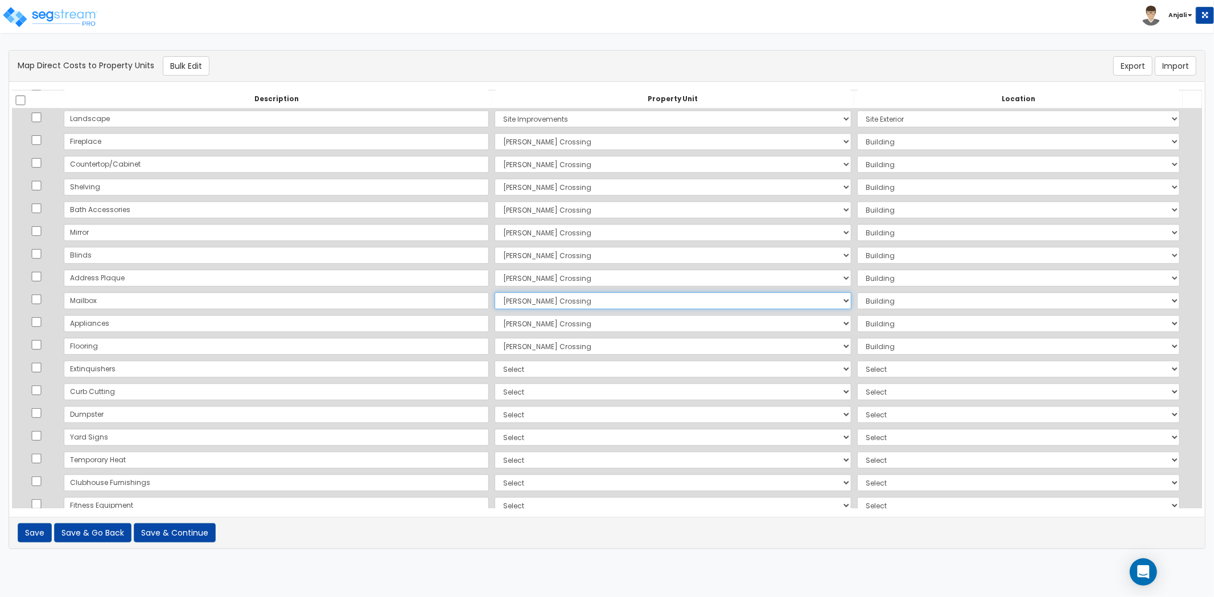
scroll to position [442, 0]
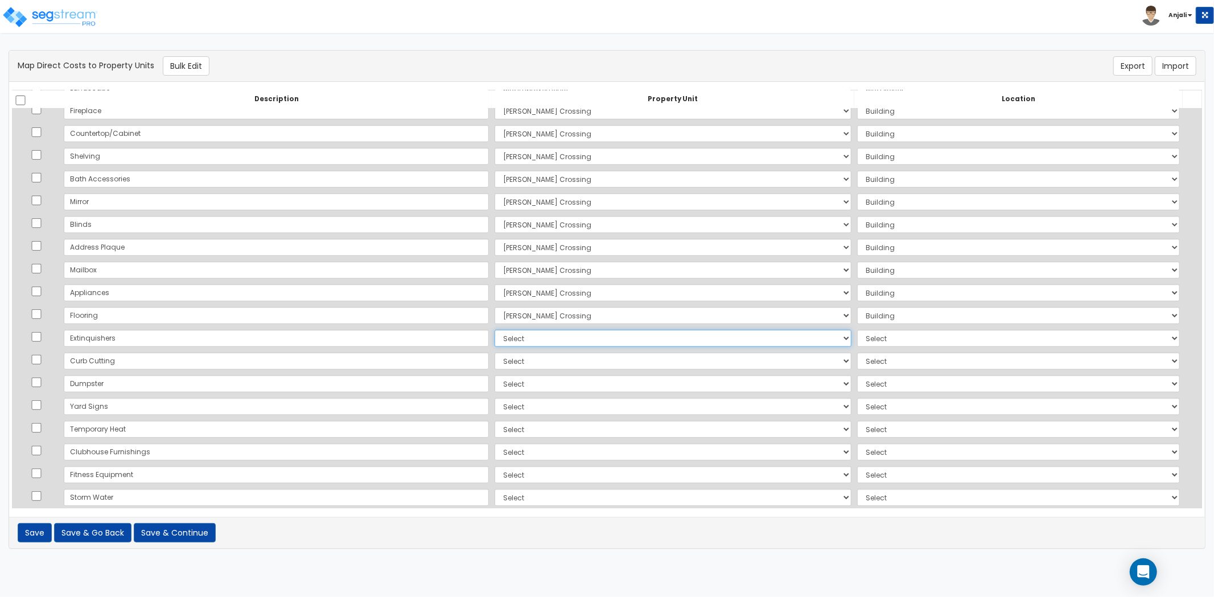
click at [494, 337] on select "Select Sara Crossing Site Improvements Add Additional Property Unit" at bounding box center [672, 338] width 357 height 17
select select "167582"
click at [494, 330] on select "Select Sara Crossing Site Improvements Add Additional Property Unit" at bounding box center [672, 338] width 357 height 17
select select "6"
click at [494, 365] on select "Select Sara Crossing Site Improvements Add Additional Property Unit" at bounding box center [672, 361] width 357 height 17
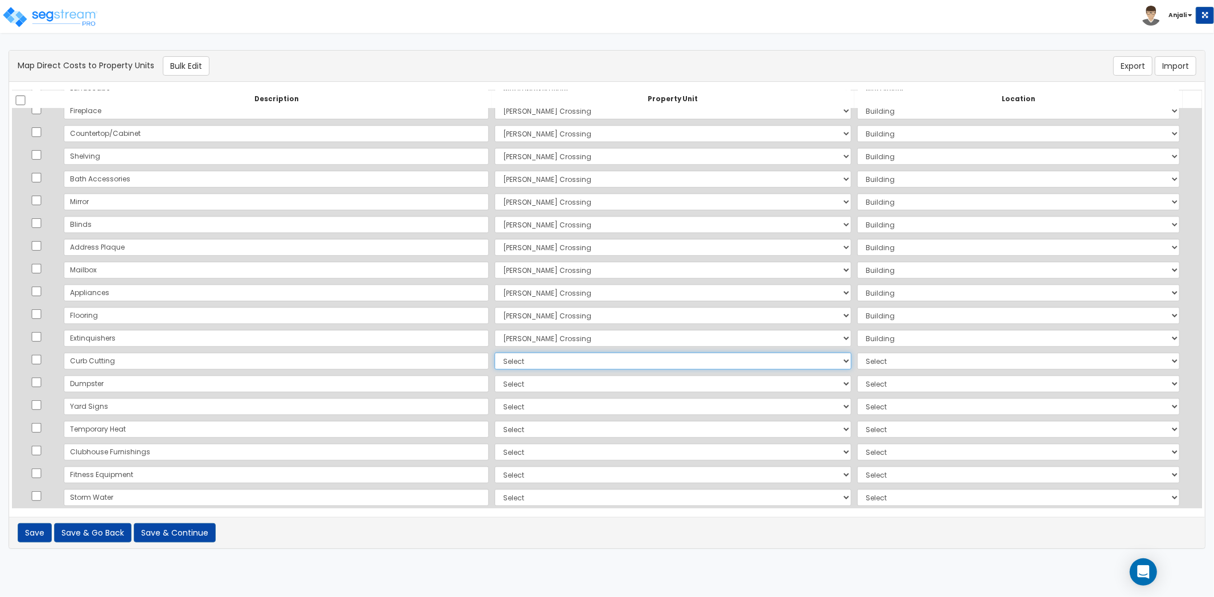
select select "167584"
click at [494, 353] on select "Select Sara Crossing Site Improvements Add Additional Property Unit" at bounding box center [672, 361] width 357 height 17
select select "462"
drag, startPoint x: 442, startPoint y: 380, endPoint x: 444, endPoint y: 385, distance: 6.4
click at [494, 380] on select "Select Sara Crossing Site Improvements Add Additional Property Unit" at bounding box center [672, 384] width 357 height 17
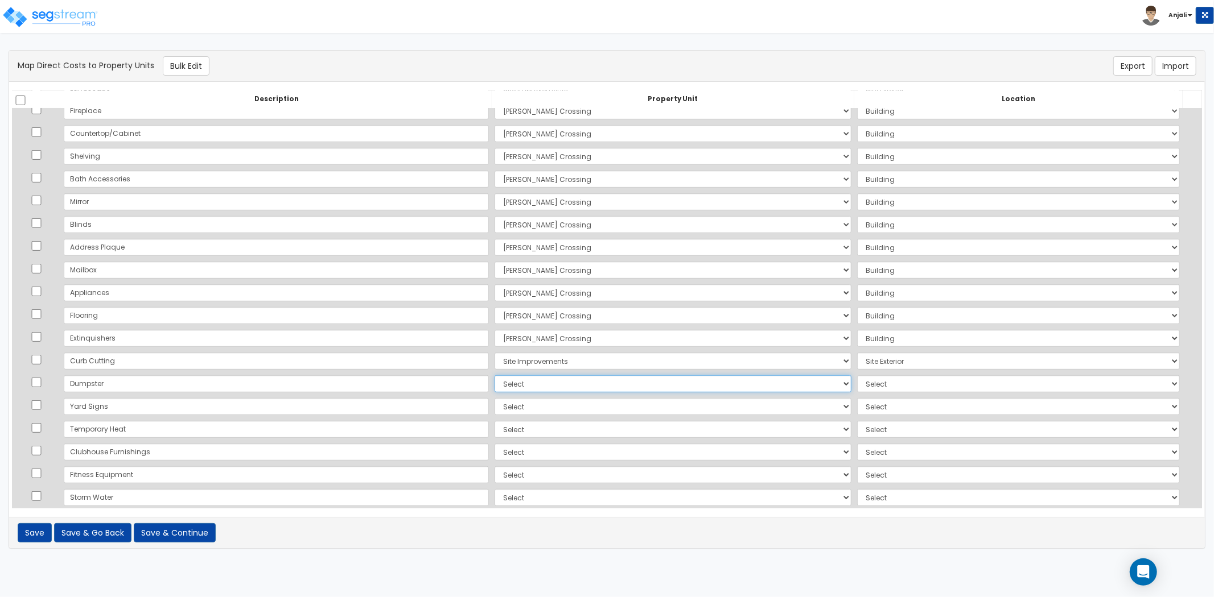
select select "167584"
click at [494, 376] on select "Select Sara Crossing Site Improvements Add Additional Property Unit" at bounding box center [672, 384] width 357 height 17
select select "462"
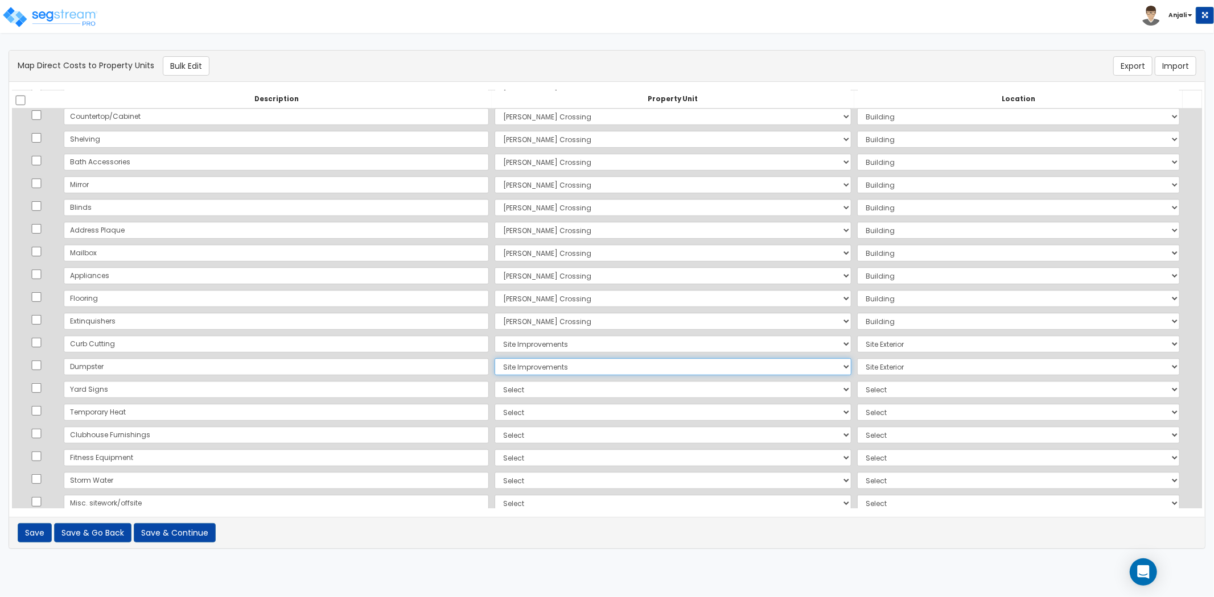
scroll to position [476, 0]
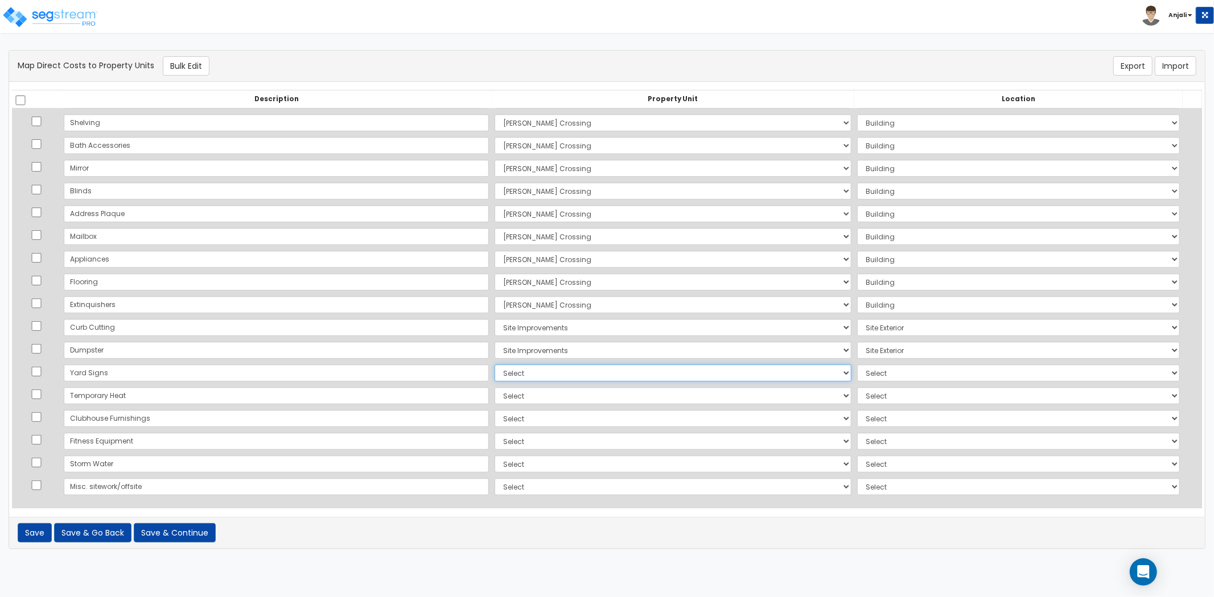
click at [494, 378] on select "Select Sara Crossing Site Improvements Add Additional Property Unit" at bounding box center [672, 373] width 357 height 17
select select "167584"
click at [494, 365] on select "Select Sara Crossing Site Improvements Add Additional Property Unit" at bounding box center [672, 373] width 357 height 17
select select "462"
drag, startPoint x: 448, startPoint y: 391, endPoint x: 453, endPoint y: 397, distance: 8.0
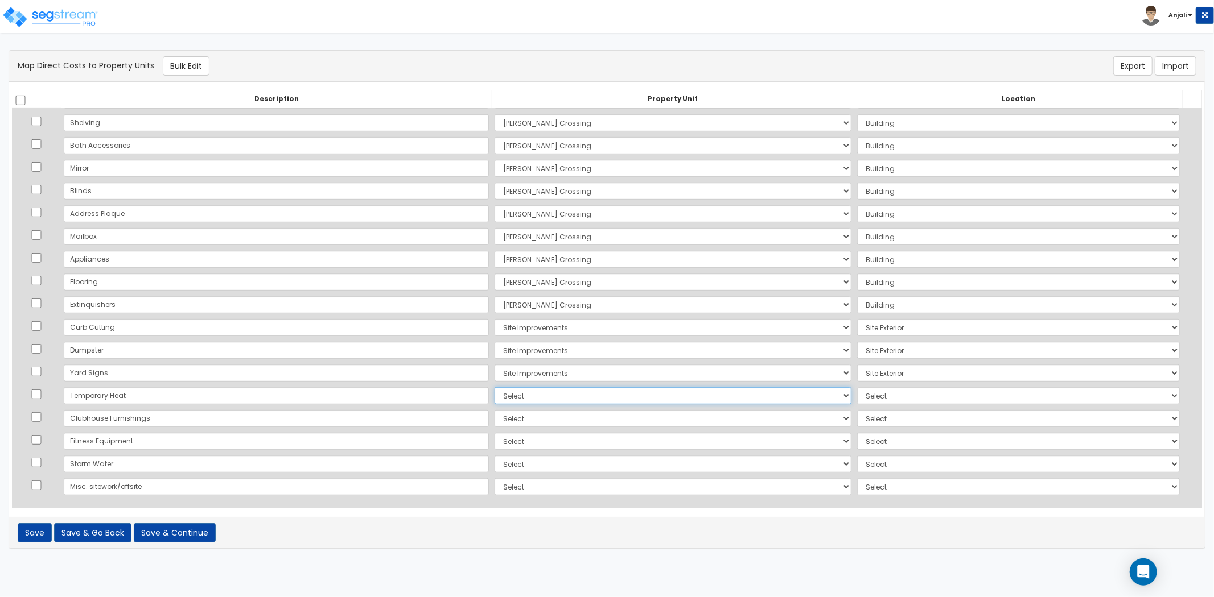
click at [494, 391] on select "Select Sara Crossing Site Improvements Add Additional Property Unit" at bounding box center [672, 395] width 357 height 17
select select "167582"
click at [494, 387] on select "Select Sara Crossing Site Improvements Add Additional Property Unit" at bounding box center [672, 395] width 357 height 17
select select "6"
click at [494, 416] on select "Select Sara Crossing Site Improvements Add Additional Property Unit" at bounding box center [672, 418] width 357 height 17
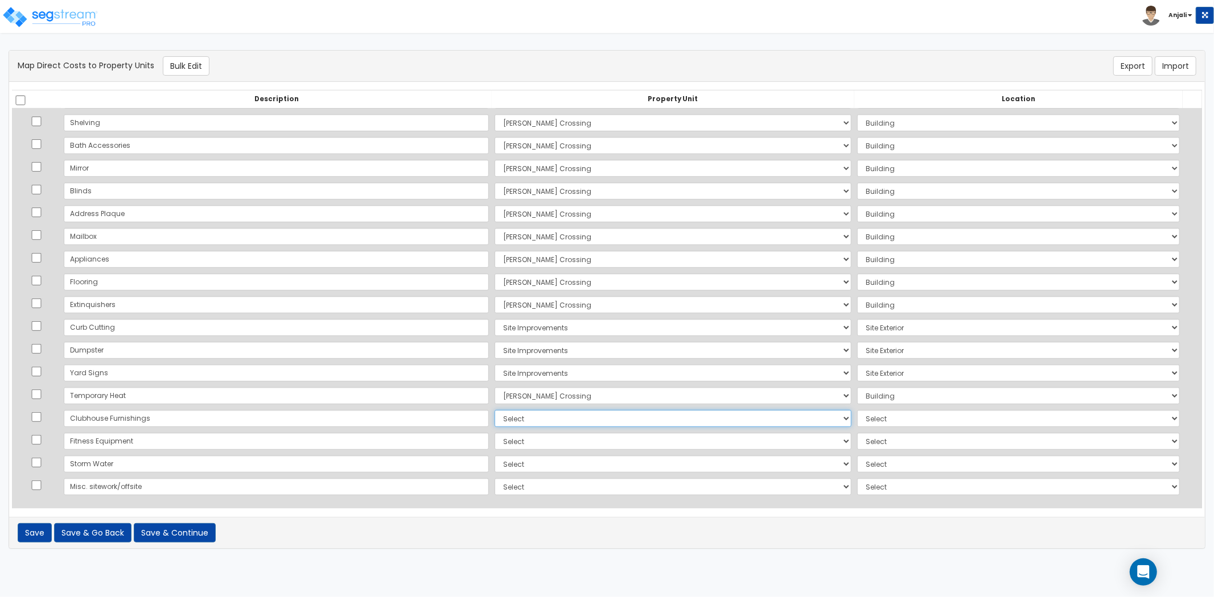
select select "167584"
click at [494, 410] on select "Select Sara Crossing Site Improvements Add Additional Property Unit" at bounding box center [672, 418] width 357 height 17
select select
click at [494, 440] on select "Select Sara Crossing Site Improvements Add Additional Property Unit" at bounding box center [672, 441] width 357 height 17
select select "167584"
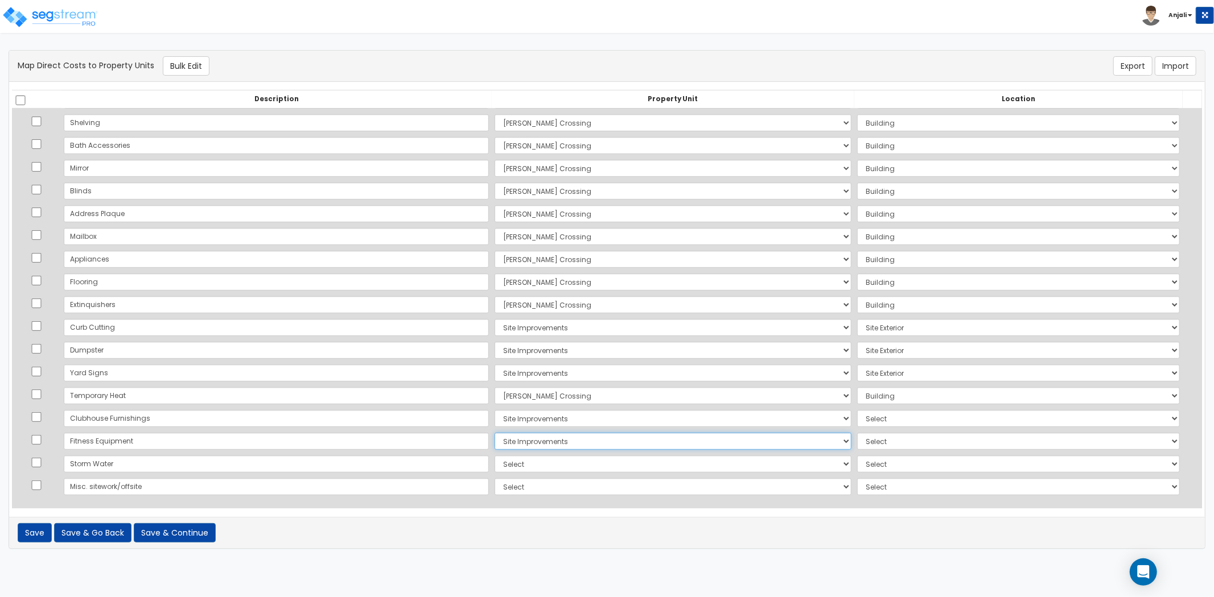
click at [494, 433] on select "Select Sara Crossing Site Improvements Add Additional Property Unit" at bounding box center [672, 441] width 357 height 17
select select
drag, startPoint x: 456, startPoint y: 459, endPoint x: 461, endPoint y: 465, distance: 7.7
click at [494, 459] on select "Select Sara Crossing Site Improvements Add Additional Property Unit" at bounding box center [672, 464] width 357 height 17
select select "167584"
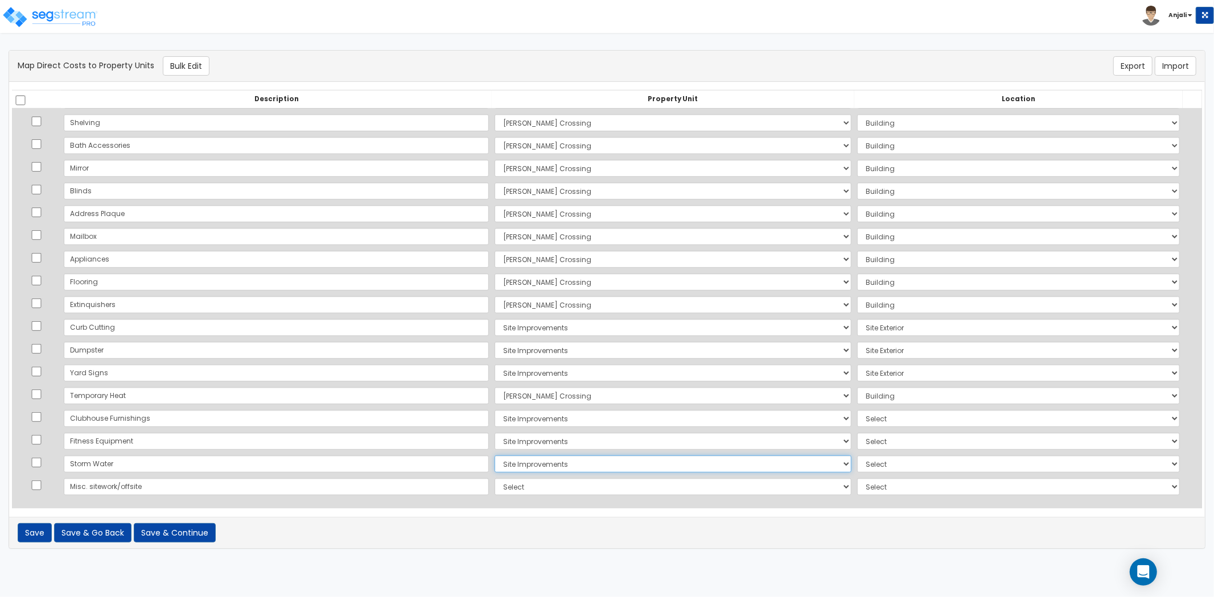
click at [494, 456] on select "Select Sara Crossing Site Improvements Add Additional Property Unit" at bounding box center [672, 464] width 357 height 17
select select "462"
click at [494, 486] on select "Select Sara Crossing Site Improvements Add Additional Property Unit" at bounding box center [672, 487] width 357 height 17
select select "167584"
click at [494, 479] on select "Select Sara Crossing Site Improvements Add Additional Property Unit" at bounding box center [672, 487] width 357 height 17
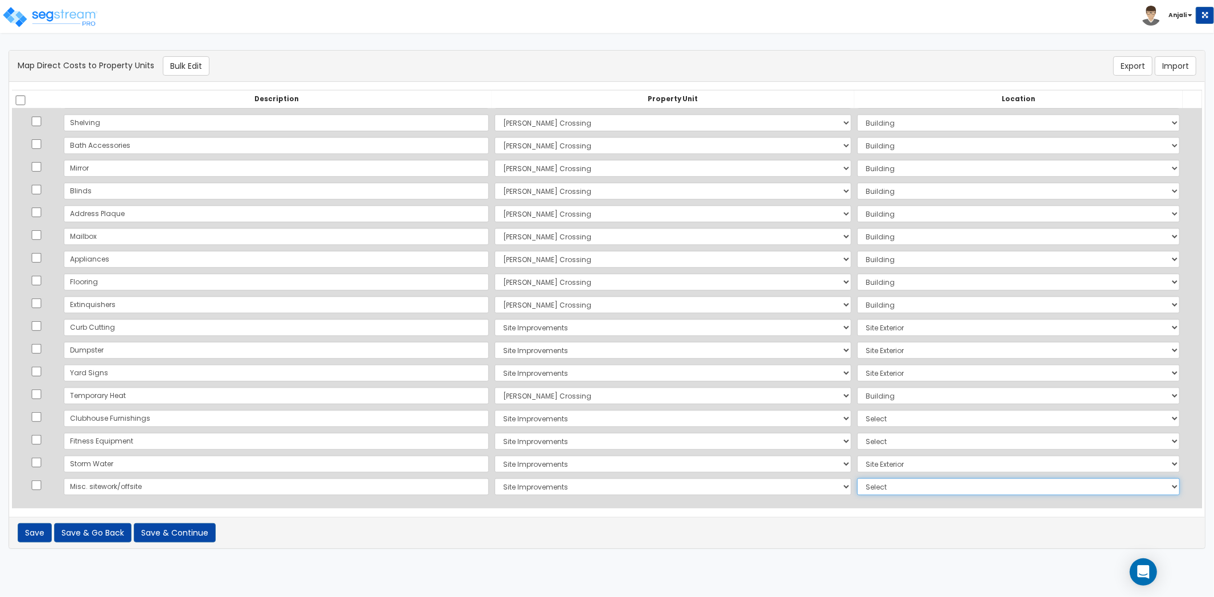
click at [857, 479] on select "Select Add Additional Location Site Exterior" at bounding box center [1018, 487] width 323 height 17
select select "462"
click at [857, 479] on select "Select Add Additional Location Site Exterior" at bounding box center [1018, 487] width 323 height 17
click at [875, 424] on select "Select Add Additional Location Site Exterior" at bounding box center [1018, 418] width 323 height 17
select select "462"
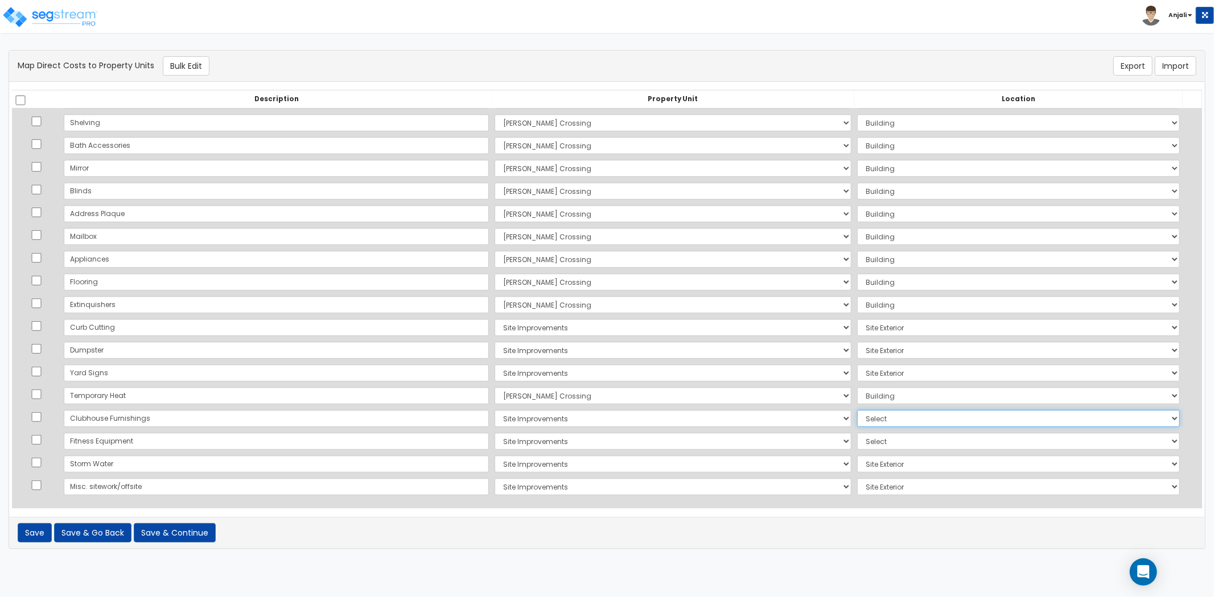
click at [857, 410] on select "Select Add Additional Location Site Exterior" at bounding box center [1018, 418] width 323 height 17
click at [875, 446] on select "Select Add Additional Location Site Exterior" at bounding box center [1018, 441] width 323 height 17
select select "462"
click at [857, 433] on select "Select Add Additional Location Site Exterior" at bounding box center [1018, 441] width 323 height 17
click at [196, 531] on button "Save & Continue" at bounding box center [175, 532] width 82 height 19
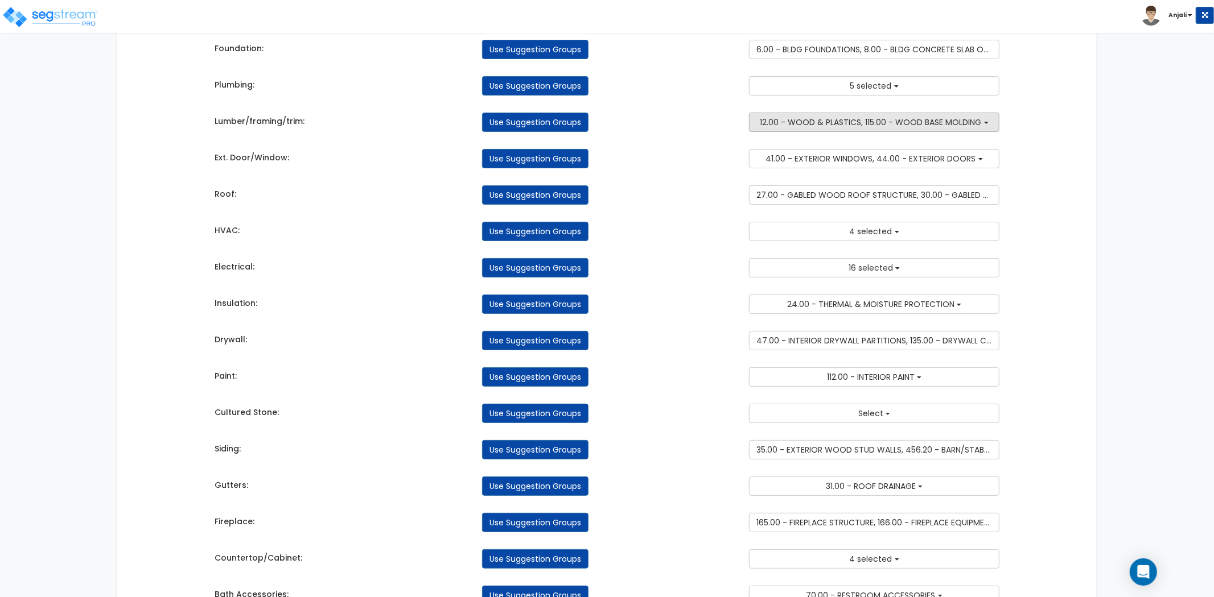
scroll to position [267, 0]
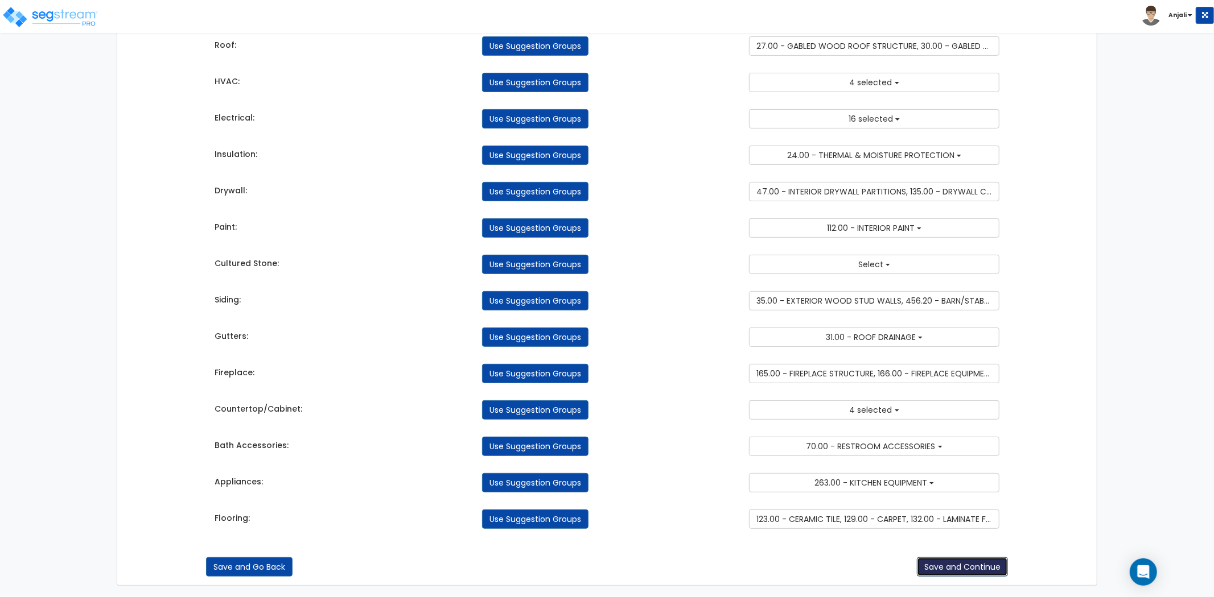
click at [974, 566] on button "Save and Continue" at bounding box center [962, 567] width 91 height 19
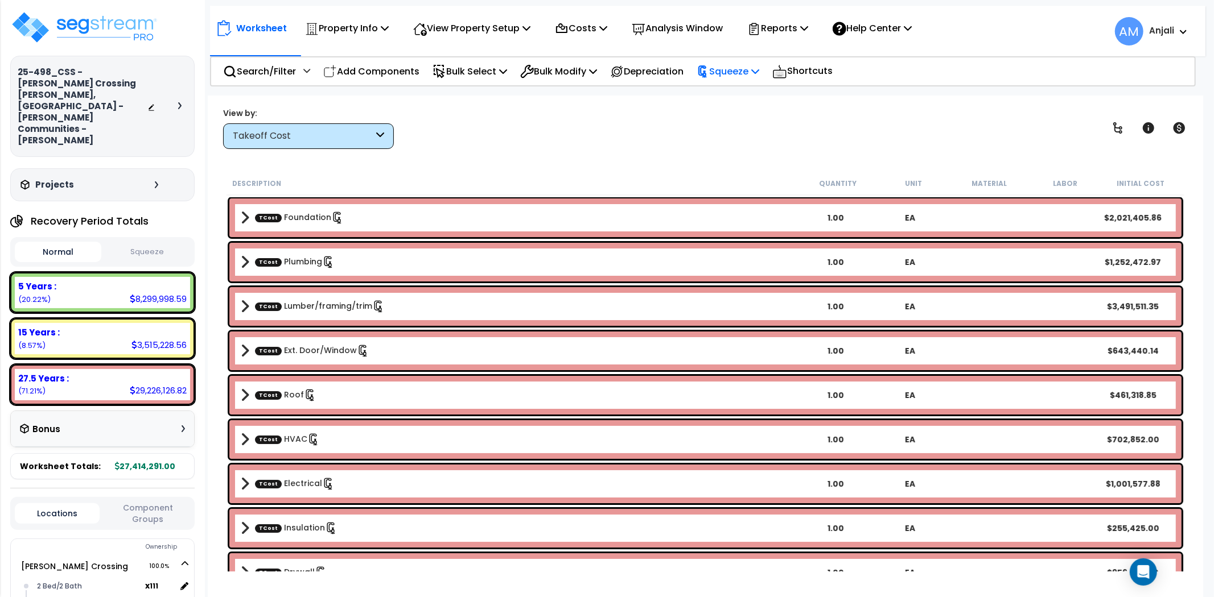
click at [757, 66] on p "Squeeze" at bounding box center [727, 71] width 63 height 15
click at [772, 106] on link "Squeeze" at bounding box center [747, 98] width 113 height 26
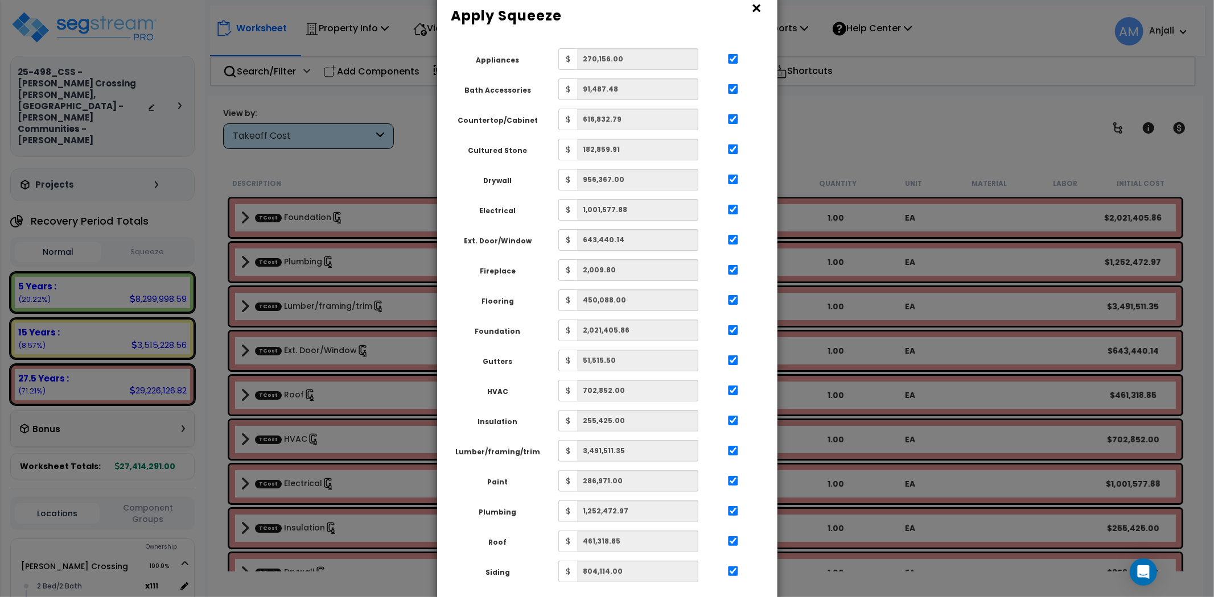
scroll to position [98, 0]
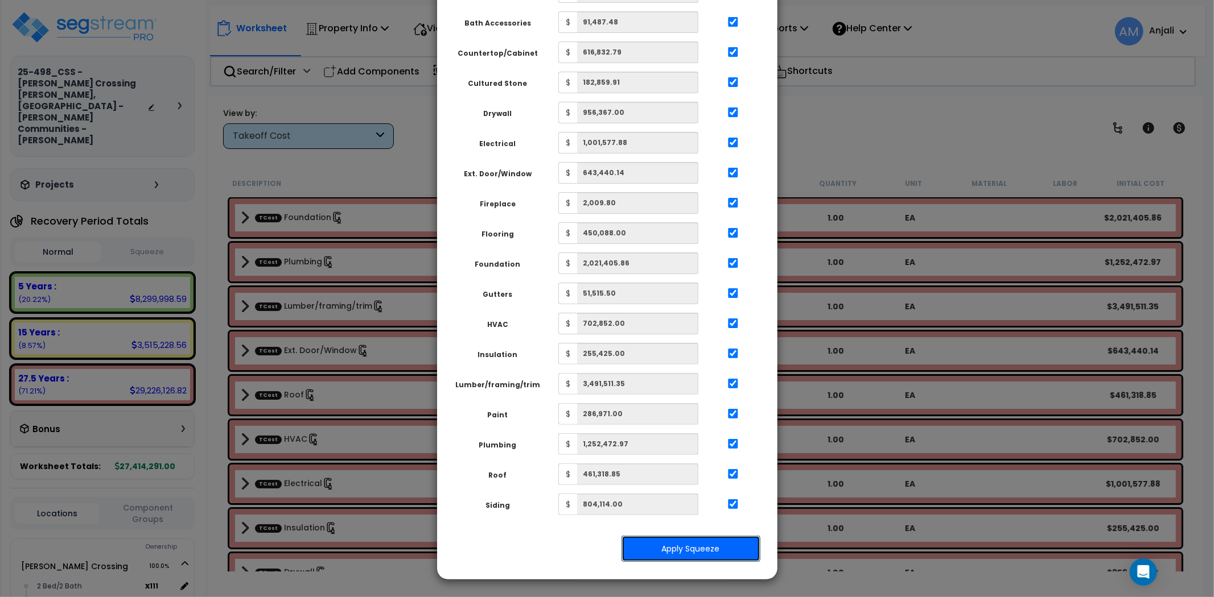
click at [704, 552] on button "Apply Squeeze" at bounding box center [690, 549] width 139 height 26
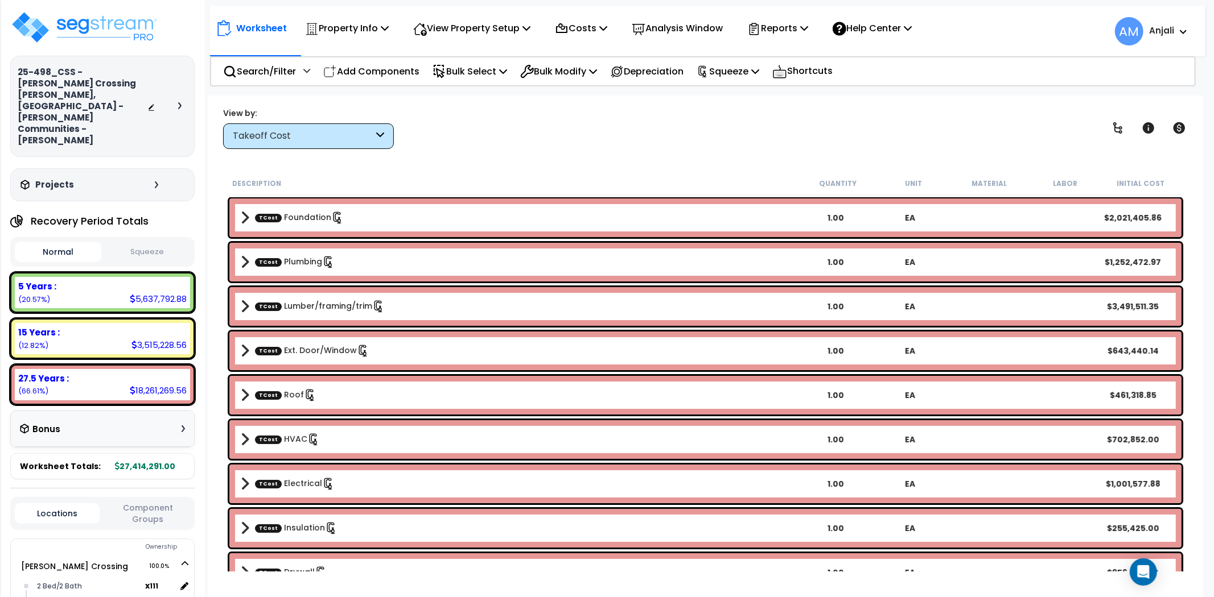
click at [161, 242] on button "Squeeze" at bounding box center [147, 252] width 86 height 20
